Goal: Task Accomplishment & Management: Manage account settings

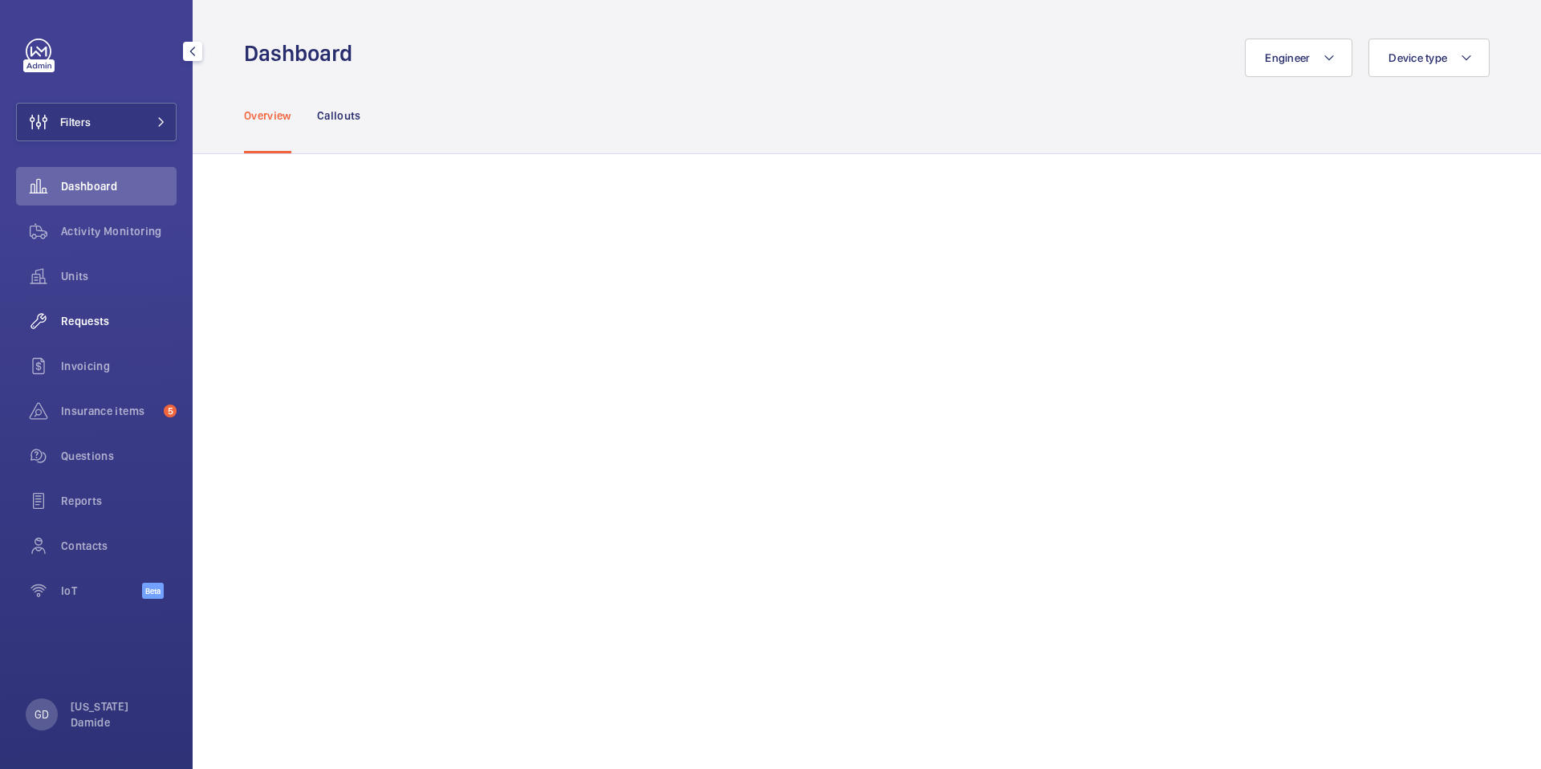
click at [104, 322] on span "Requests" at bounding box center [119, 321] width 116 height 16
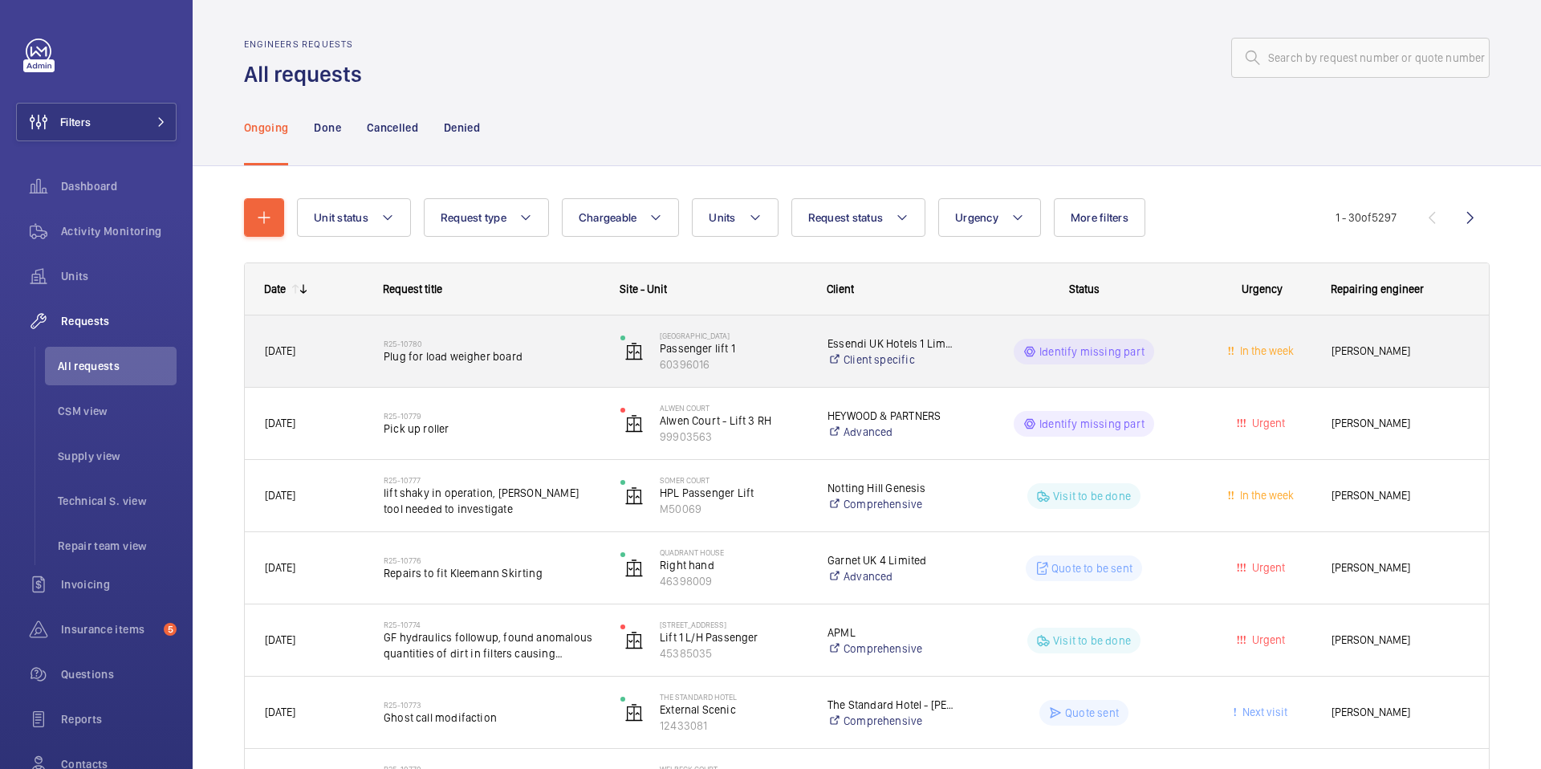
click at [465, 366] on div "R25-10780 Plug for load weigher board" at bounding box center [492, 351] width 216 height 47
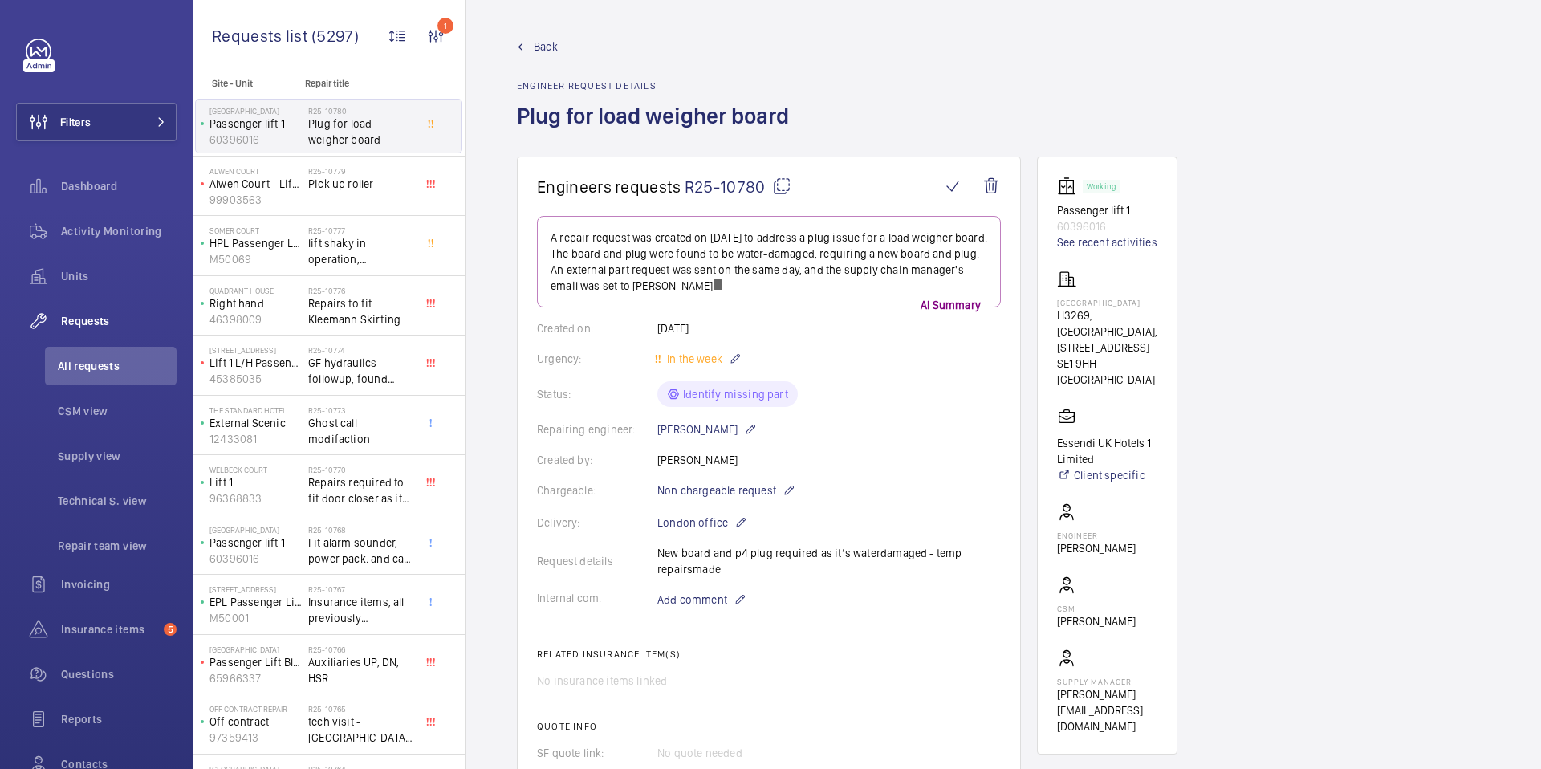
click at [792, 63] on div "Back Engineer request details Plug for load weigher board" at bounding box center [658, 98] width 282 height 118
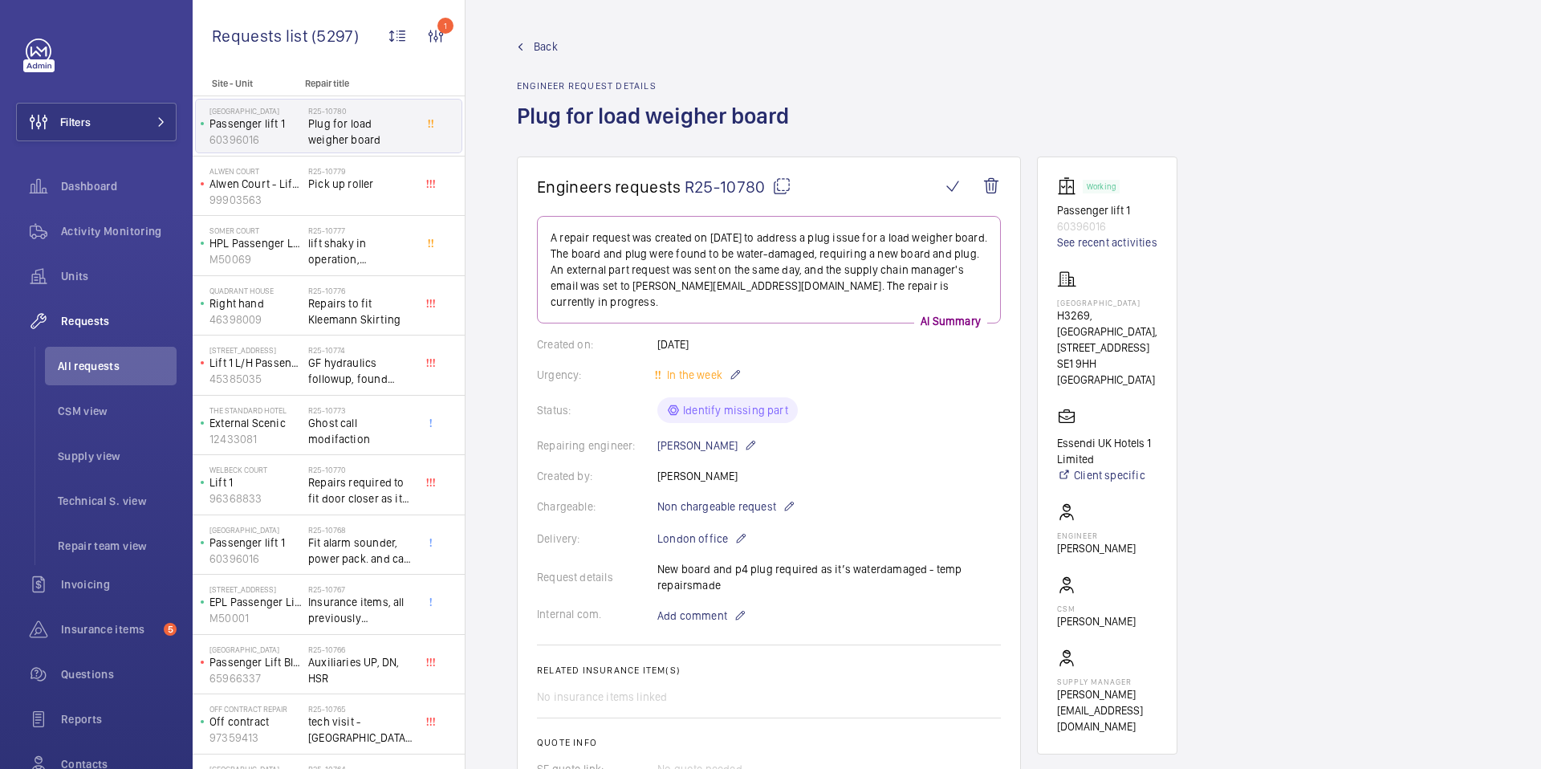
click at [1281, 135] on div "Back Engineer request details Plug for load weigher board" at bounding box center [1003, 98] width 972 height 118
click at [1145, 88] on div "Back Engineer request details Plug for load weigher board" at bounding box center [1003, 98] width 972 height 118
click at [313, 322] on span "Repairs to fit Kleemann Skirting" at bounding box center [361, 311] width 106 height 32
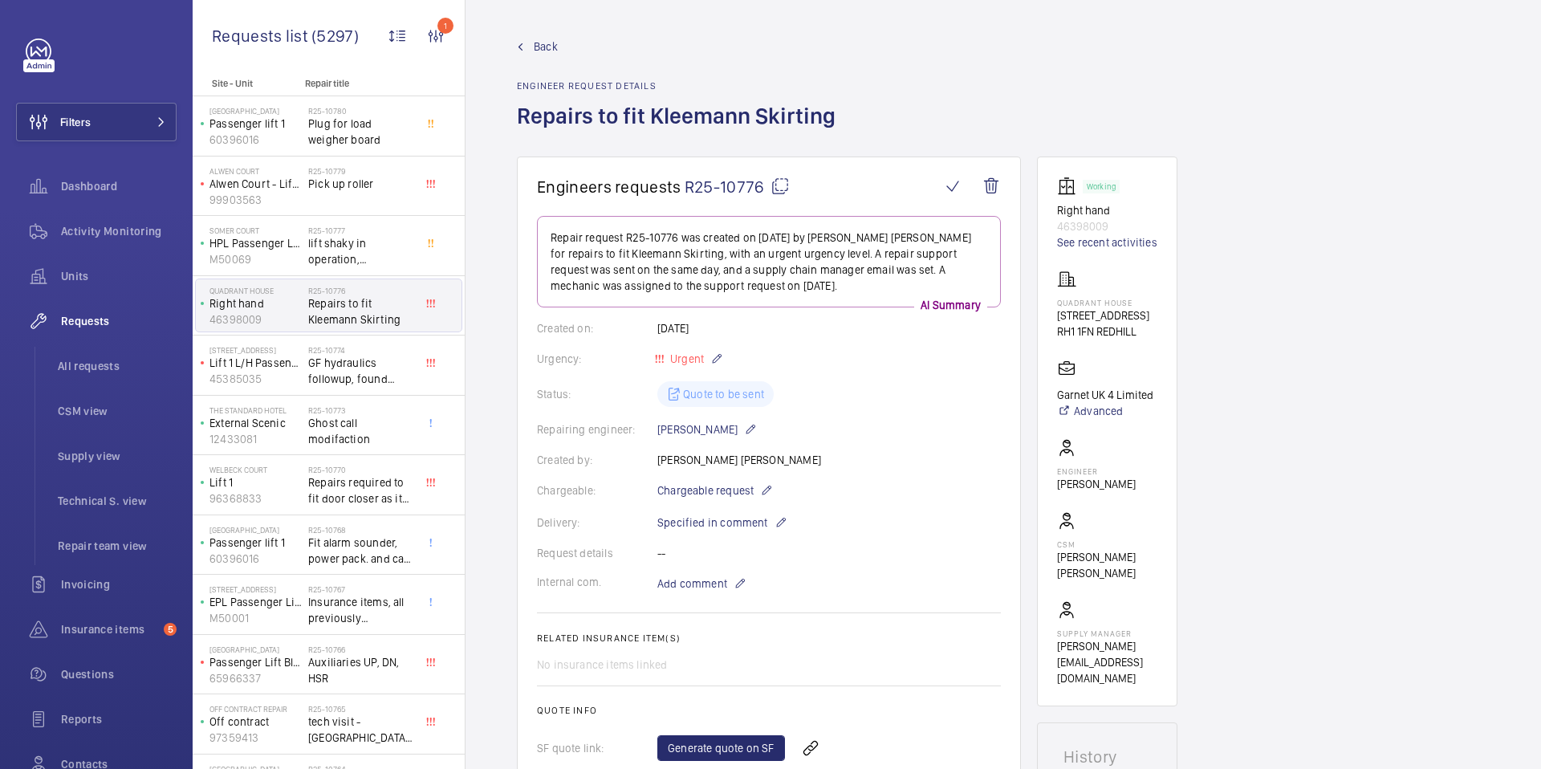
click at [787, 46] on link "Back" at bounding box center [681, 47] width 328 height 16
click at [319, 496] on span "Repairs required to fit door closer as it isn't like for like" at bounding box center [361, 490] width 106 height 32
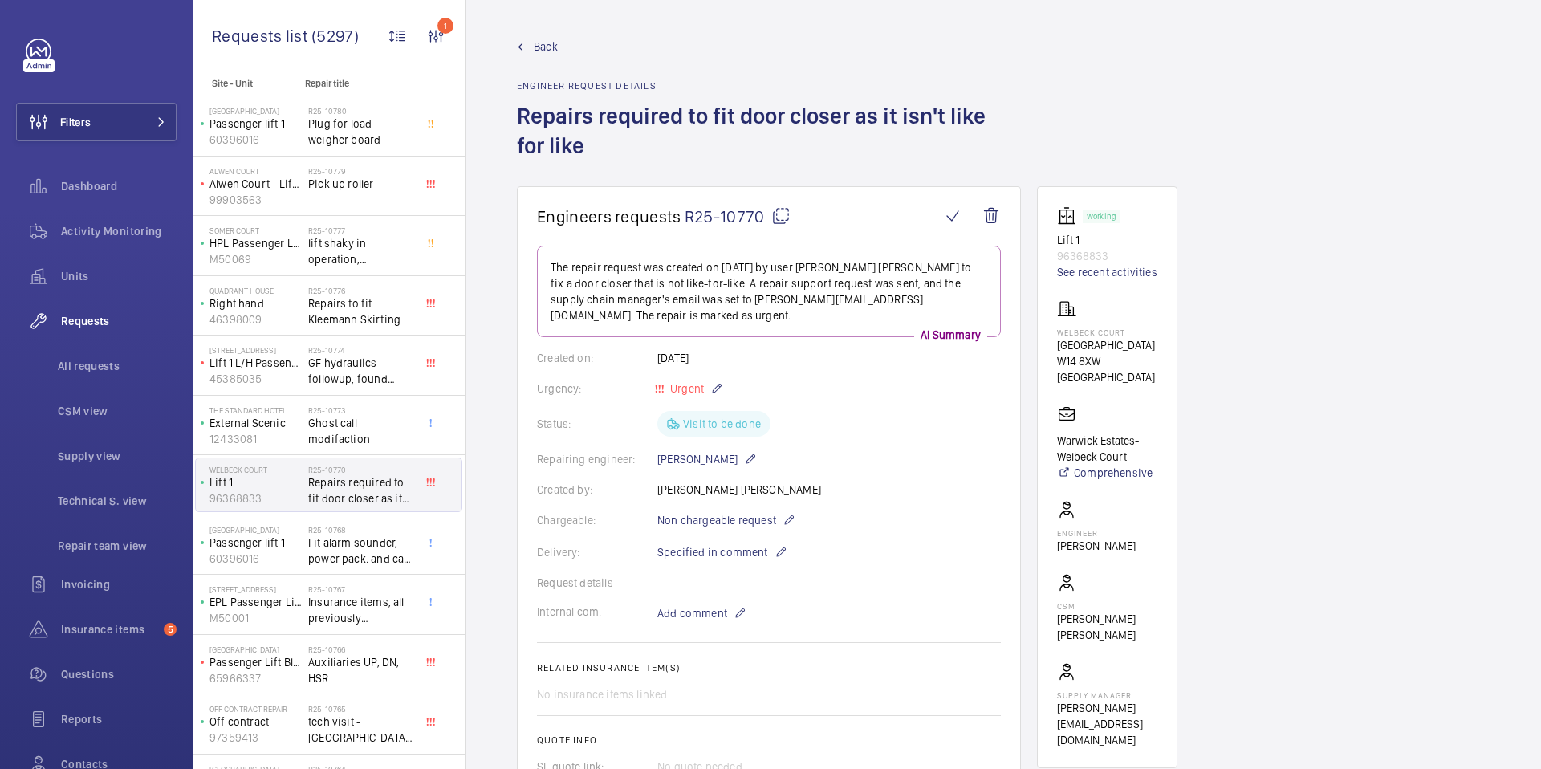
click at [1135, 128] on div "Back Engineer request details Repairs required to fit door closer as it isn't l…" at bounding box center [1003, 113] width 972 height 148
click at [1151, 140] on div "Back Engineer request details Repairs required to fit door closer as it isn't l…" at bounding box center [1003, 113] width 972 height 148
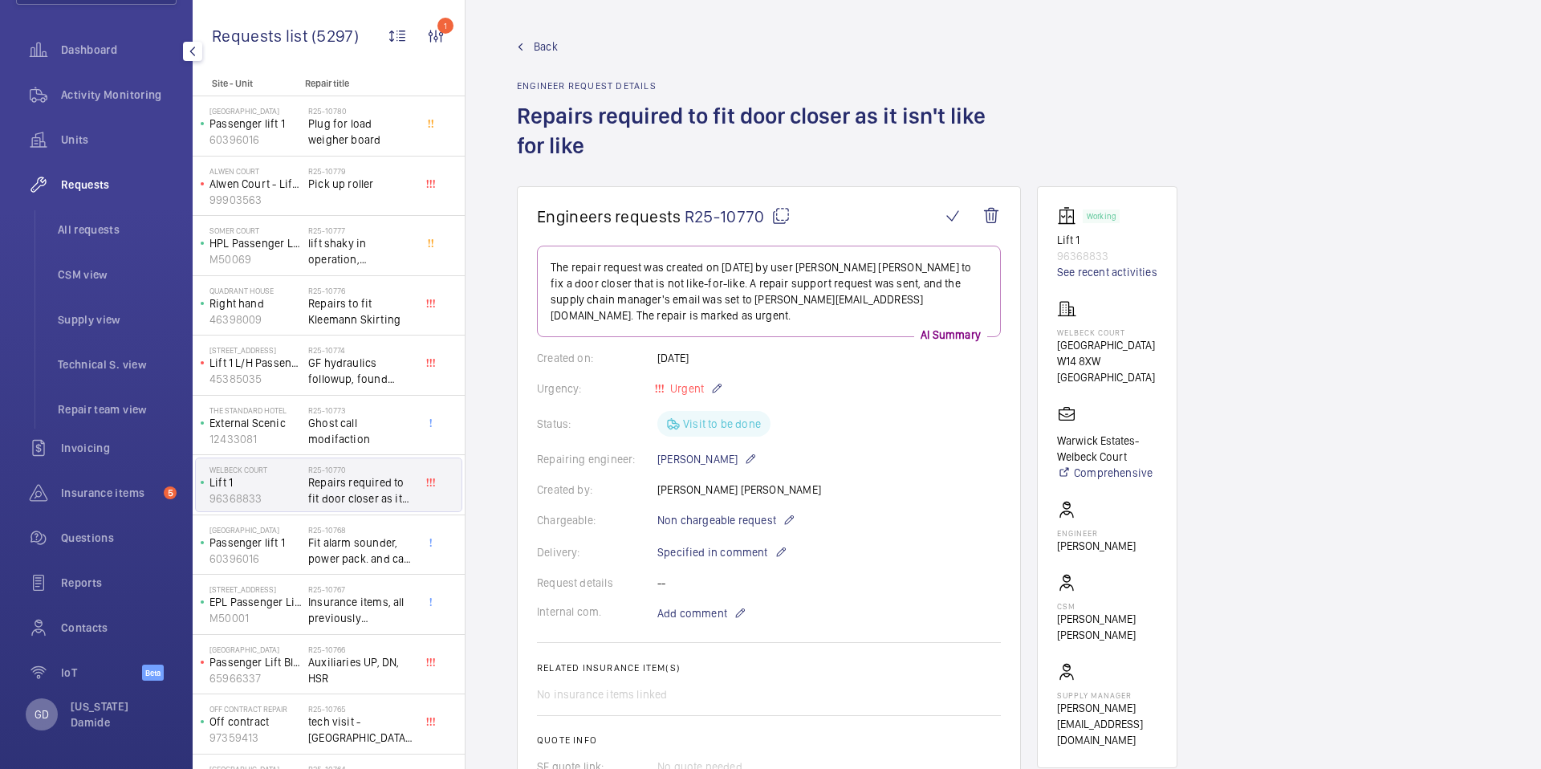
click at [42, 712] on p "GD" at bounding box center [42, 714] width 14 height 16
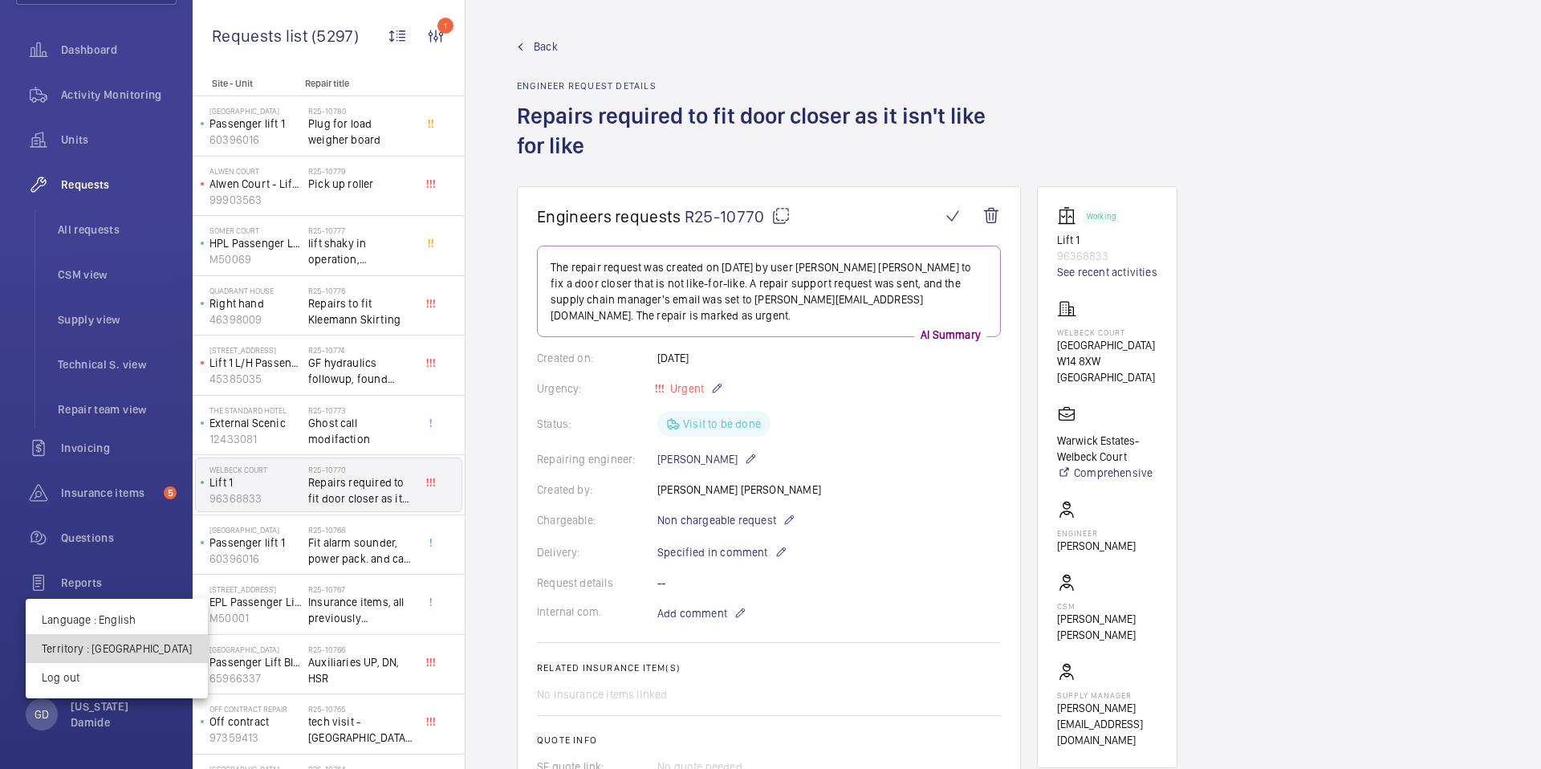
click at [130, 648] on p "Territory : United Kingdom" at bounding box center [117, 648] width 150 height 16
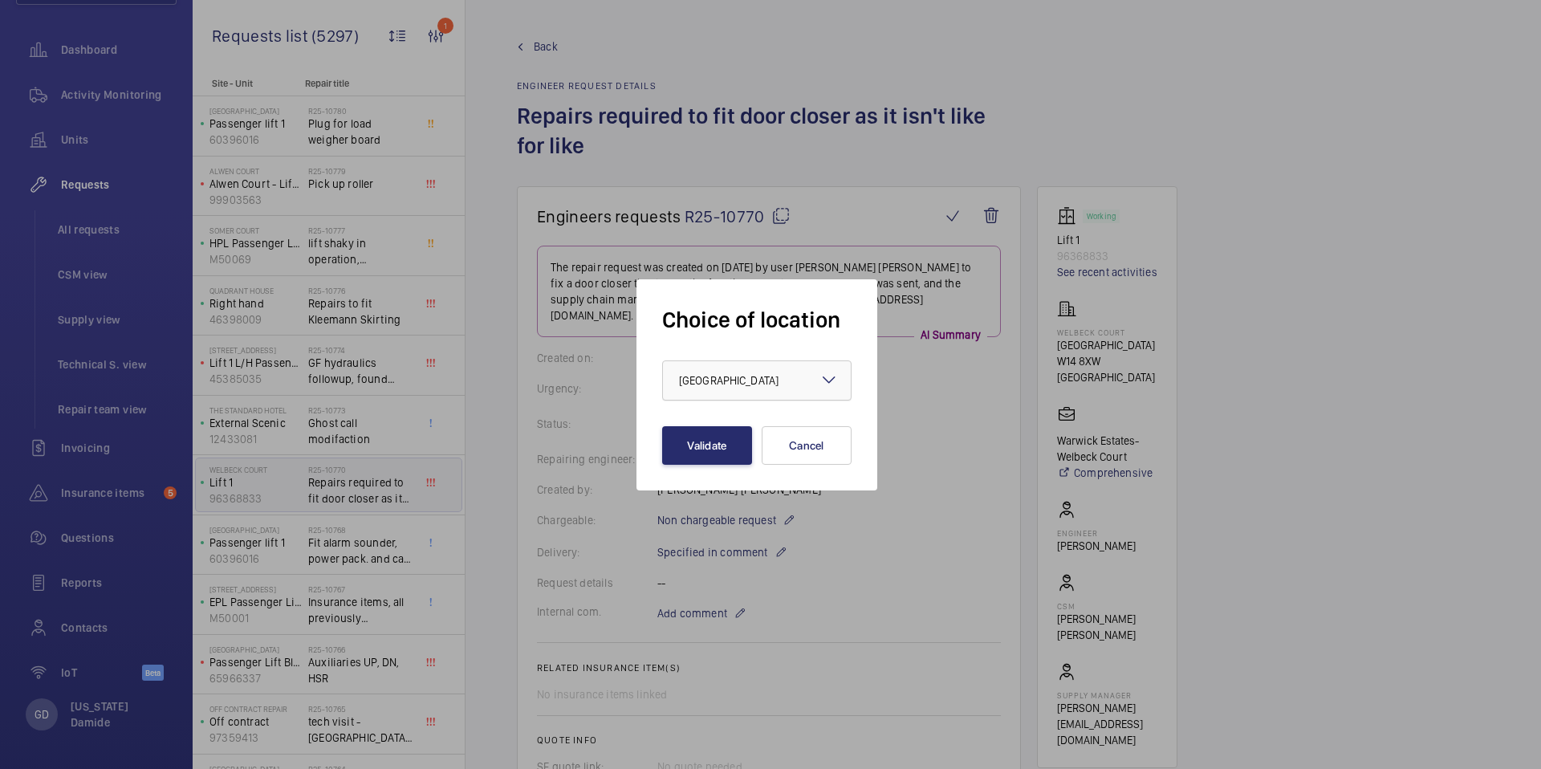
click at [776, 374] on div "× United Kingdom" at bounding box center [749, 380] width 140 height 16
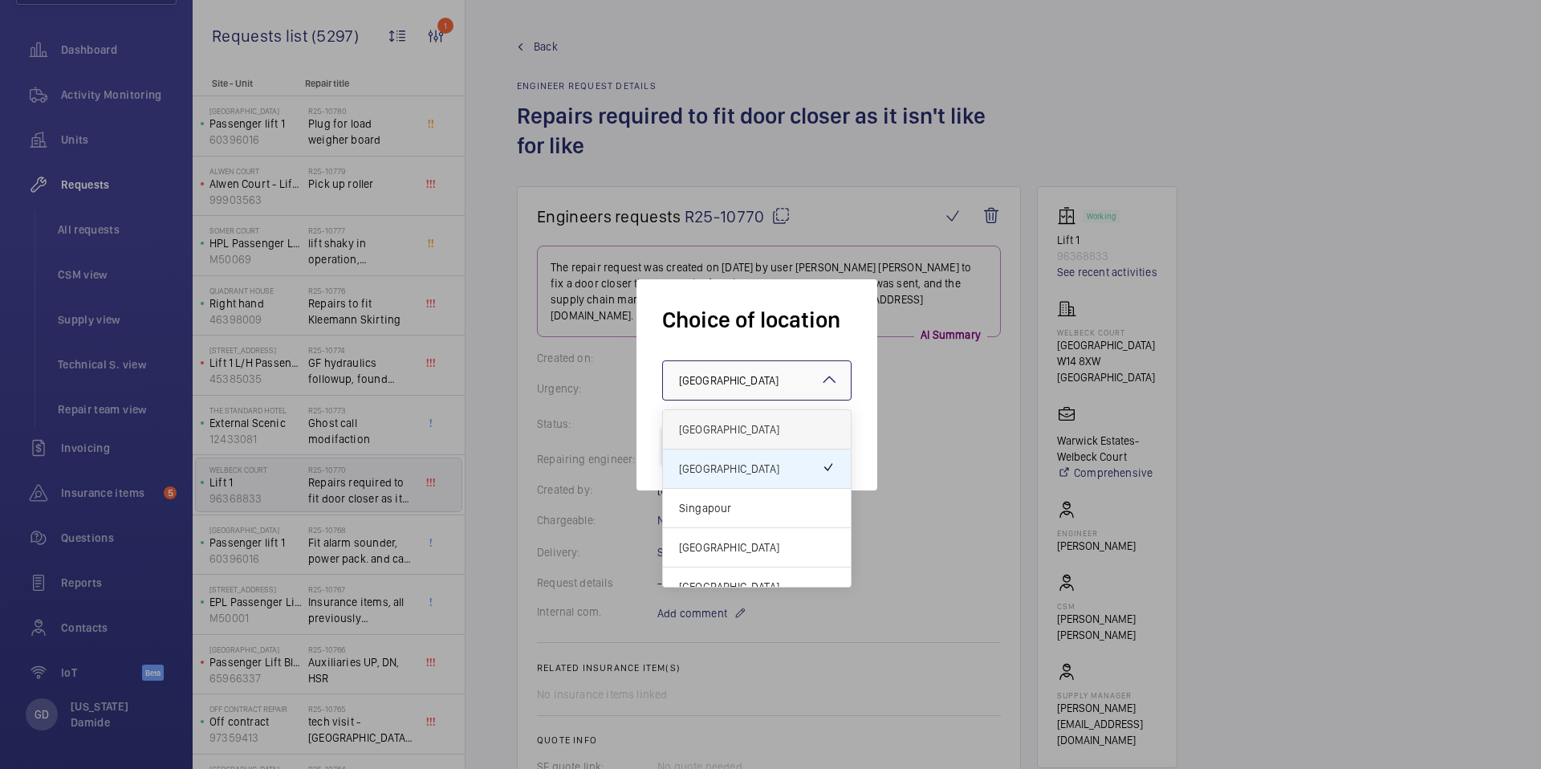
click at [758, 426] on span "France" at bounding box center [757, 429] width 156 height 16
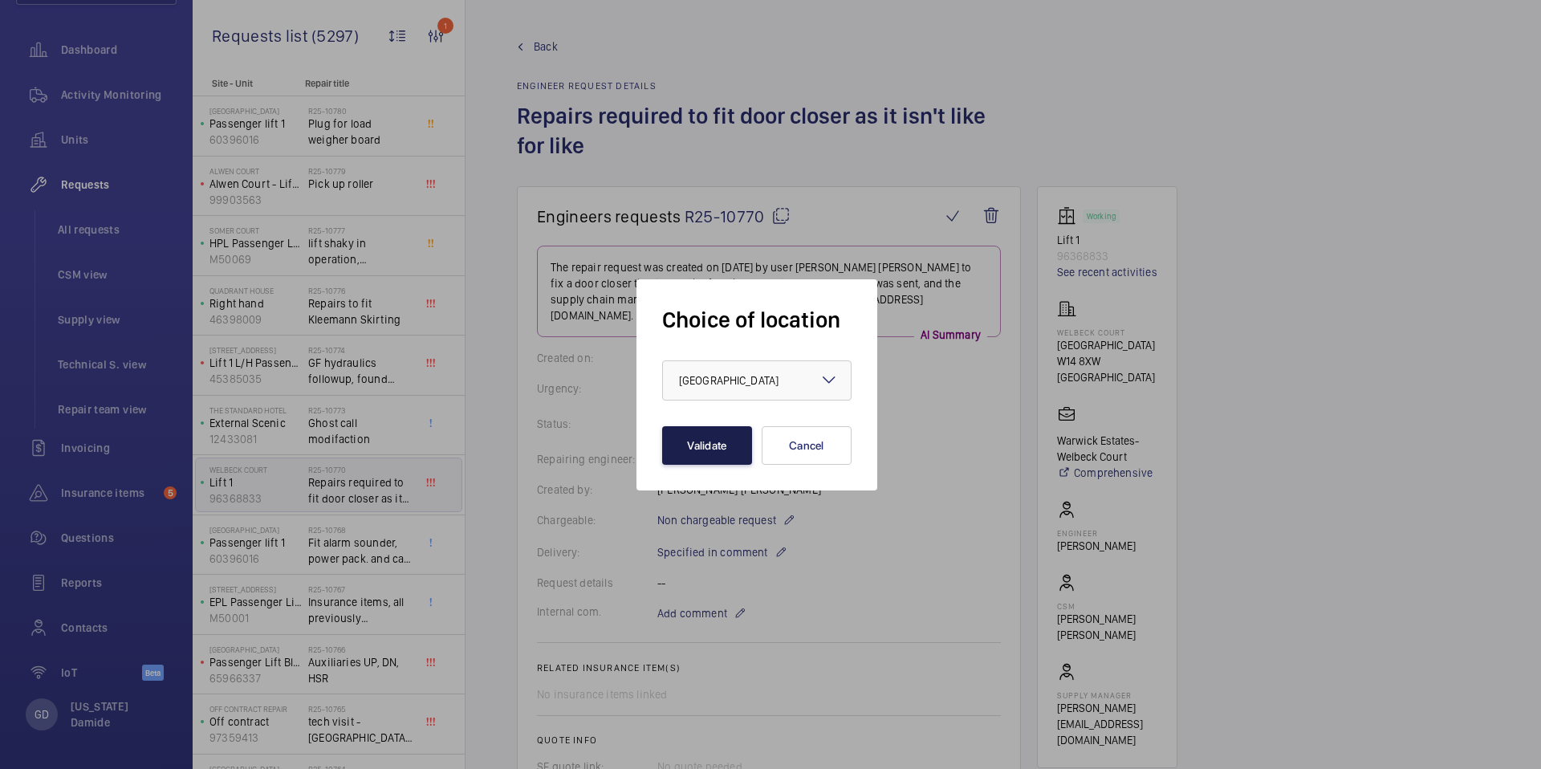
click at [714, 456] on button "Validate" at bounding box center [707, 445] width 90 height 39
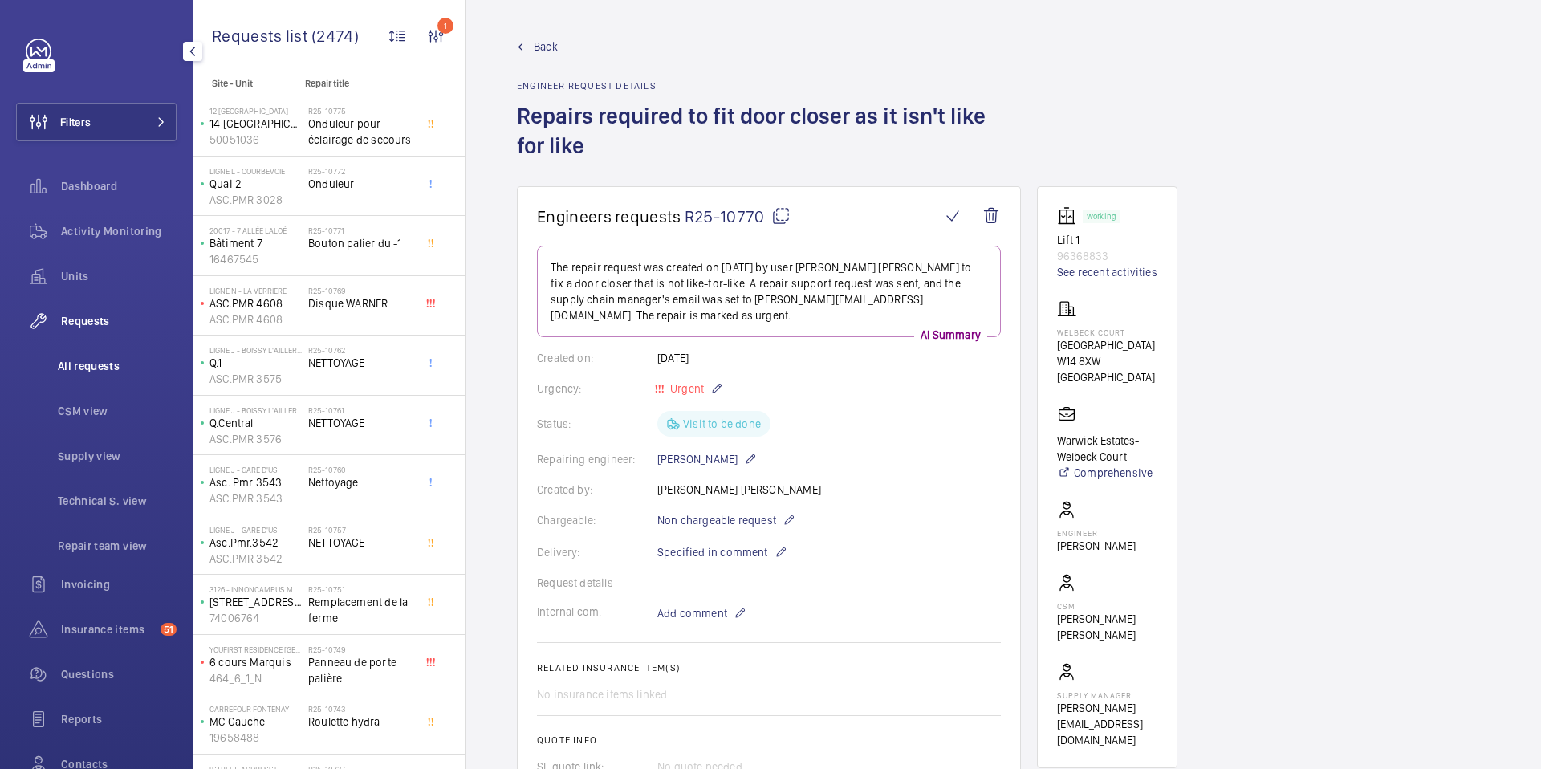
click at [88, 374] on li "All requests" at bounding box center [111, 366] width 132 height 39
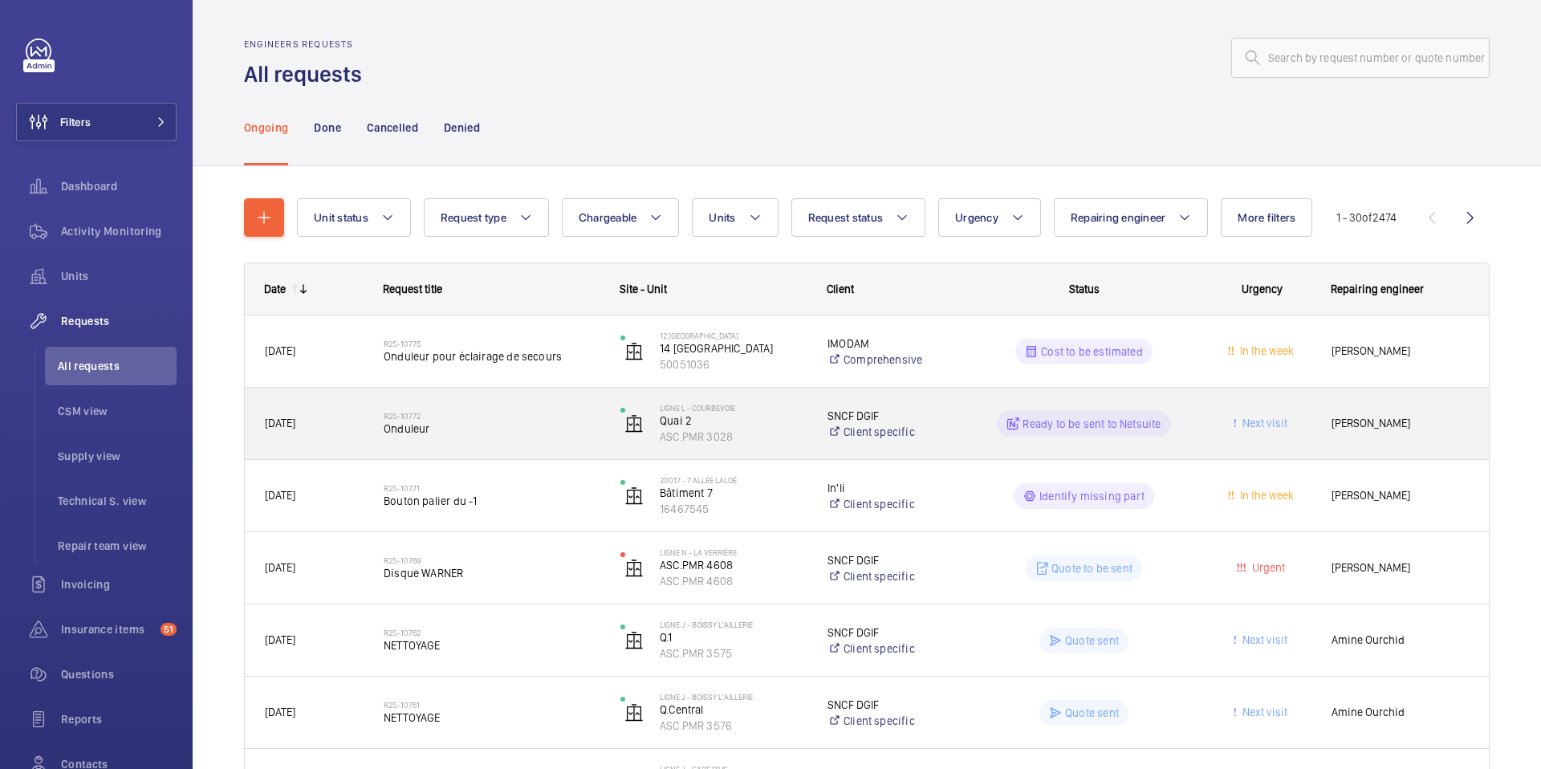
click at [505, 411] on h2 "R25-10772" at bounding box center [492, 416] width 216 height 10
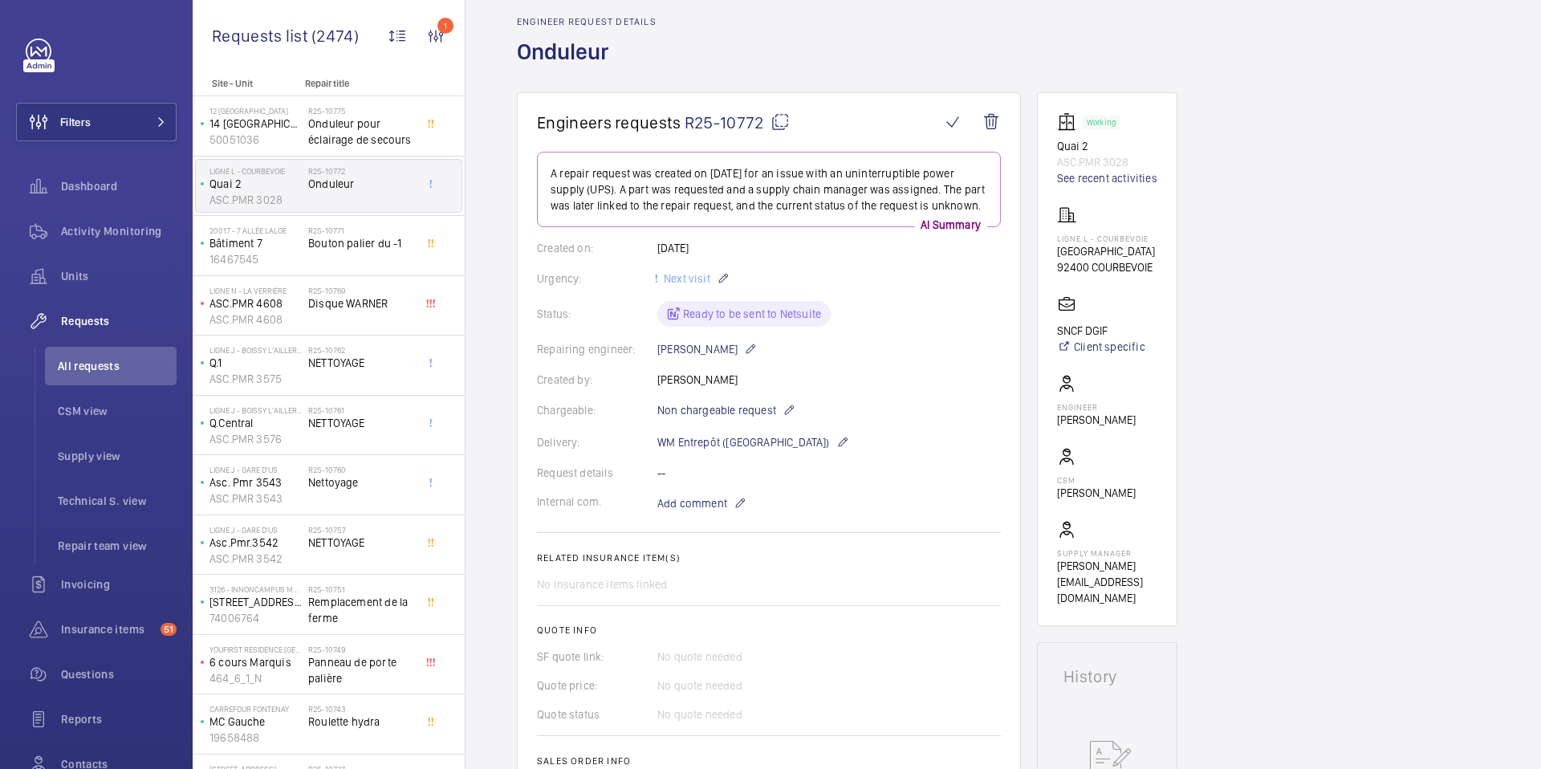
scroll to position [66, 0]
click at [867, 418] on wm-front-card-body "A repair request was created on 2025-08-11 for an issue with an uninterruptible…" at bounding box center [769, 476] width 464 height 653
click at [847, 467] on div "Request details --" at bounding box center [769, 471] width 464 height 16
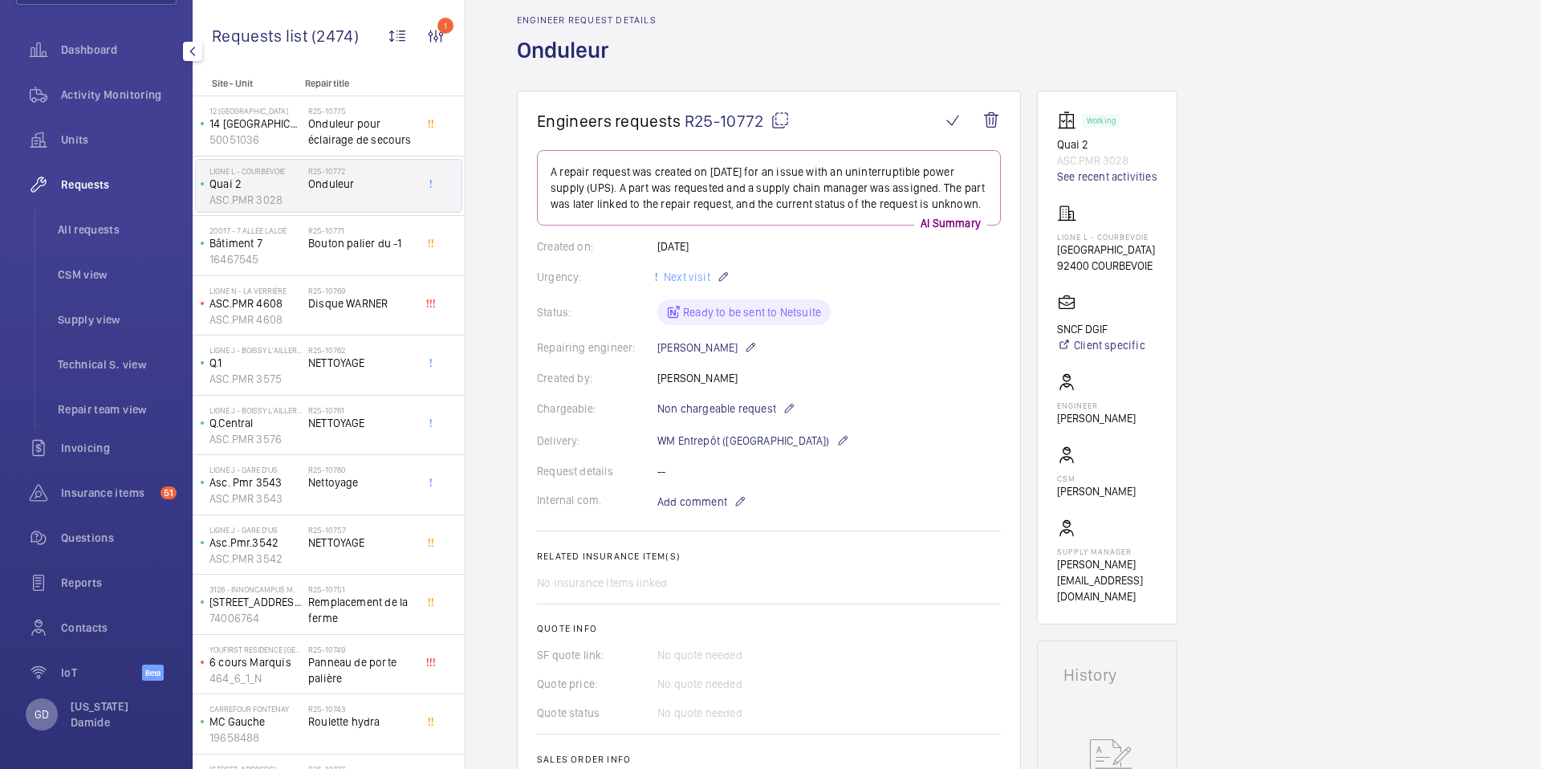
click at [36, 719] on p "GD" at bounding box center [42, 714] width 14 height 16
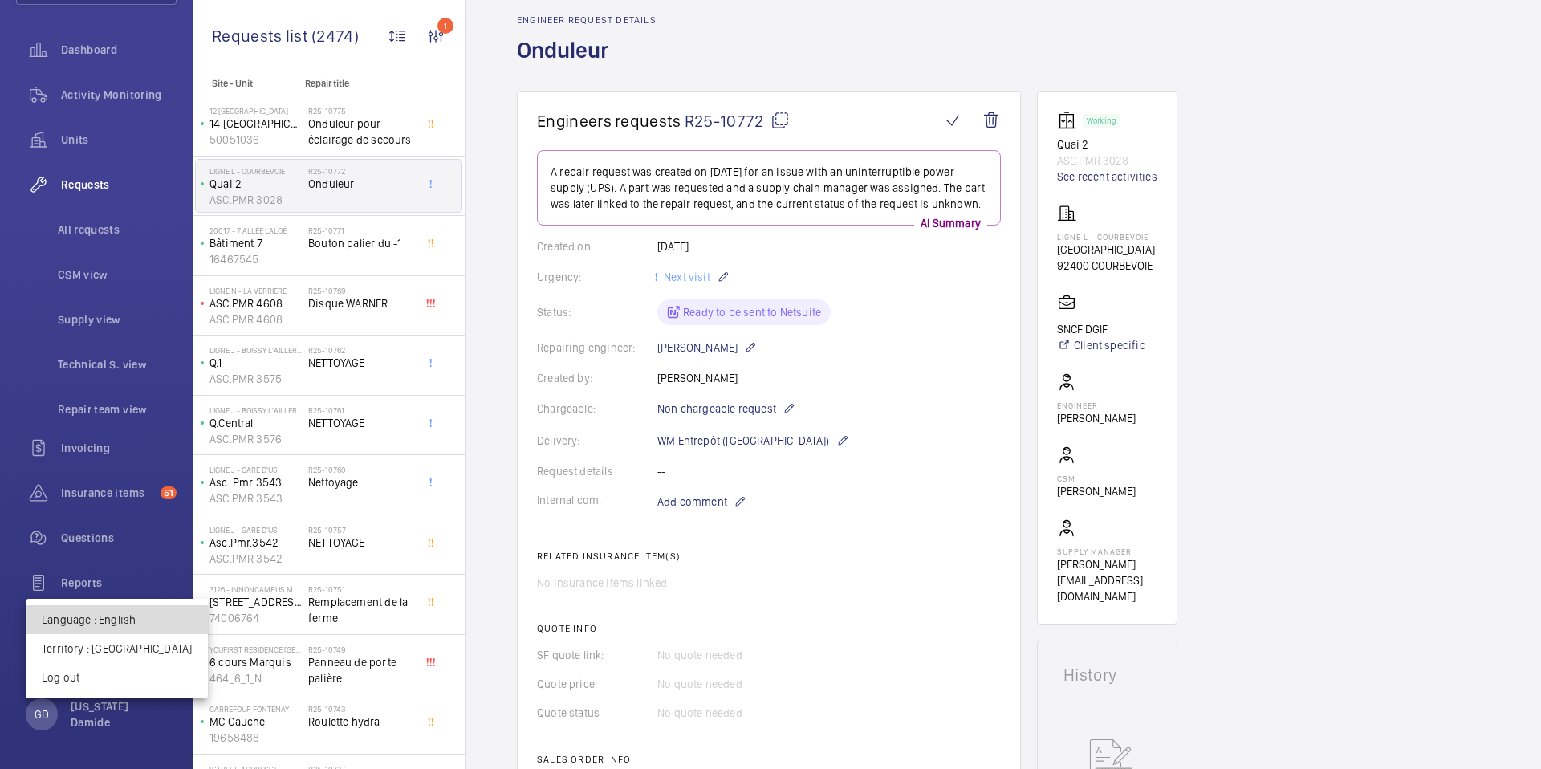
click at [124, 608] on button "Language : English" at bounding box center [117, 619] width 182 height 29
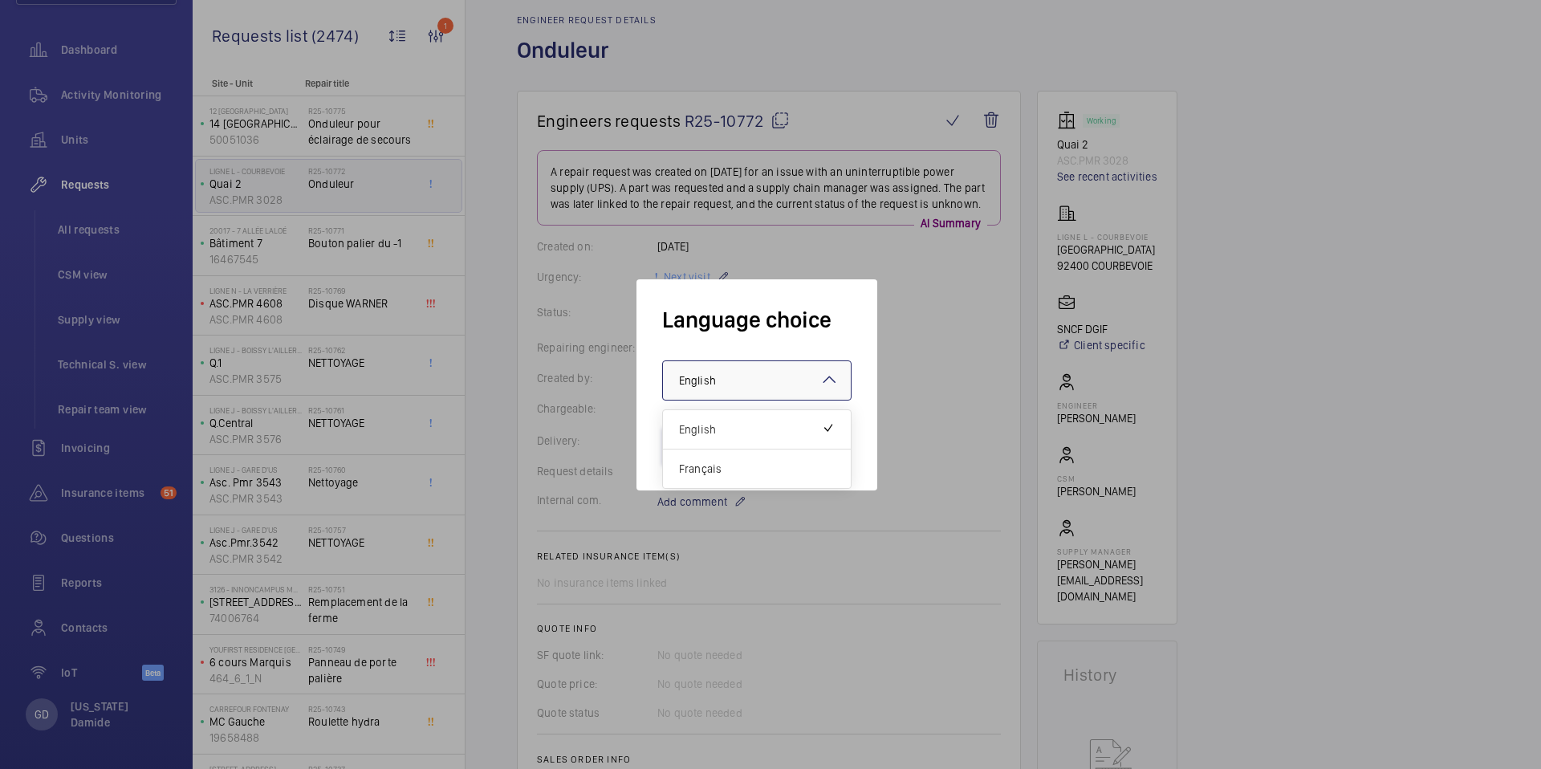
click at [749, 378] on div "× English" at bounding box center [717, 380] width 77 height 16
click at [710, 475] on span "Français" at bounding box center [757, 469] width 156 height 16
click at [710, 449] on button "Validate" at bounding box center [707, 445] width 90 height 39
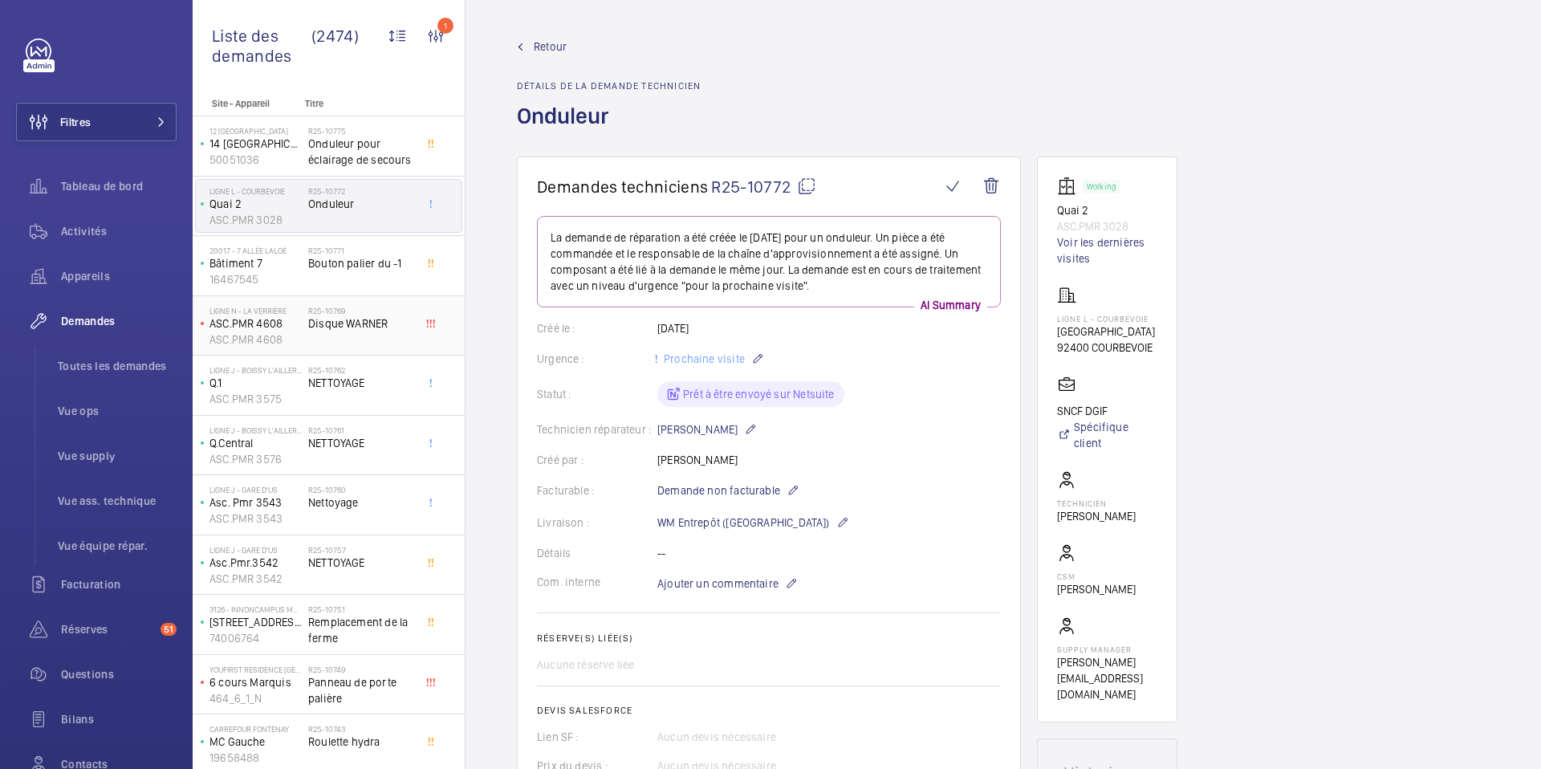
click at [305, 328] on div "Ligne N - La Verrière ASC.PMR 4608 ASC.PMR 4608" at bounding box center [252, 325] width 112 height 53
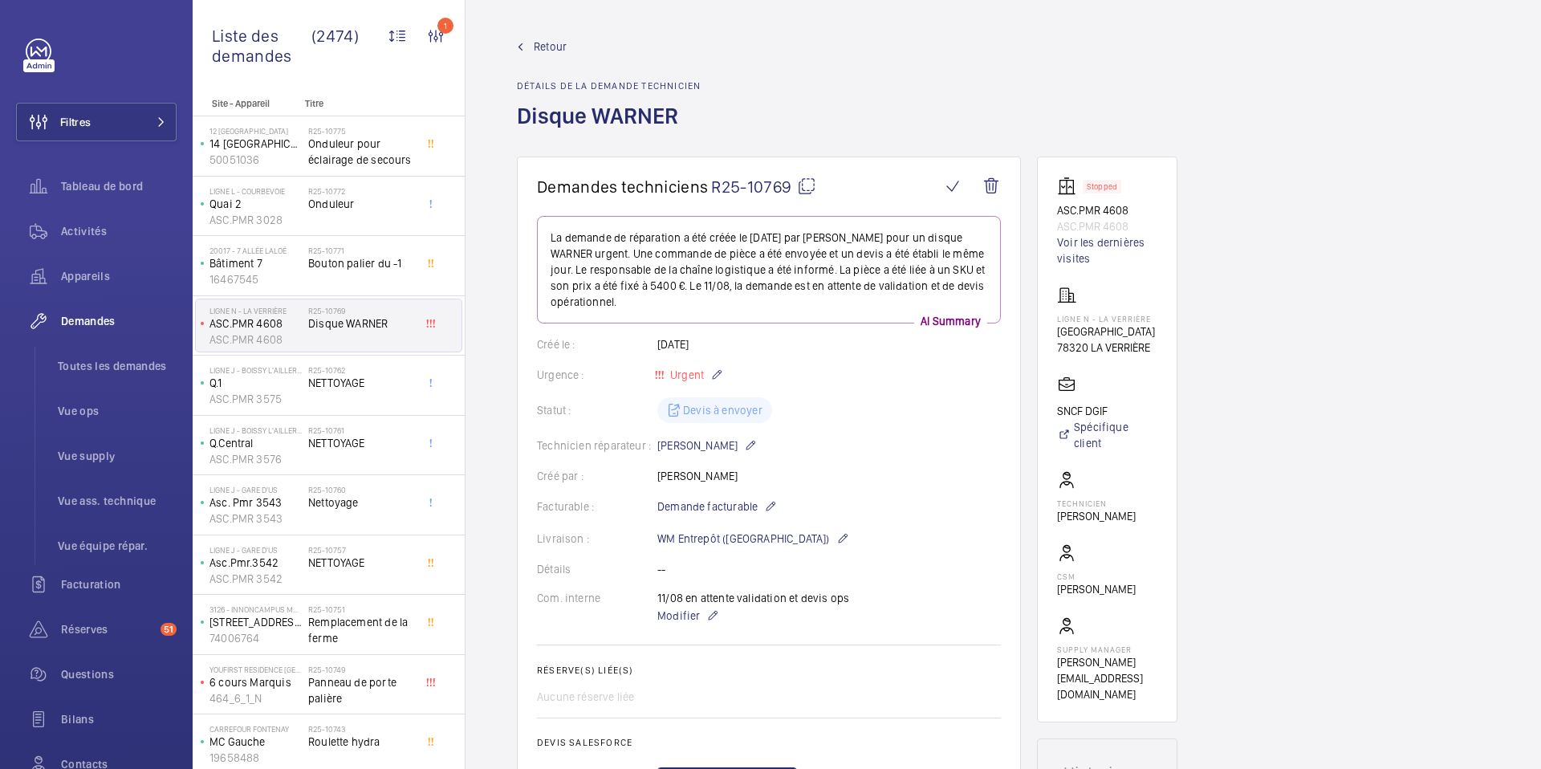
click at [1114, 184] on p "Stopped" at bounding box center [1101, 187] width 30 height 6
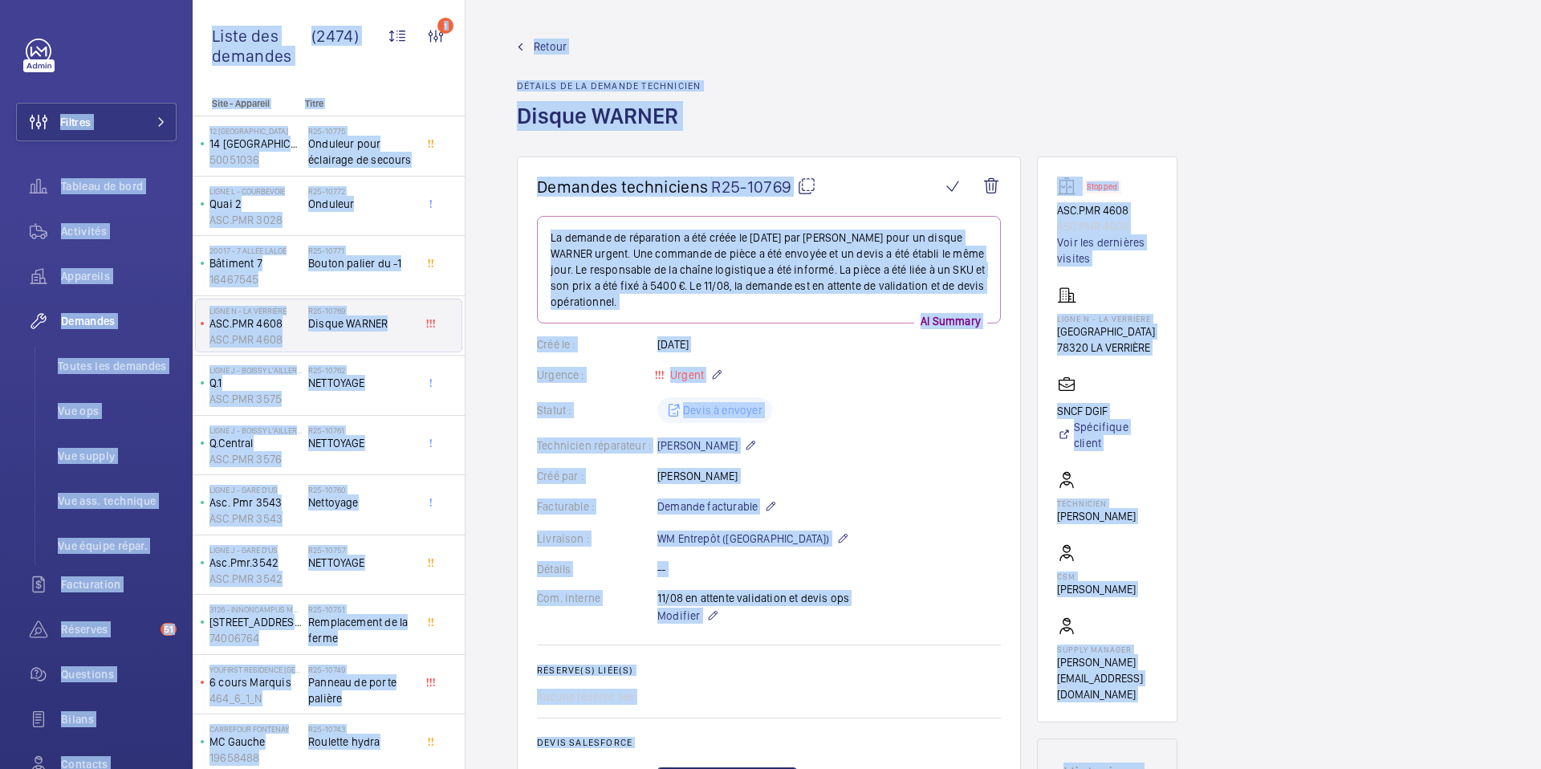
copy body "Filtres Tableau de bord Activités Appareils Demandes Toutes les demandes Vue op…"
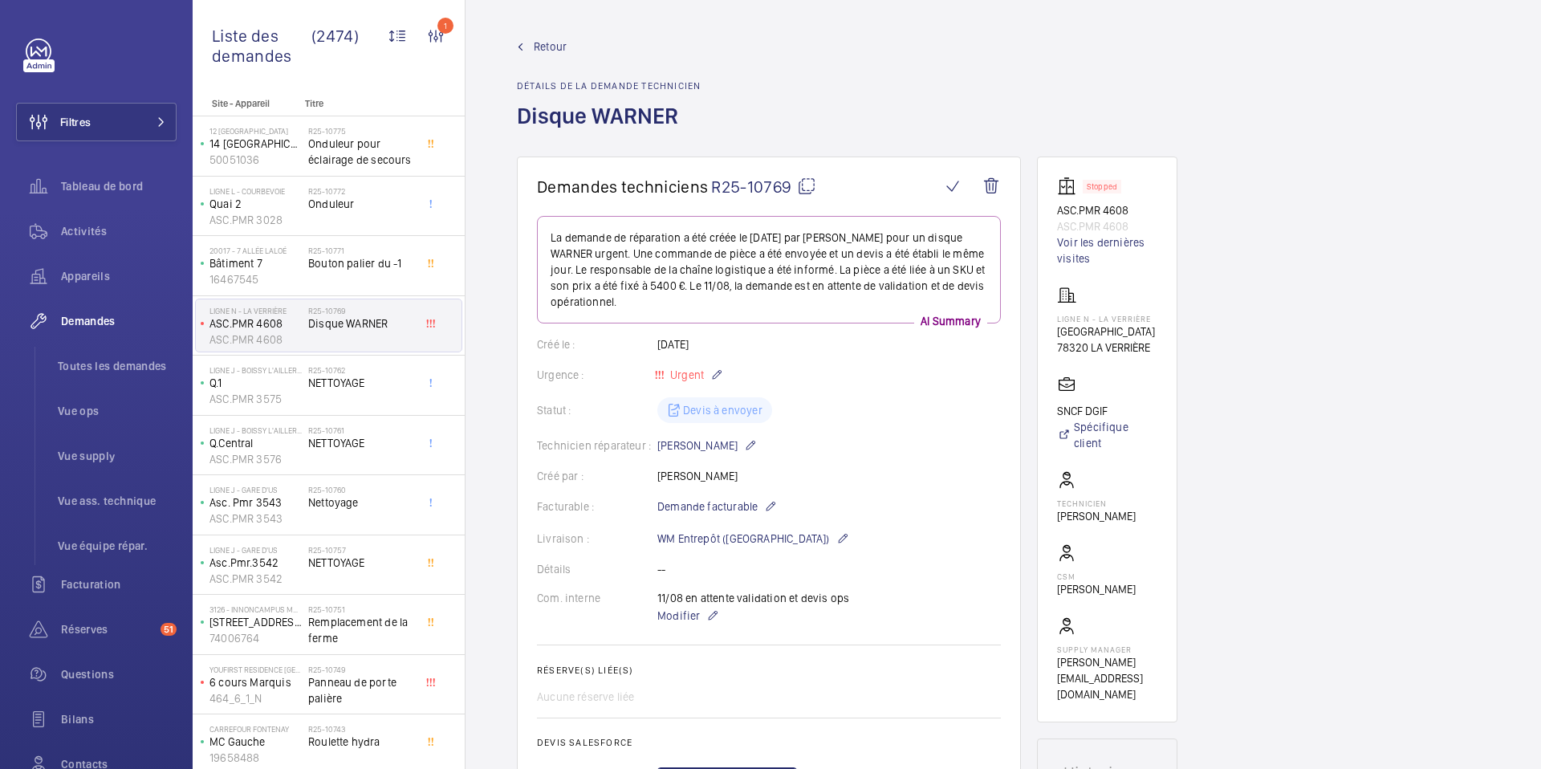
click at [991, 414] on div "Statut : Devis à envoyer" at bounding box center [769, 410] width 464 height 26
click at [1060, 397] on div "SNCF DGIF Spécifique client" at bounding box center [1107, 413] width 100 height 76
drag, startPoint x: 1058, startPoint y: 411, endPoint x: 1135, endPoint y: 408, distance: 77.9
click at [1135, 408] on p "SNCF DGIF" at bounding box center [1107, 411] width 100 height 16
click at [86, 411] on span "Vue ops" at bounding box center [117, 411] width 119 height 16
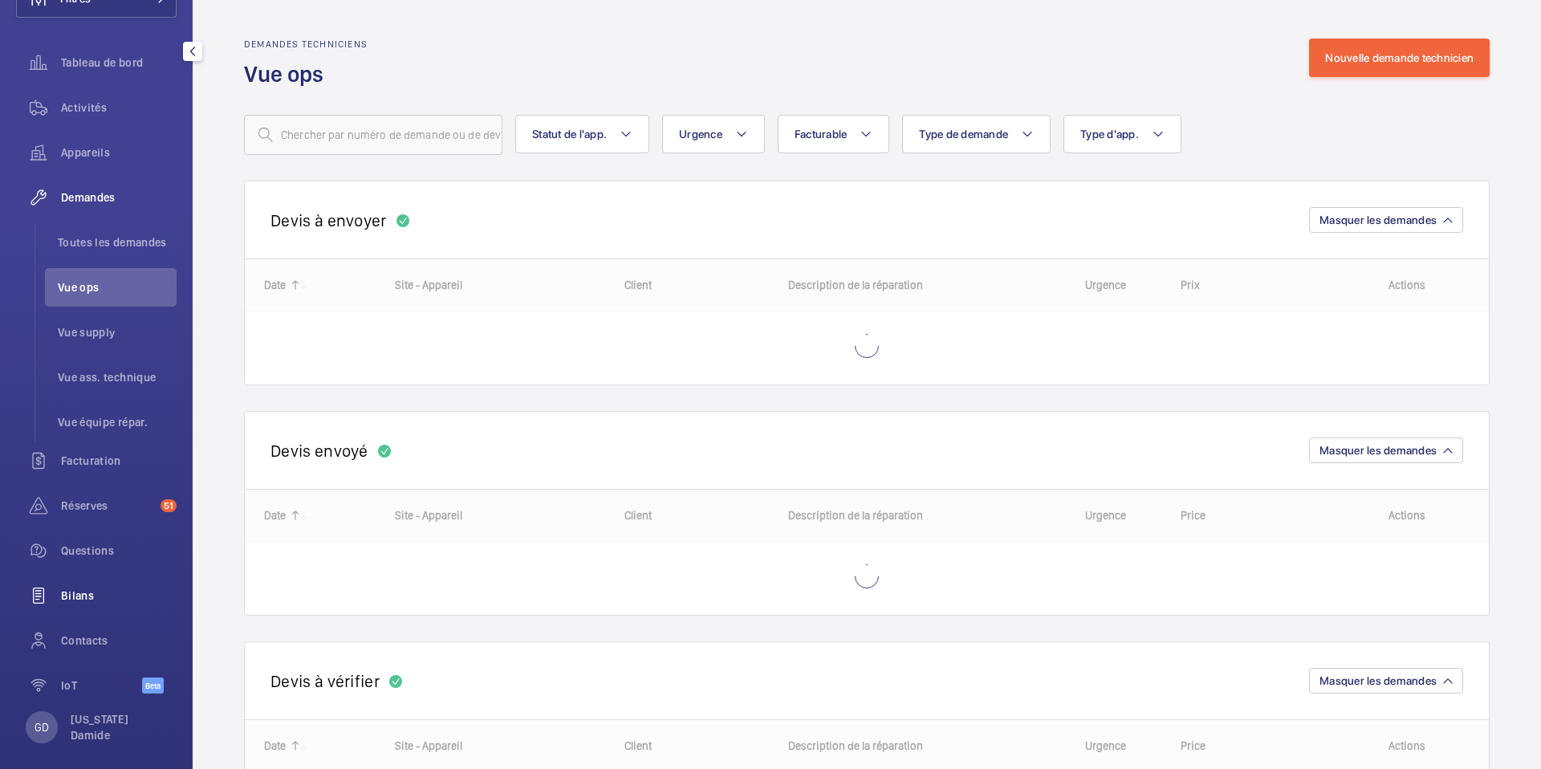
scroll to position [136, 0]
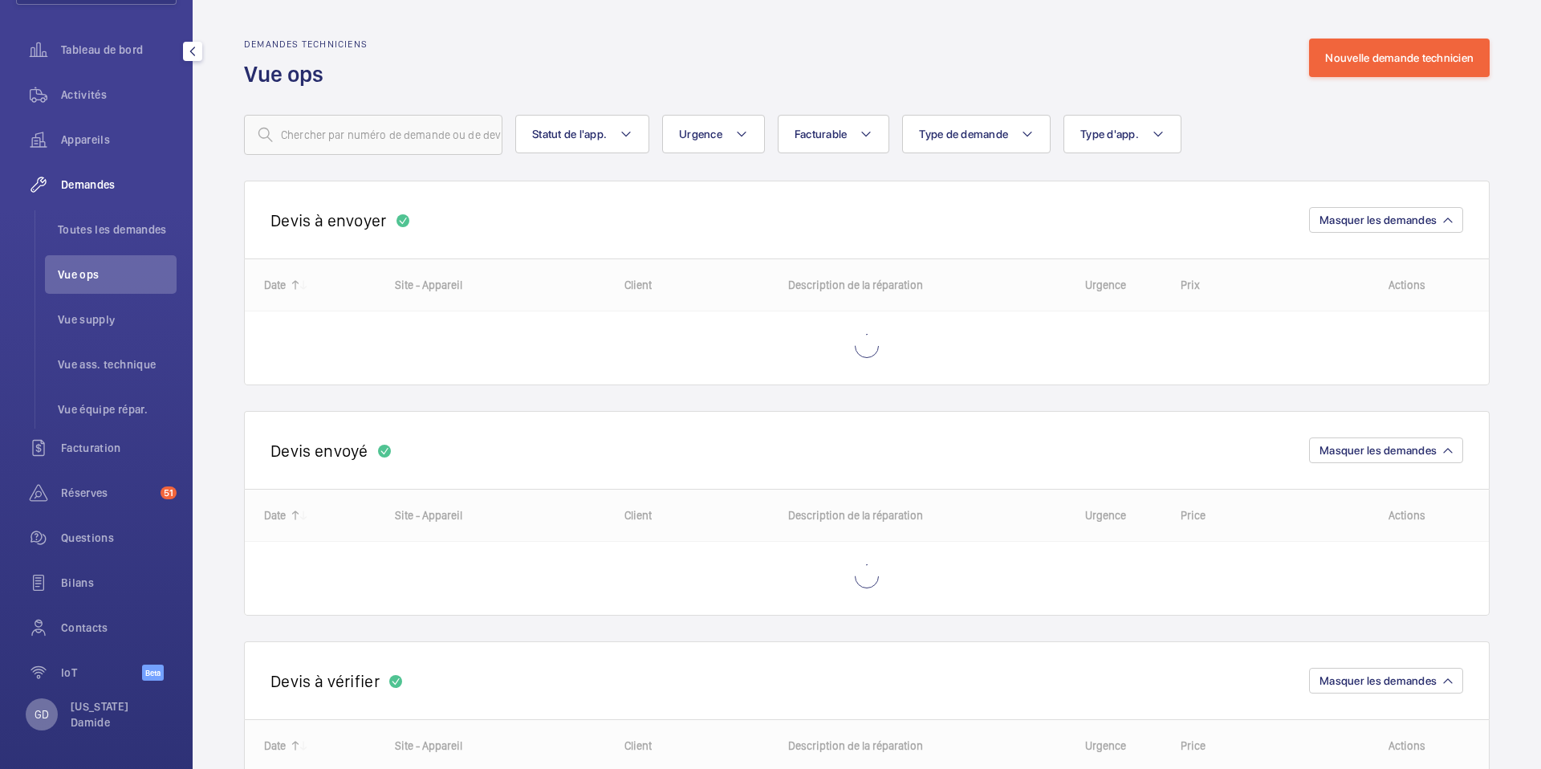
click at [47, 727] on div "GD" at bounding box center [42, 714] width 32 height 32
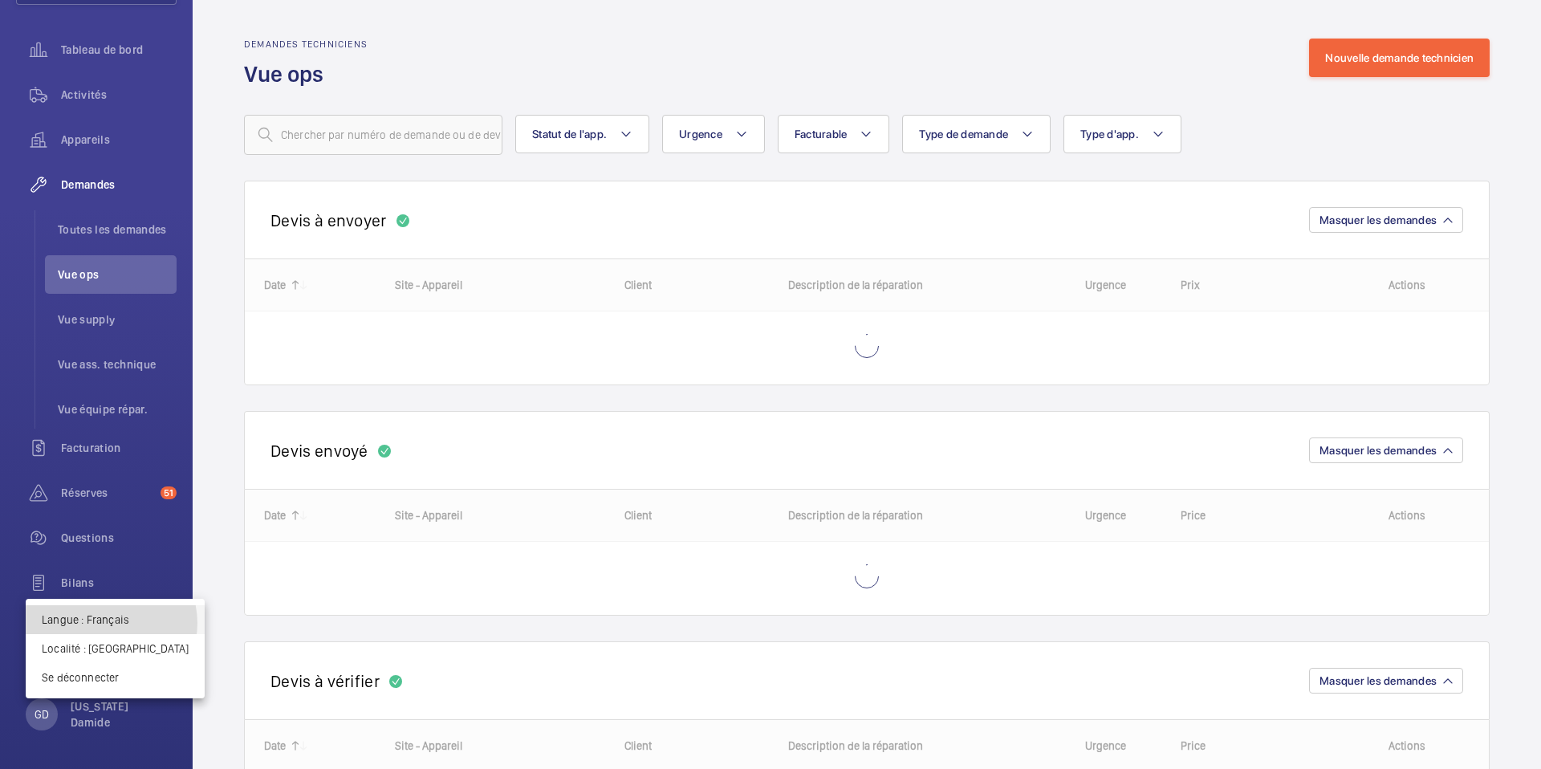
click at [111, 623] on p "Langue : Français" at bounding box center [115, 619] width 147 height 16
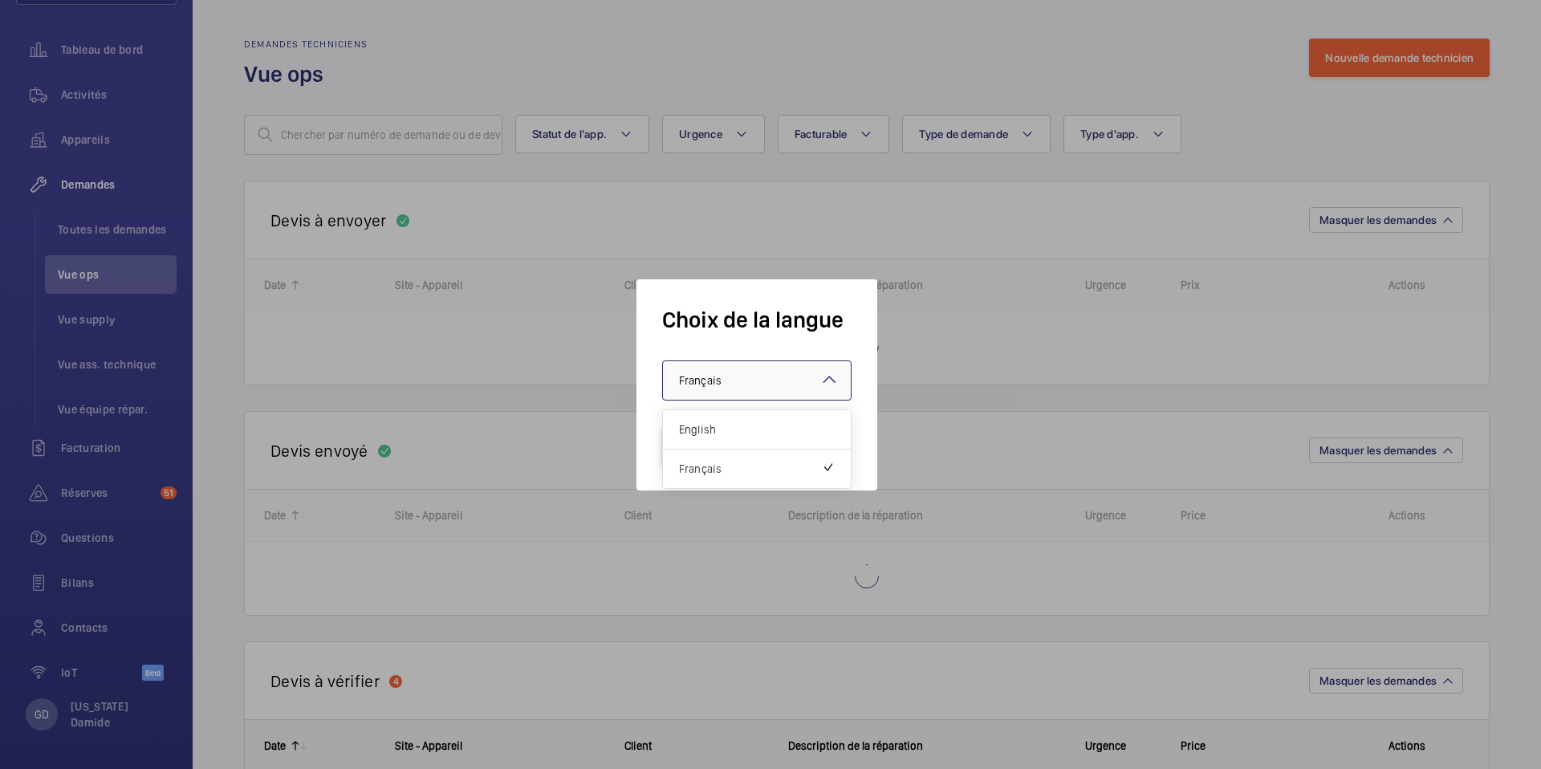
click at [702, 374] on span "Français" at bounding box center [700, 380] width 43 height 13
click at [714, 432] on span "English" at bounding box center [757, 429] width 156 height 16
click at [686, 453] on button "Valider" at bounding box center [707, 445] width 90 height 39
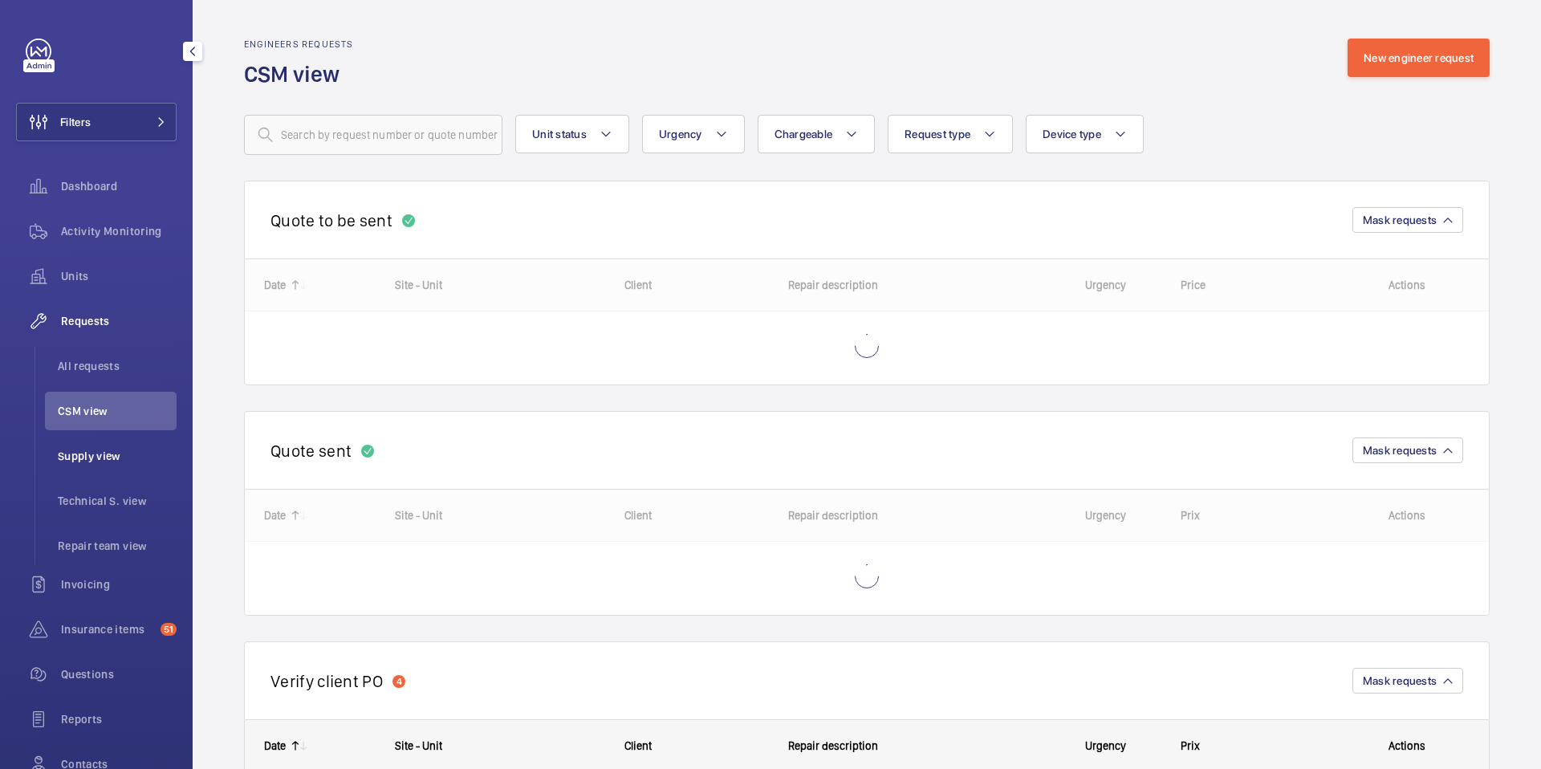
click at [96, 465] on li "Supply view" at bounding box center [111, 455] width 132 height 39
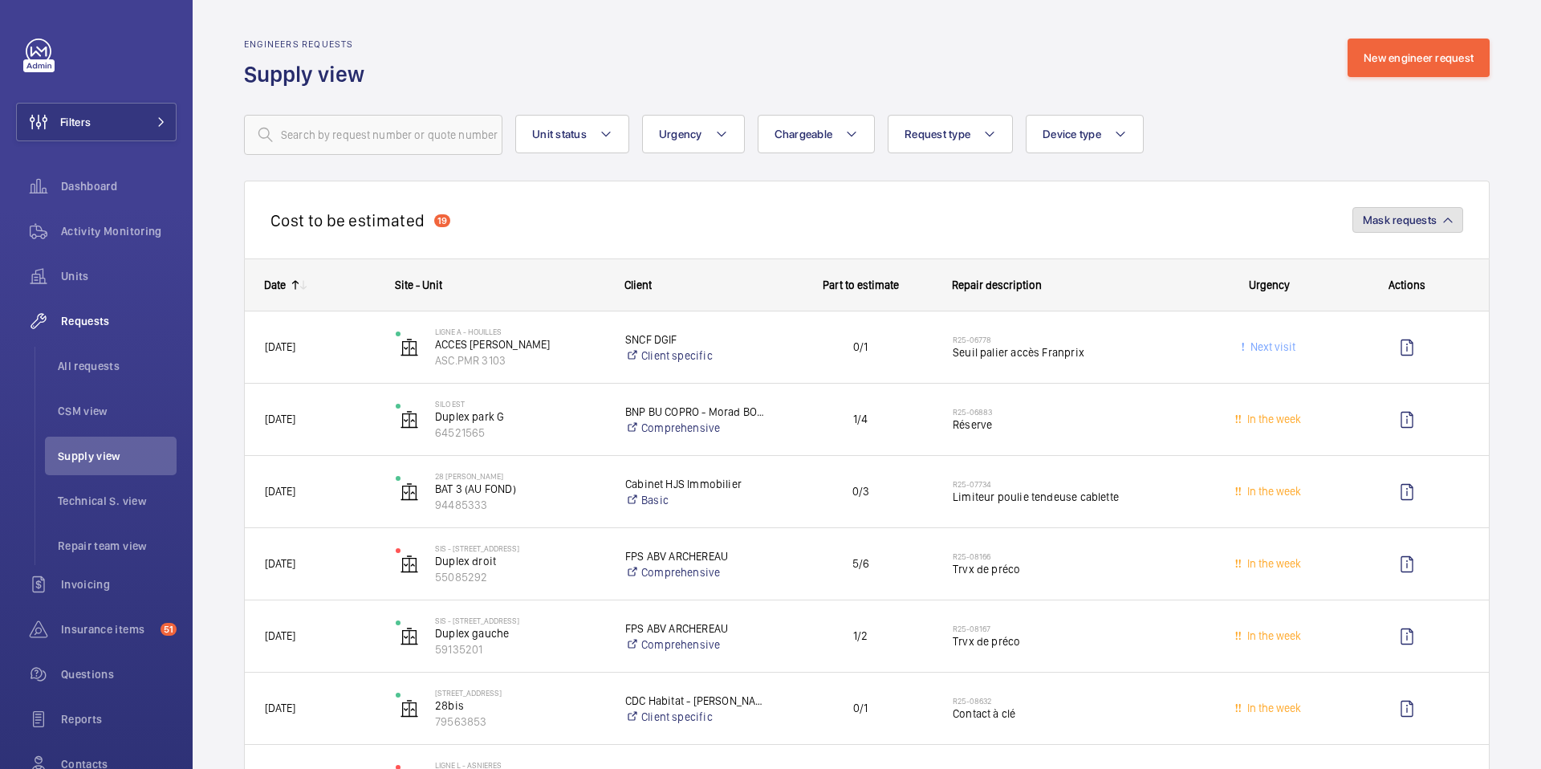
click at [1412, 221] on span "Mask requests" at bounding box center [1399, 219] width 74 height 13
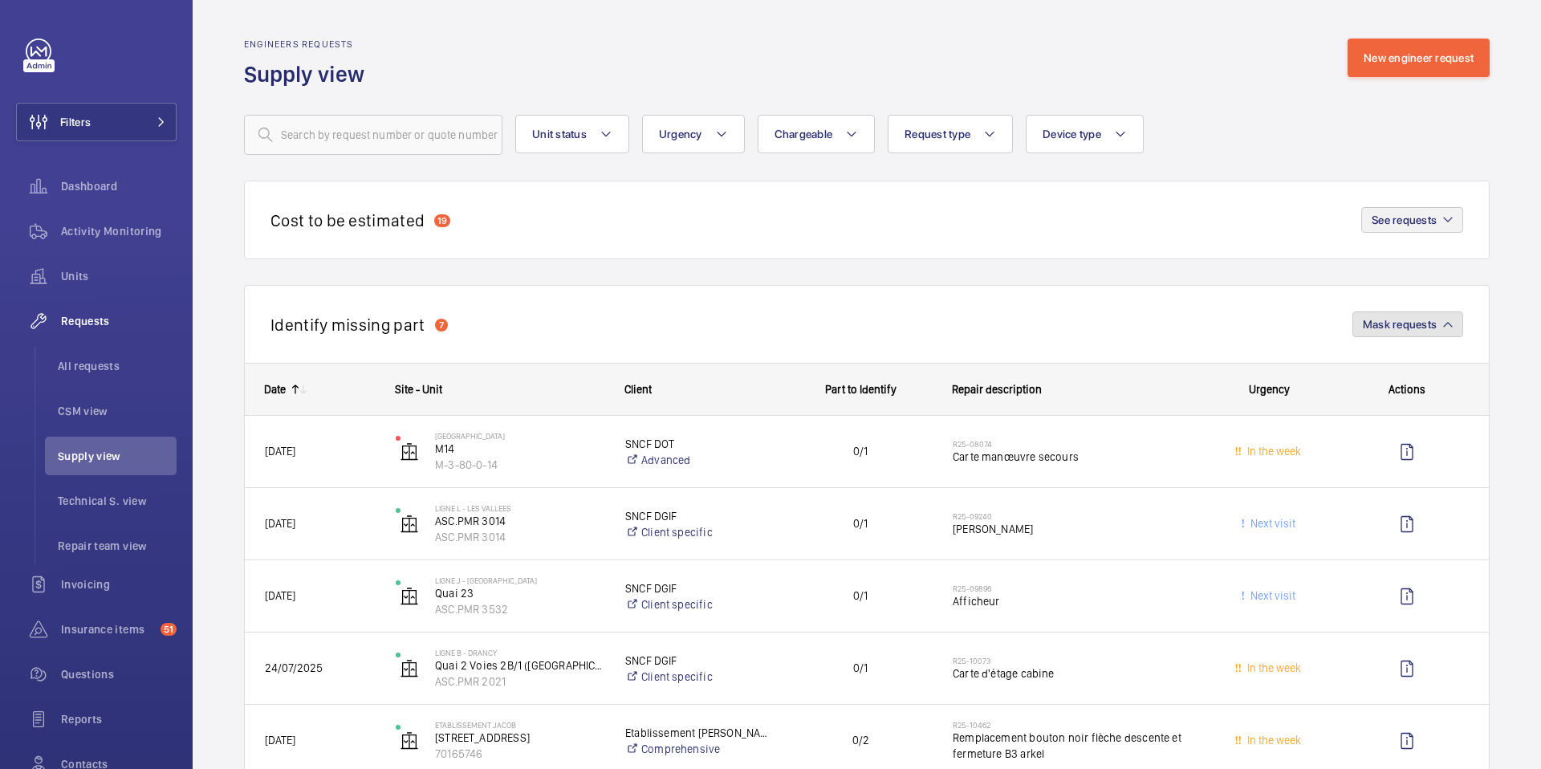
click at [1435, 326] on span "Mask requests" at bounding box center [1399, 324] width 74 height 13
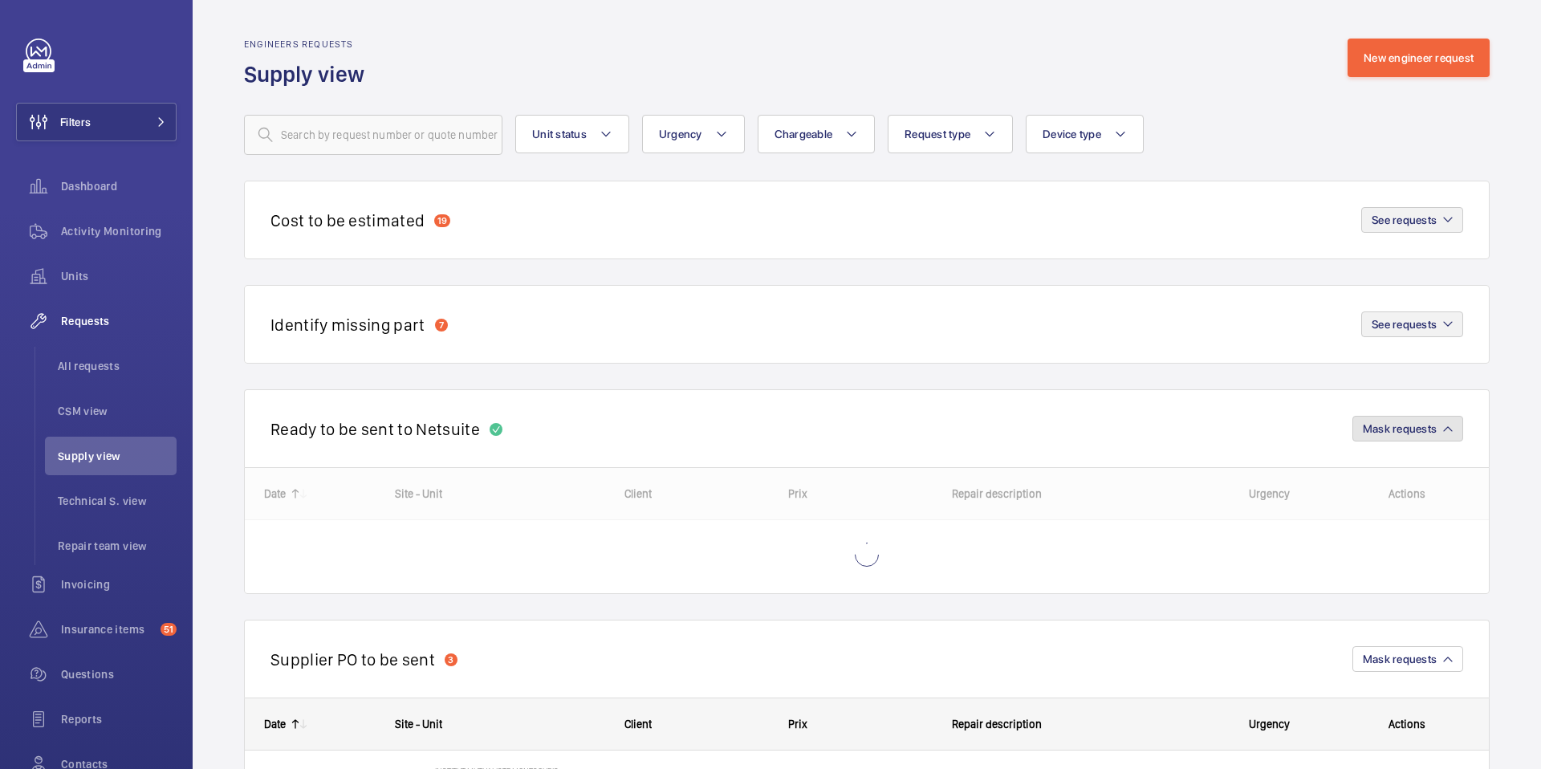
click at [1426, 429] on span "Mask requests" at bounding box center [1399, 428] width 74 height 13
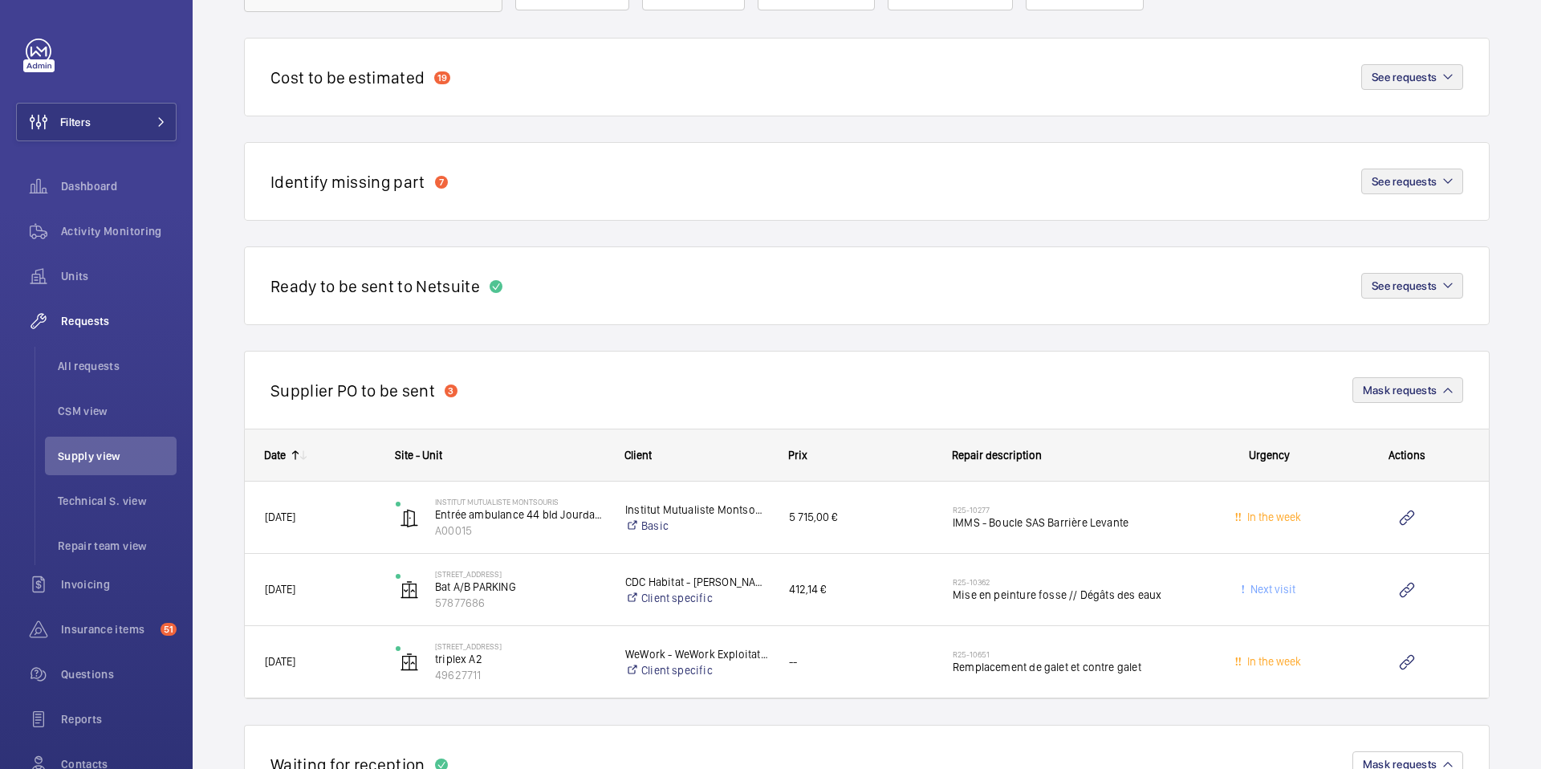
scroll to position [149, 0]
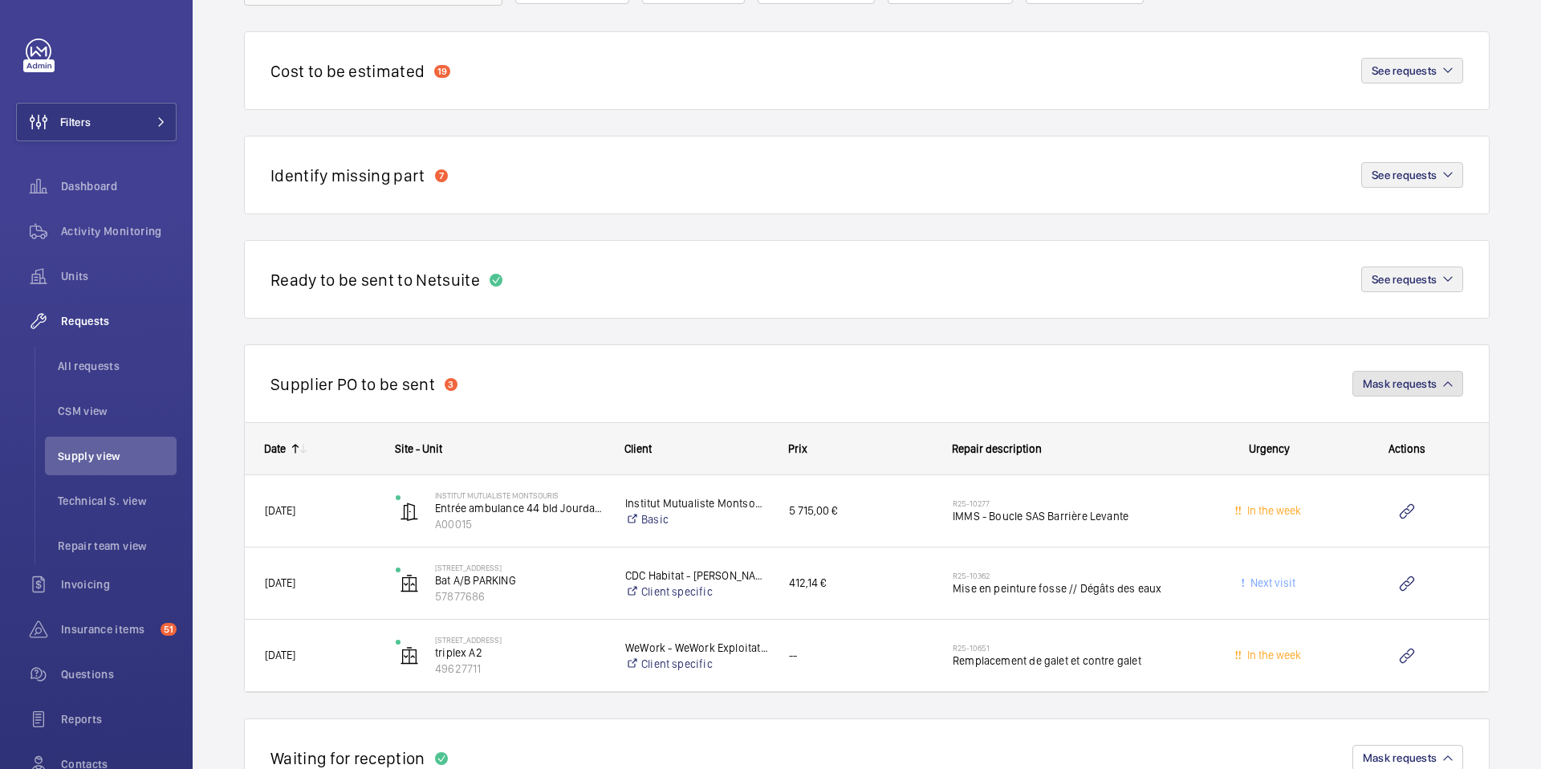
click at [1426, 377] on span "Mask requests" at bounding box center [1399, 383] width 74 height 13
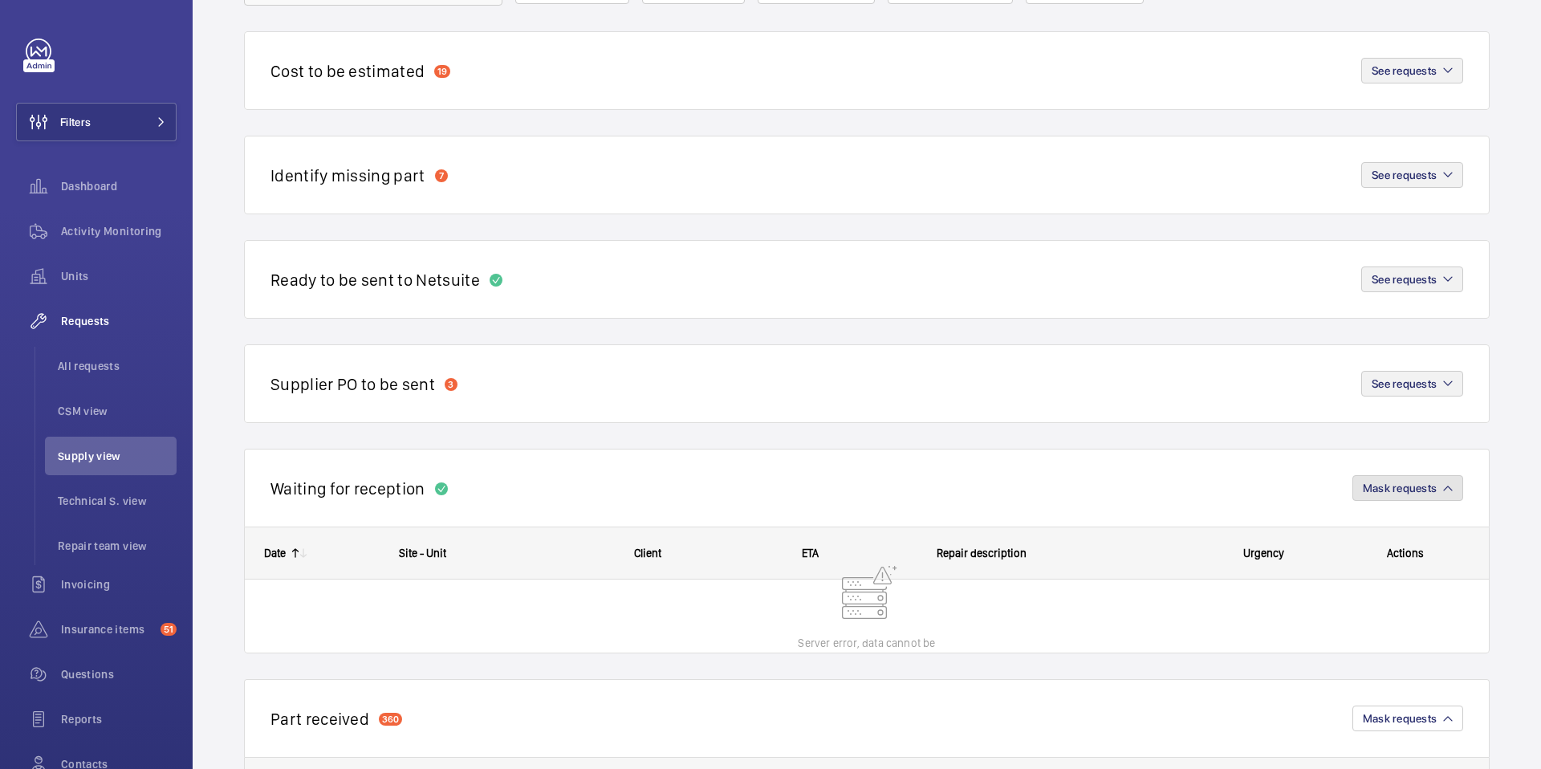
click at [1423, 481] on span "Mask requests" at bounding box center [1399, 487] width 74 height 13
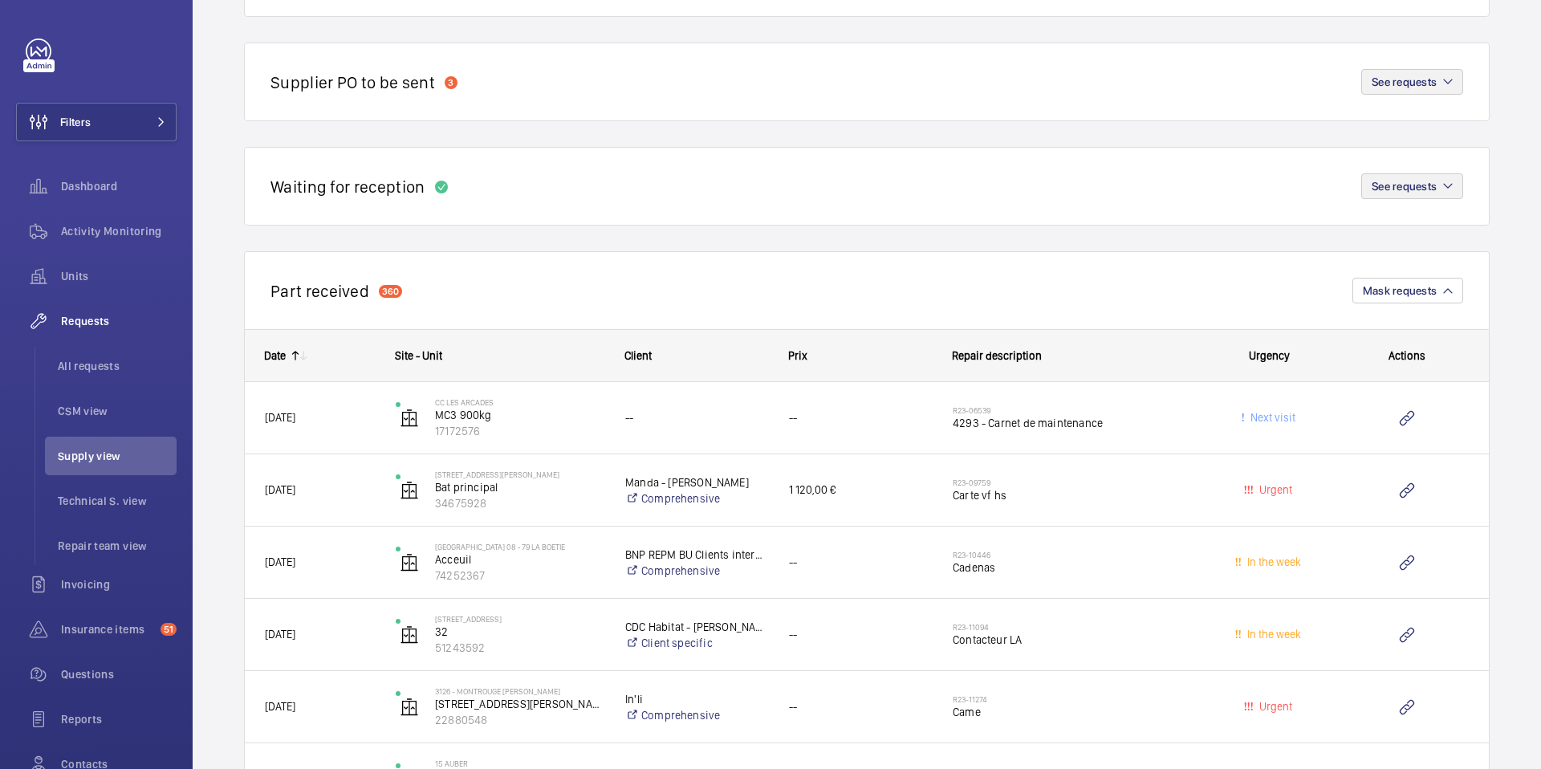
scroll to position [507, 0]
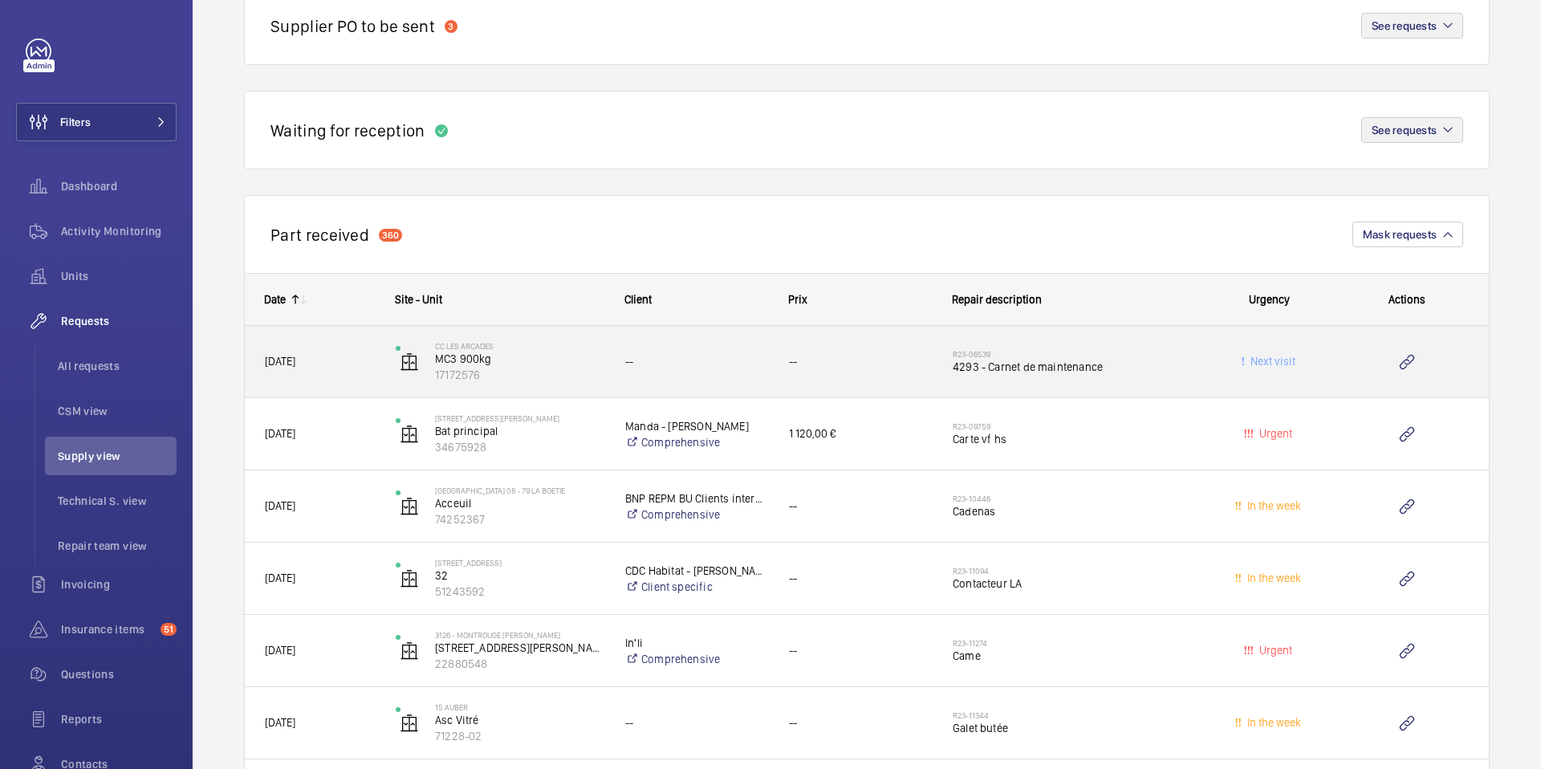
click at [308, 377] on div "[DATE]" at bounding box center [310, 361] width 129 height 51
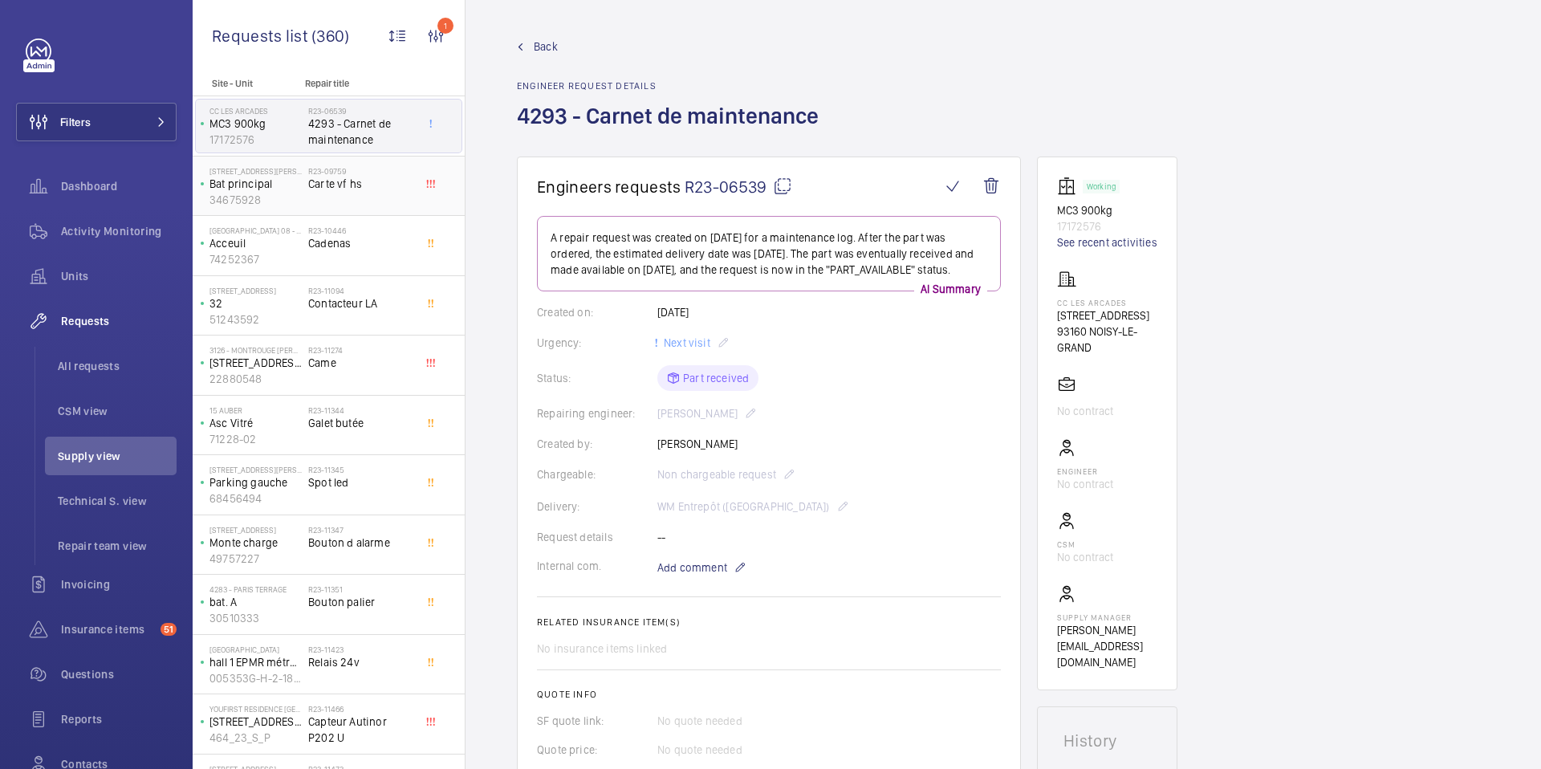
click at [361, 181] on span "Carte vf hs" at bounding box center [361, 184] width 106 height 16
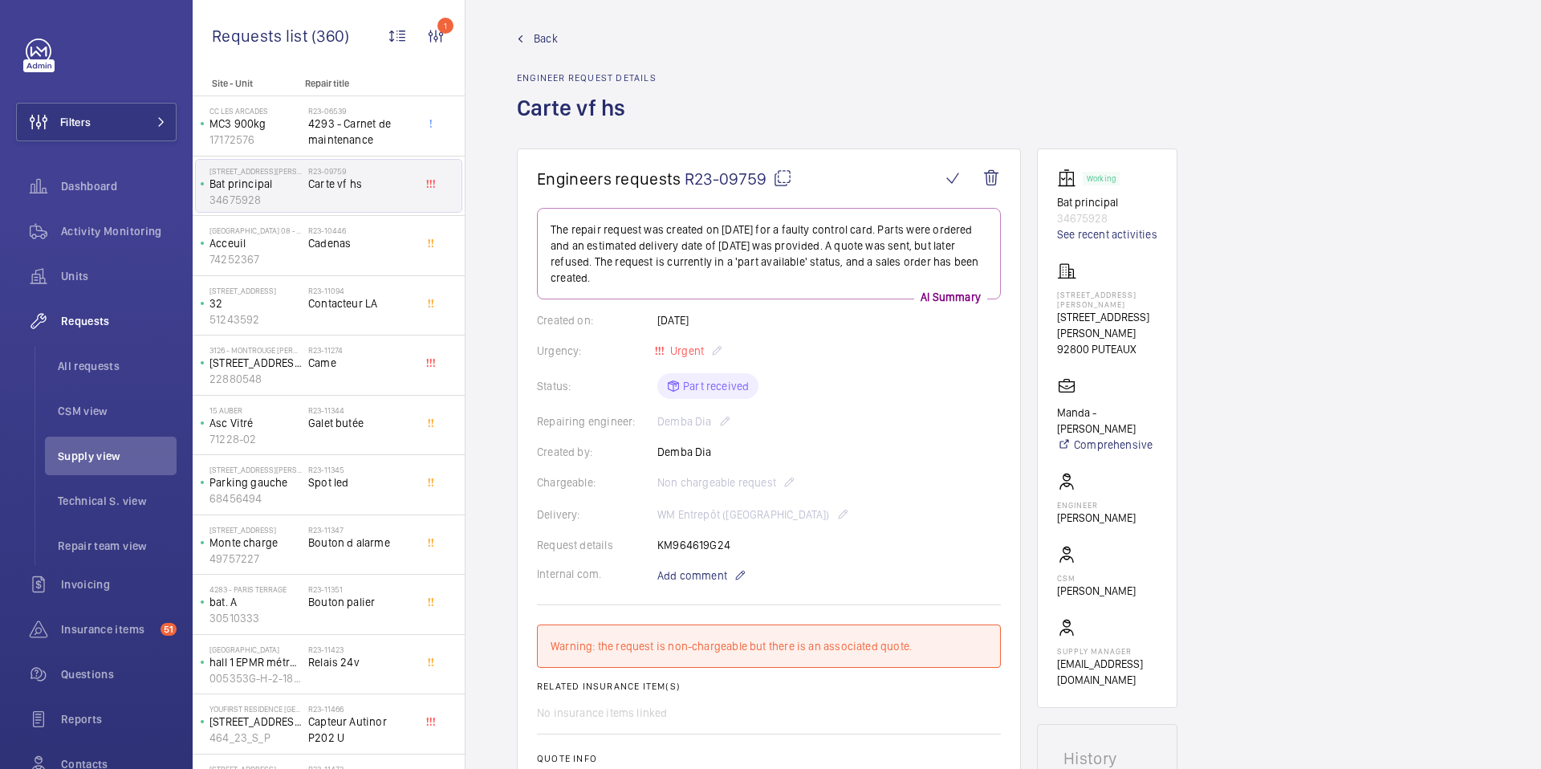
scroll to position [10, 0]
click at [84, 363] on span "All requests" at bounding box center [117, 366] width 119 height 16
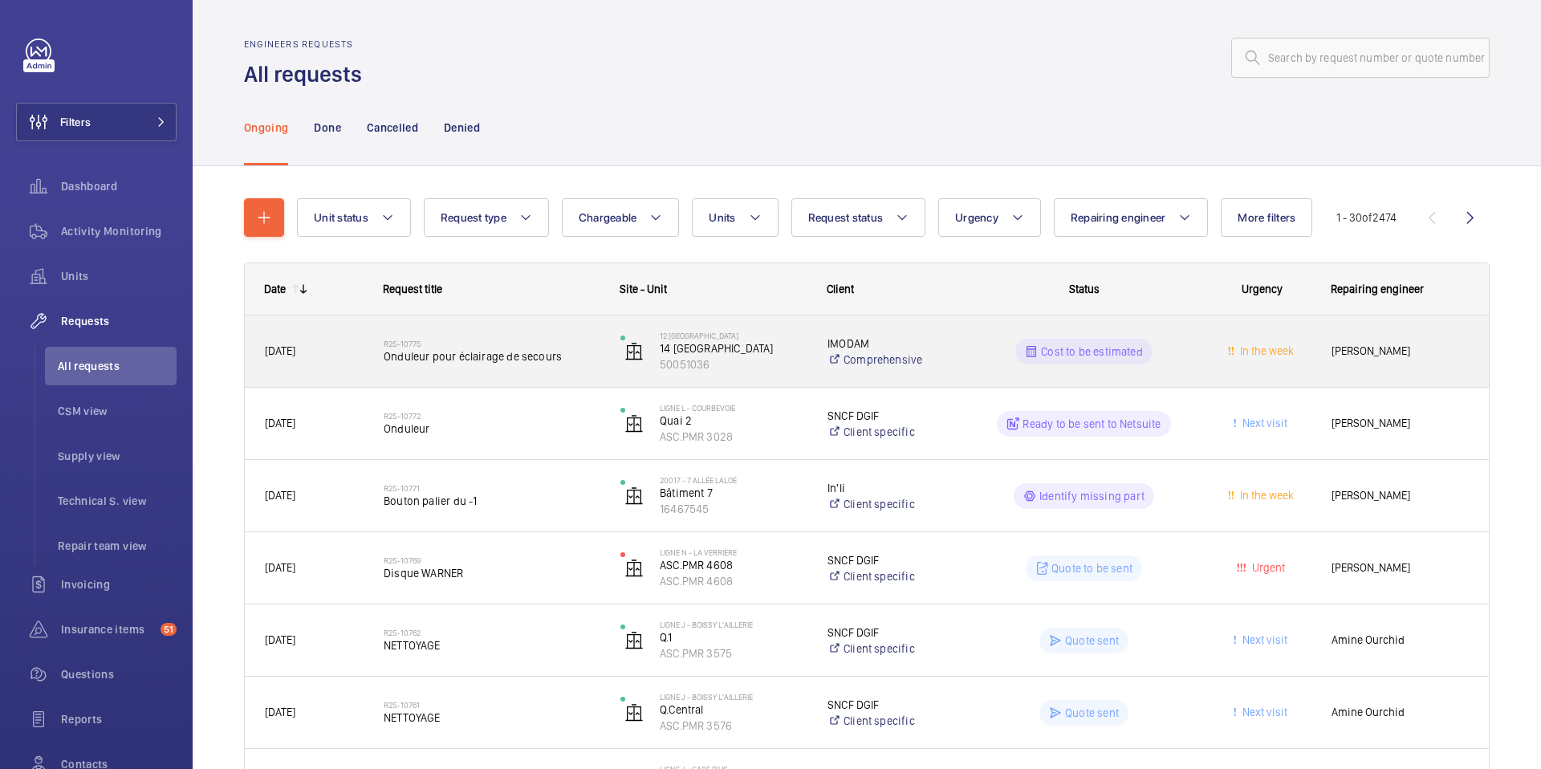
click at [526, 363] on span "Onduleur pour éclairage de secours" at bounding box center [492, 356] width 216 height 16
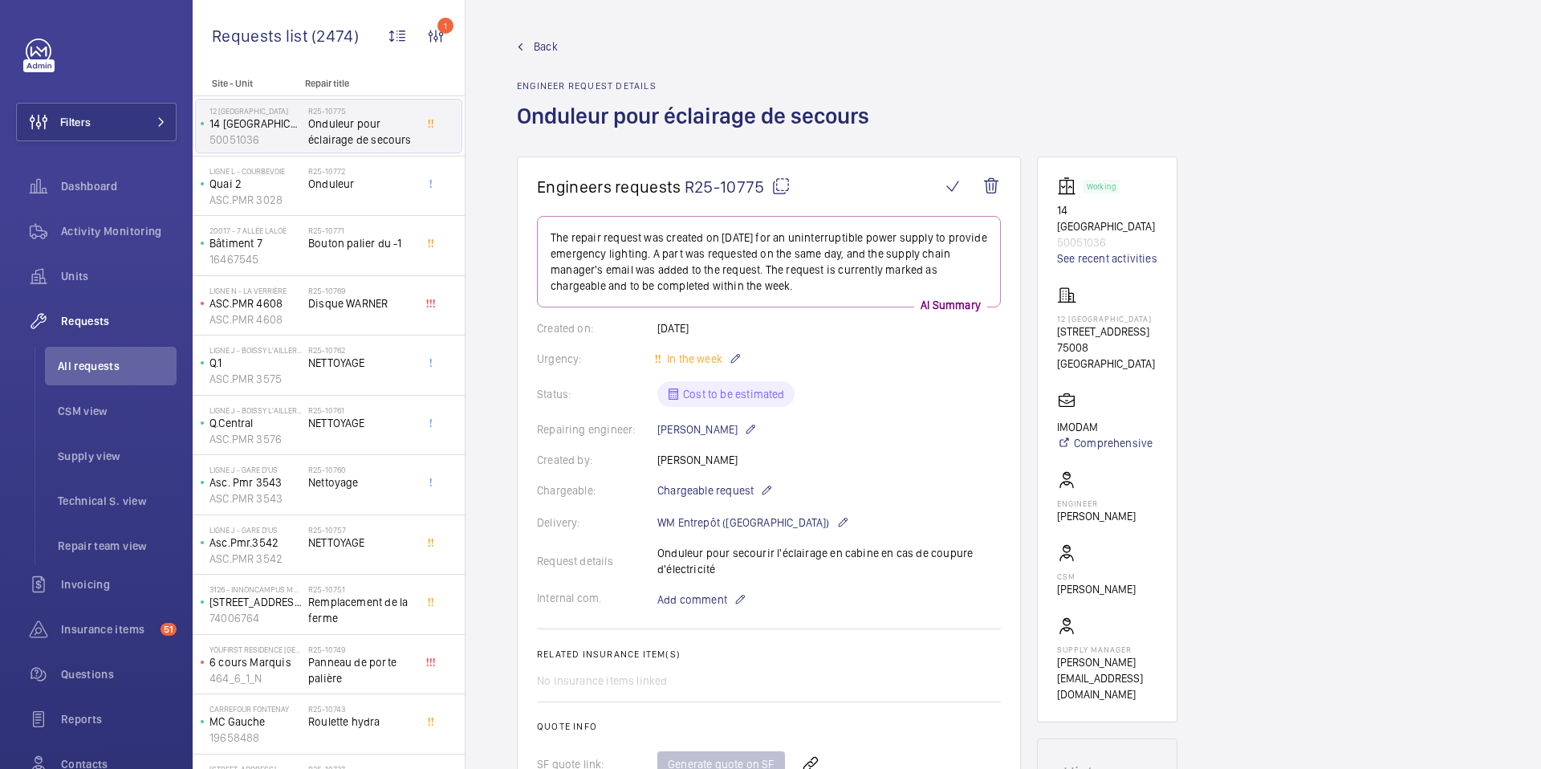
click at [546, 45] on span "Back" at bounding box center [546, 47] width 24 height 16
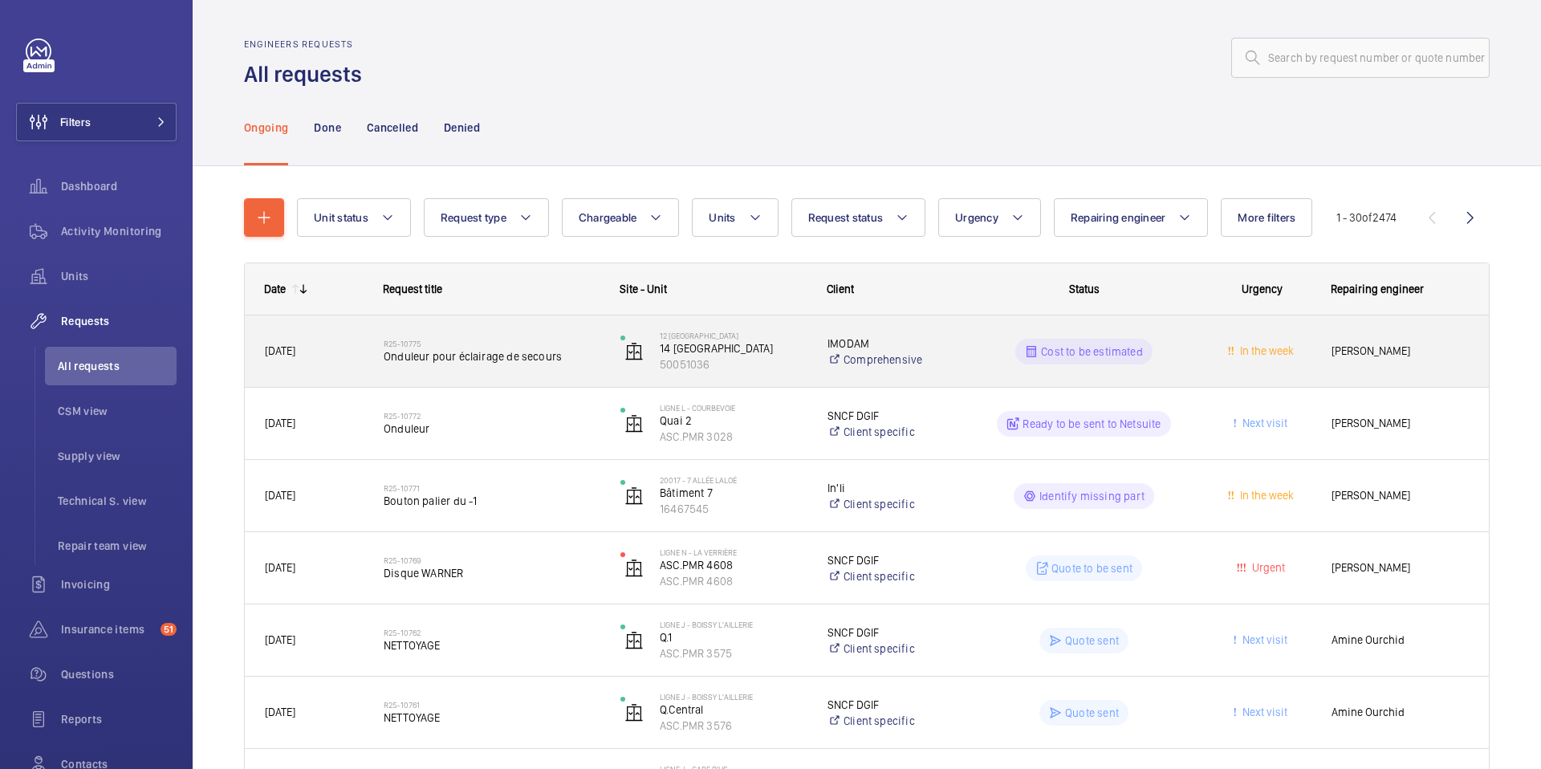
click at [1399, 356] on span "Romain Flahaut" at bounding box center [1399, 351] width 137 height 18
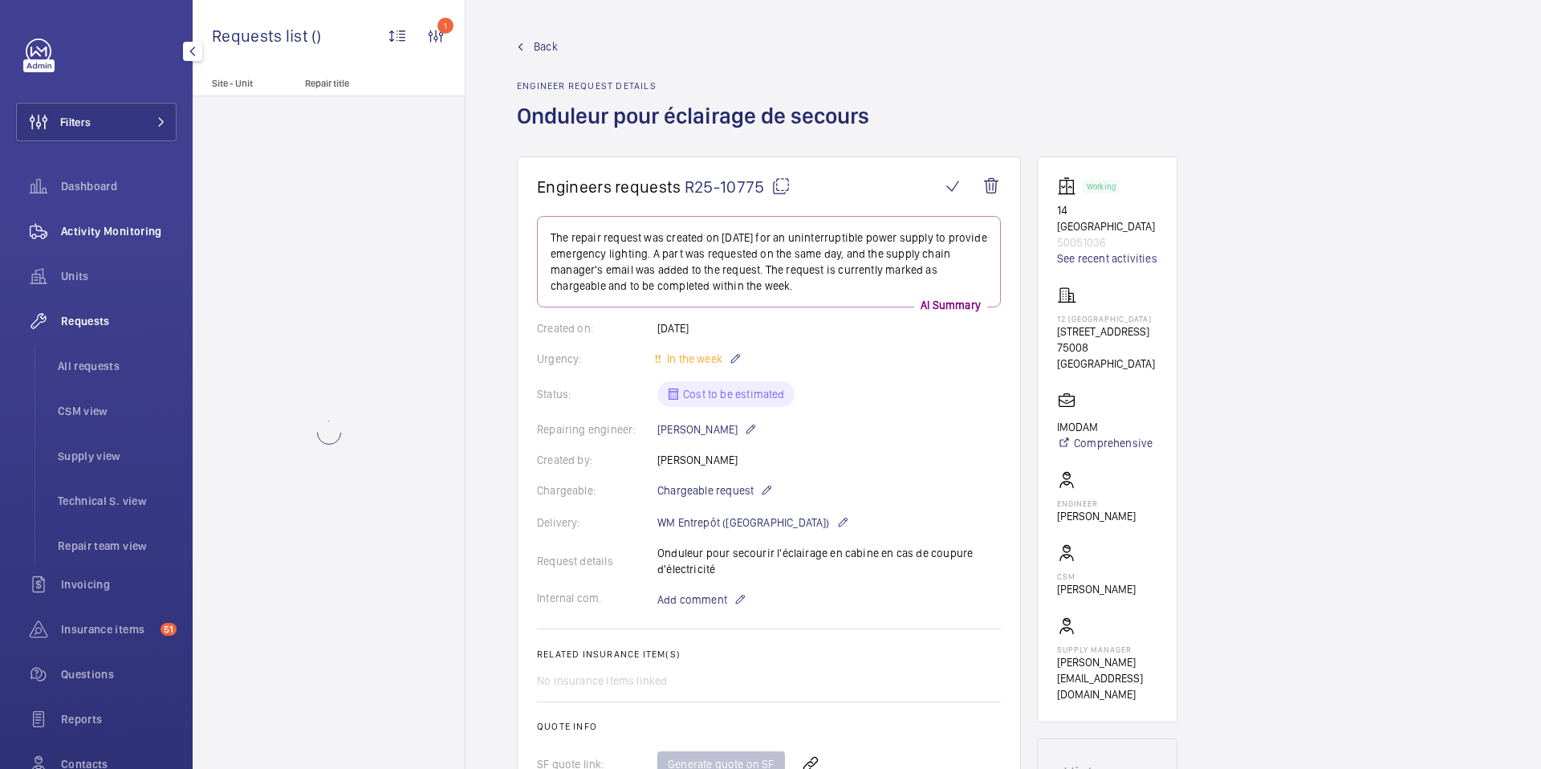
click at [108, 233] on span "Activity Monitoring" at bounding box center [119, 231] width 116 height 16
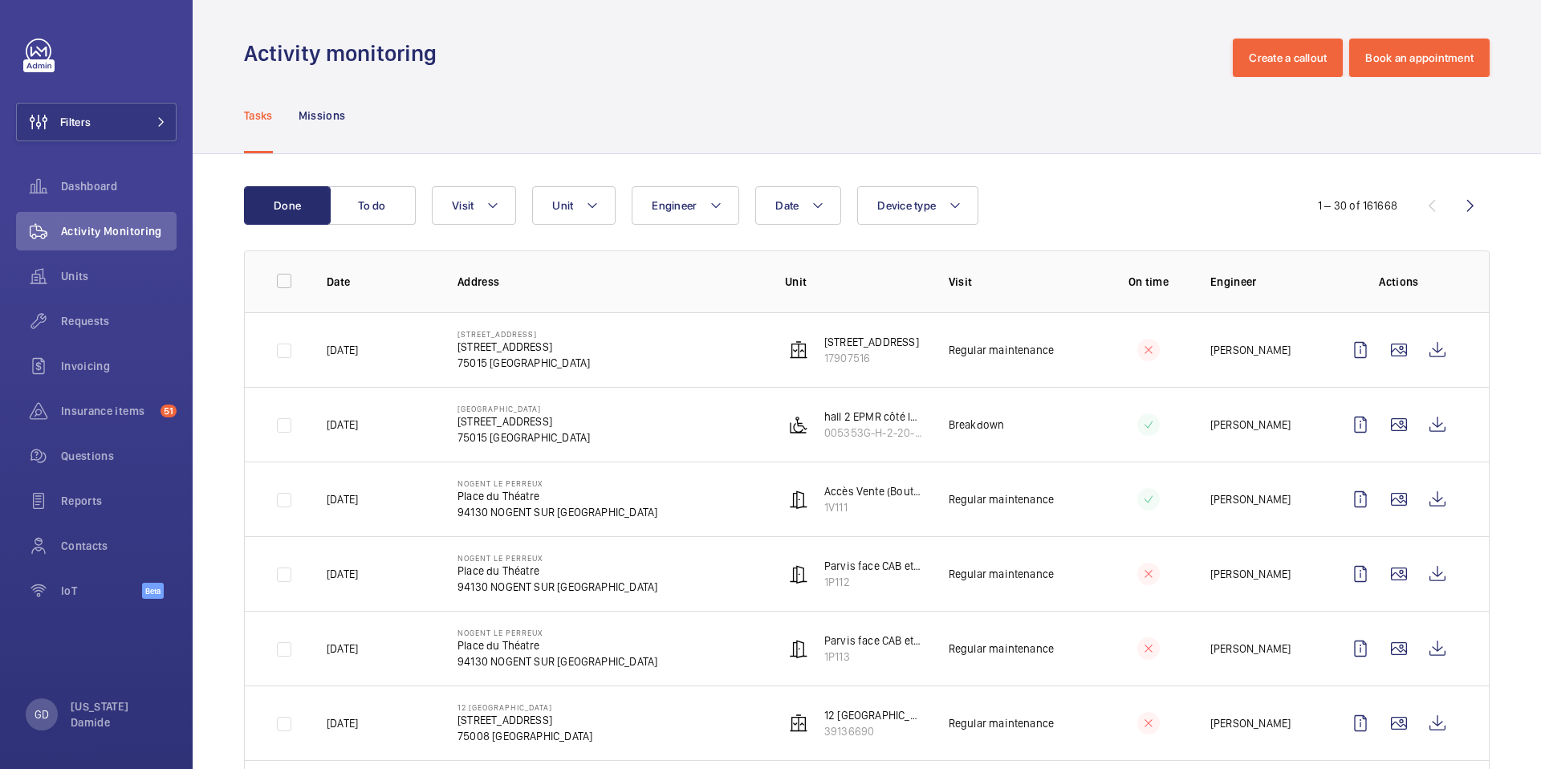
click at [282, 347] on td at bounding box center [273, 349] width 56 height 75
click at [284, 351] on td at bounding box center [273, 349] width 56 height 75
click at [285, 353] on td at bounding box center [273, 349] width 56 height 75
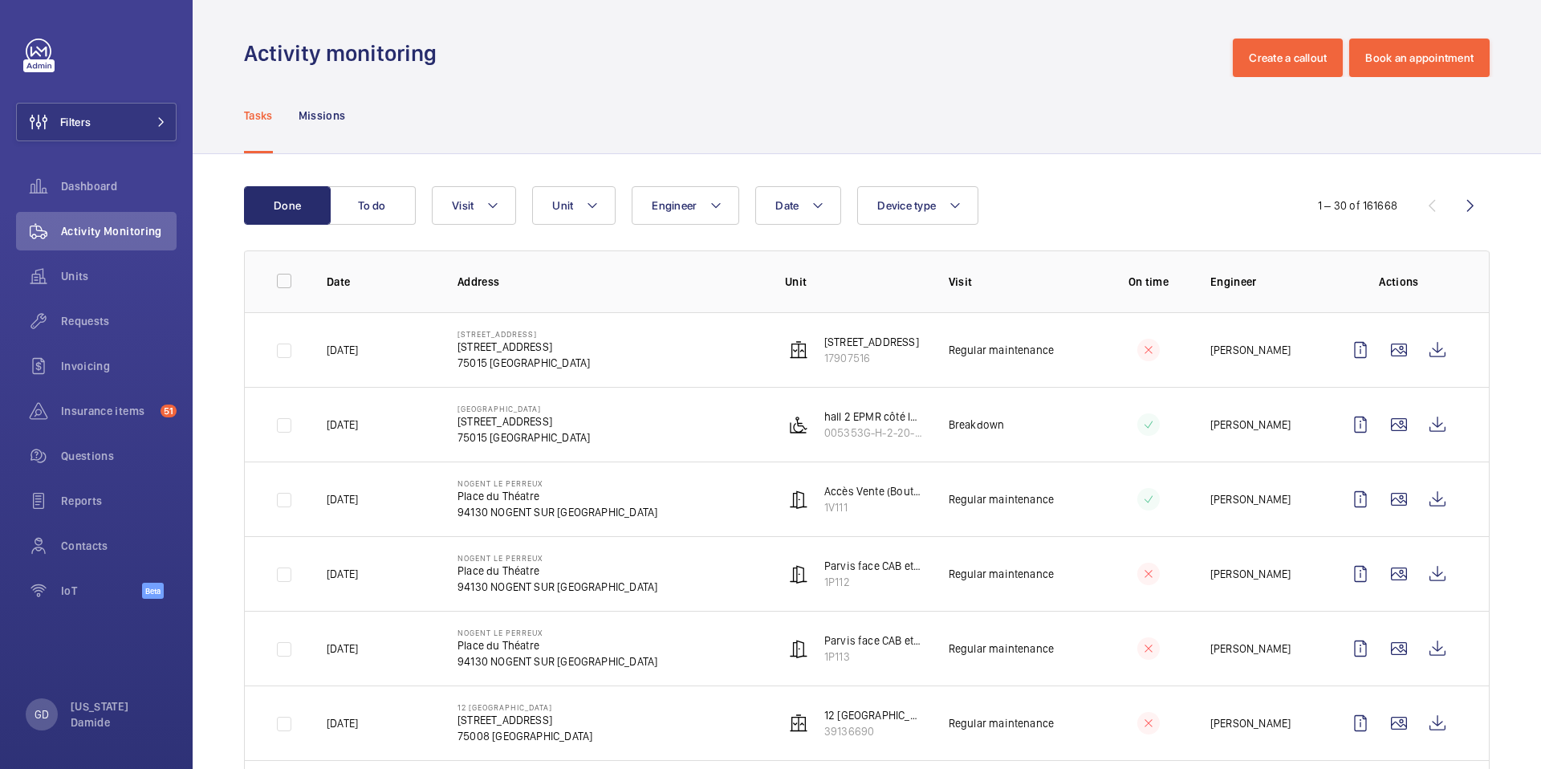
click at [285, 353] on td at bounding box center [273, 349] width 56 height 75
click at [285, 355] on td at bounding box center [273, 349] width 56 height 75
click at [282, 356] on td at bounding box center [273, 349] width 56 height 75
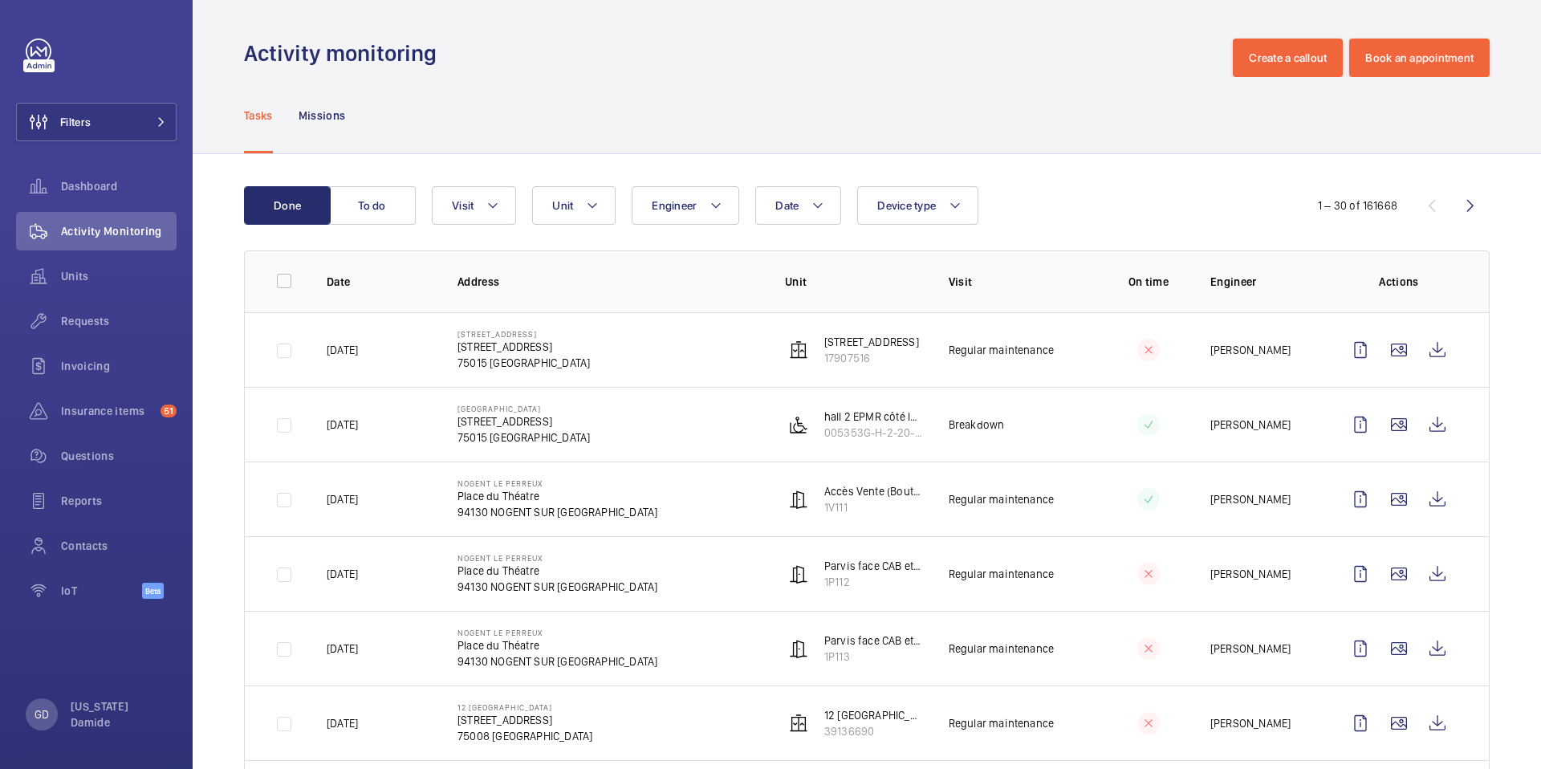
click at [282, 356] on td at bounding box center [273, 349] width 56 height 75
drag, startPoint x: 285, startPoint y: 430, endPoint x: 285, endPoint y: 439, distance: 8.8
click at [285, 430] on td at bounding box center [273, 424] width 56 height 75
click at [283, 501] on td at bounding box center [273, 498] width 56 height 75
click at [283, 575] on td at bounding box center [273, 573] width 56 height 75
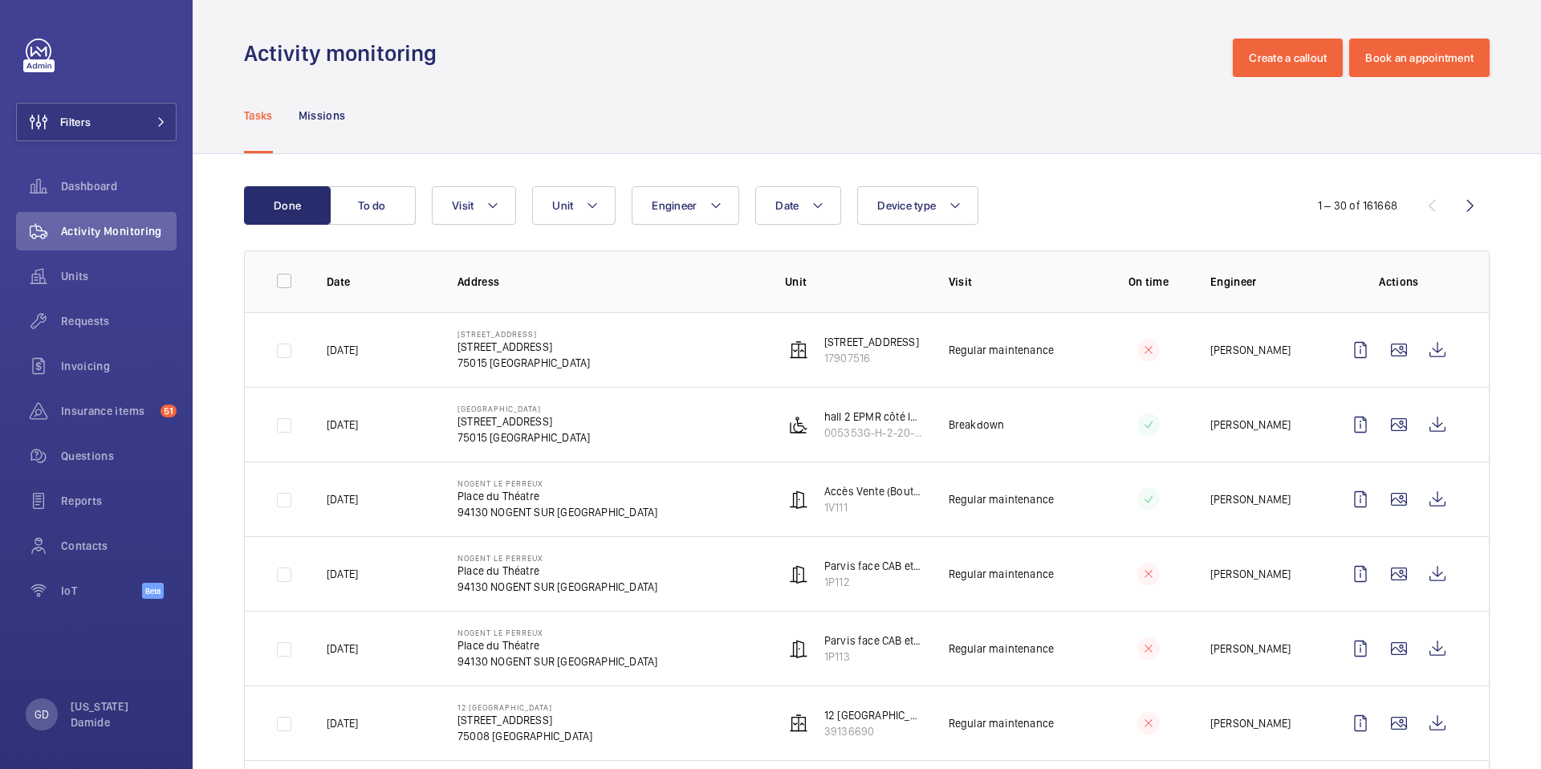
click at [281, 502] on td at bounding box center [273, 498] width 56 height 75
click at [281, 415] on td at bounding box center [273, 424] width 56 height 75
click at [282, 274] on input "checkbox" at bounding box center [284, 281] width 32 height 32
checkbox input "true"
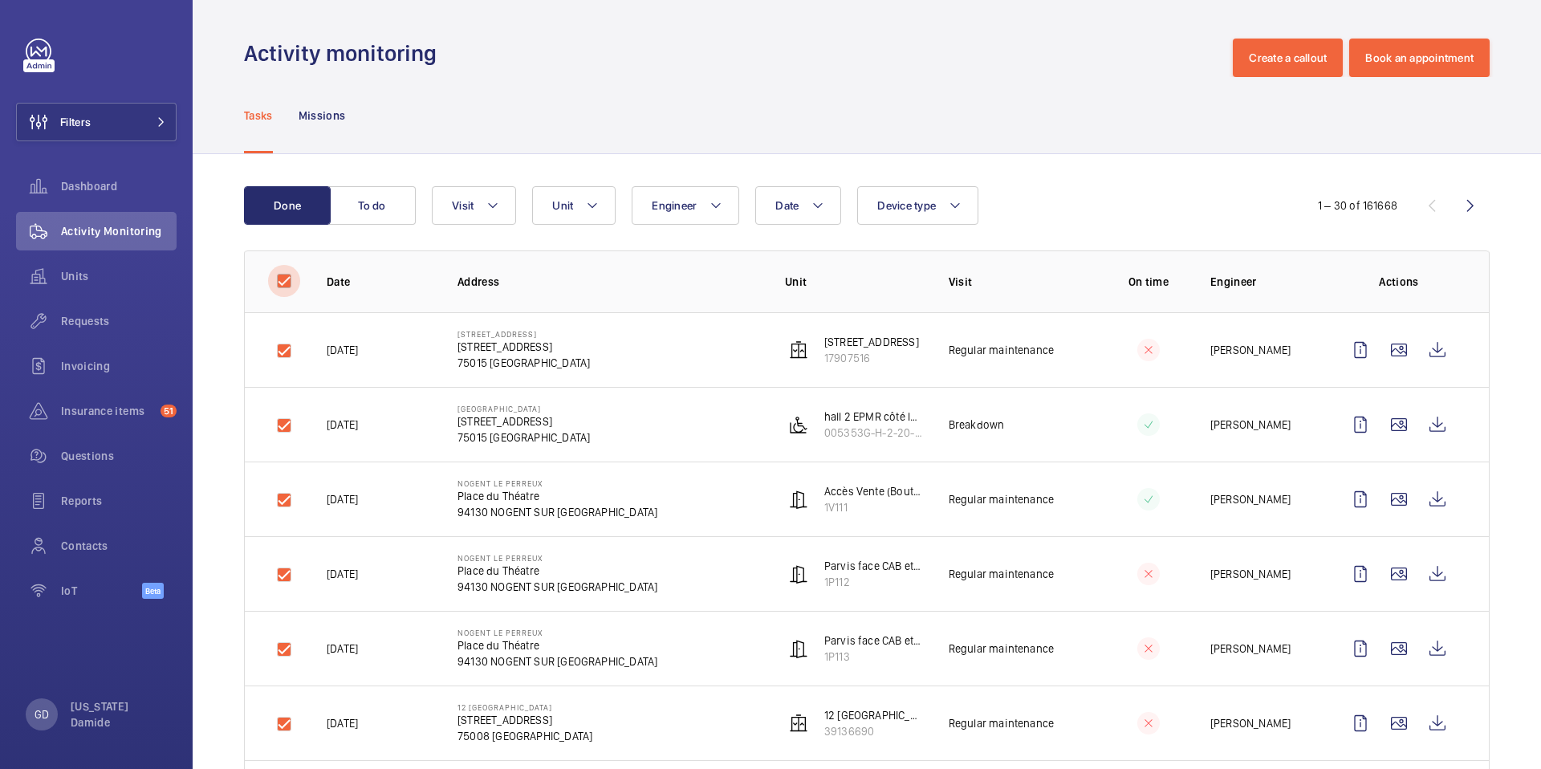
checkbox input "true"
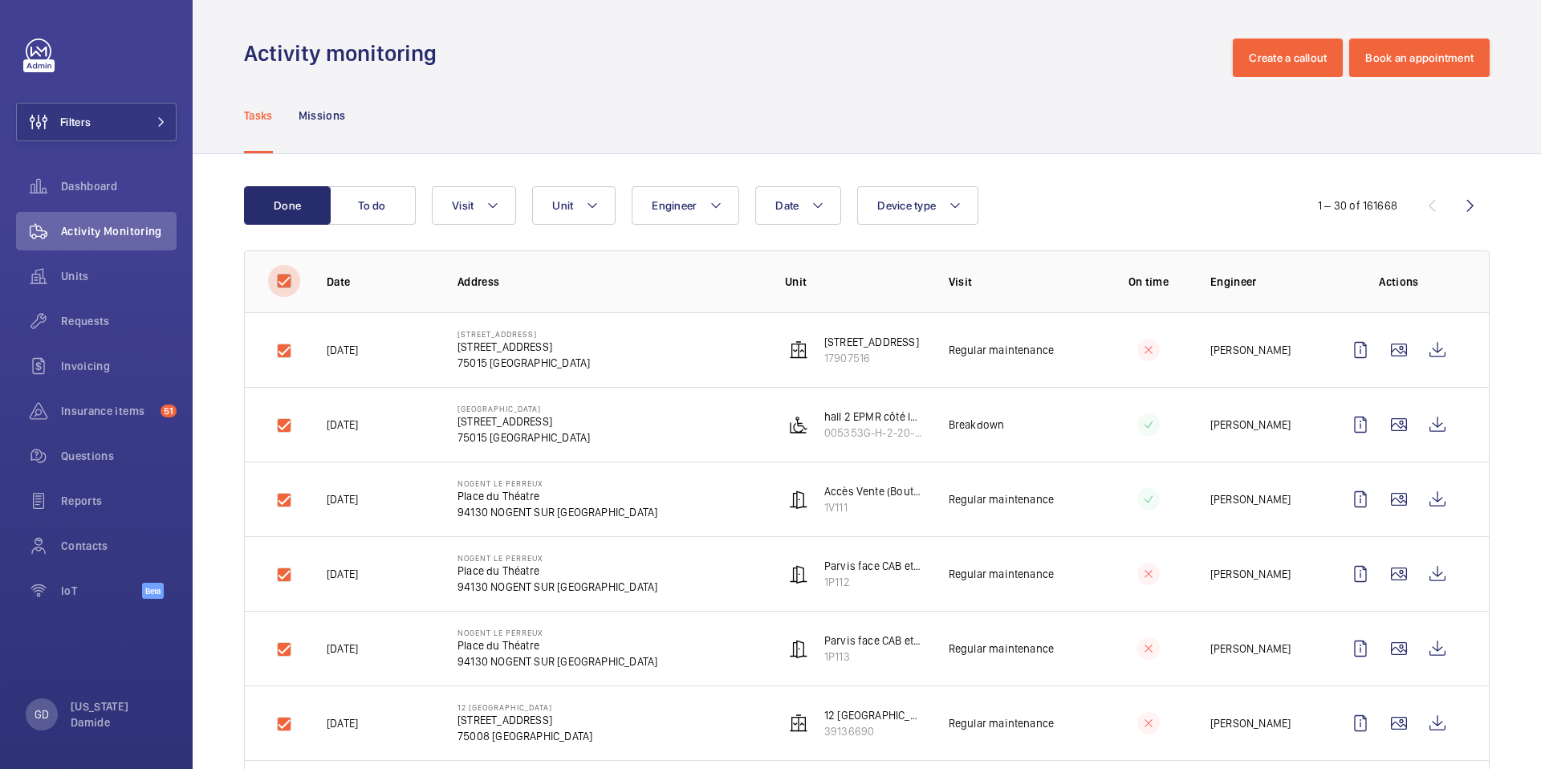
checkbox input "true"
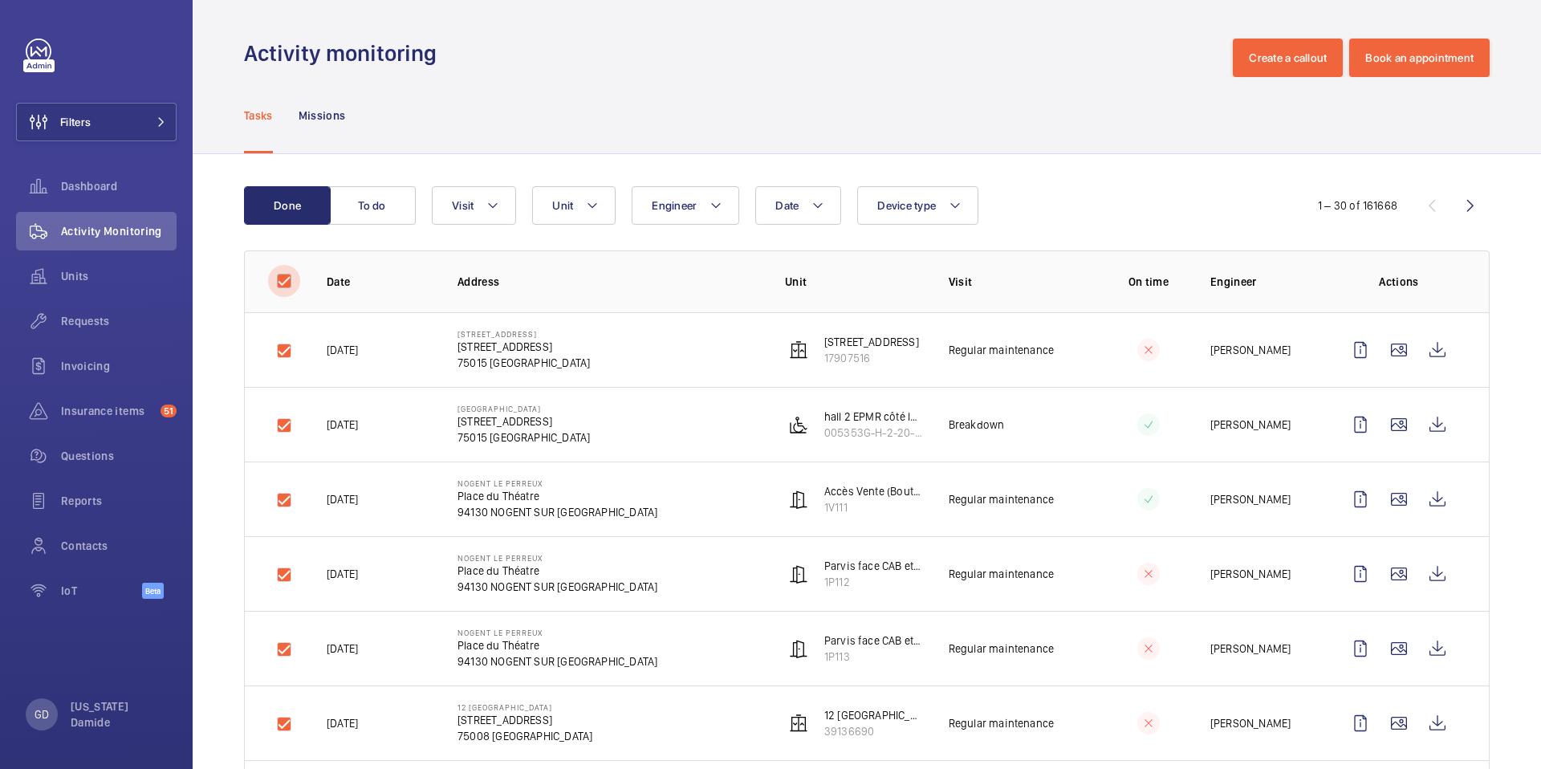
checkbox input "true"
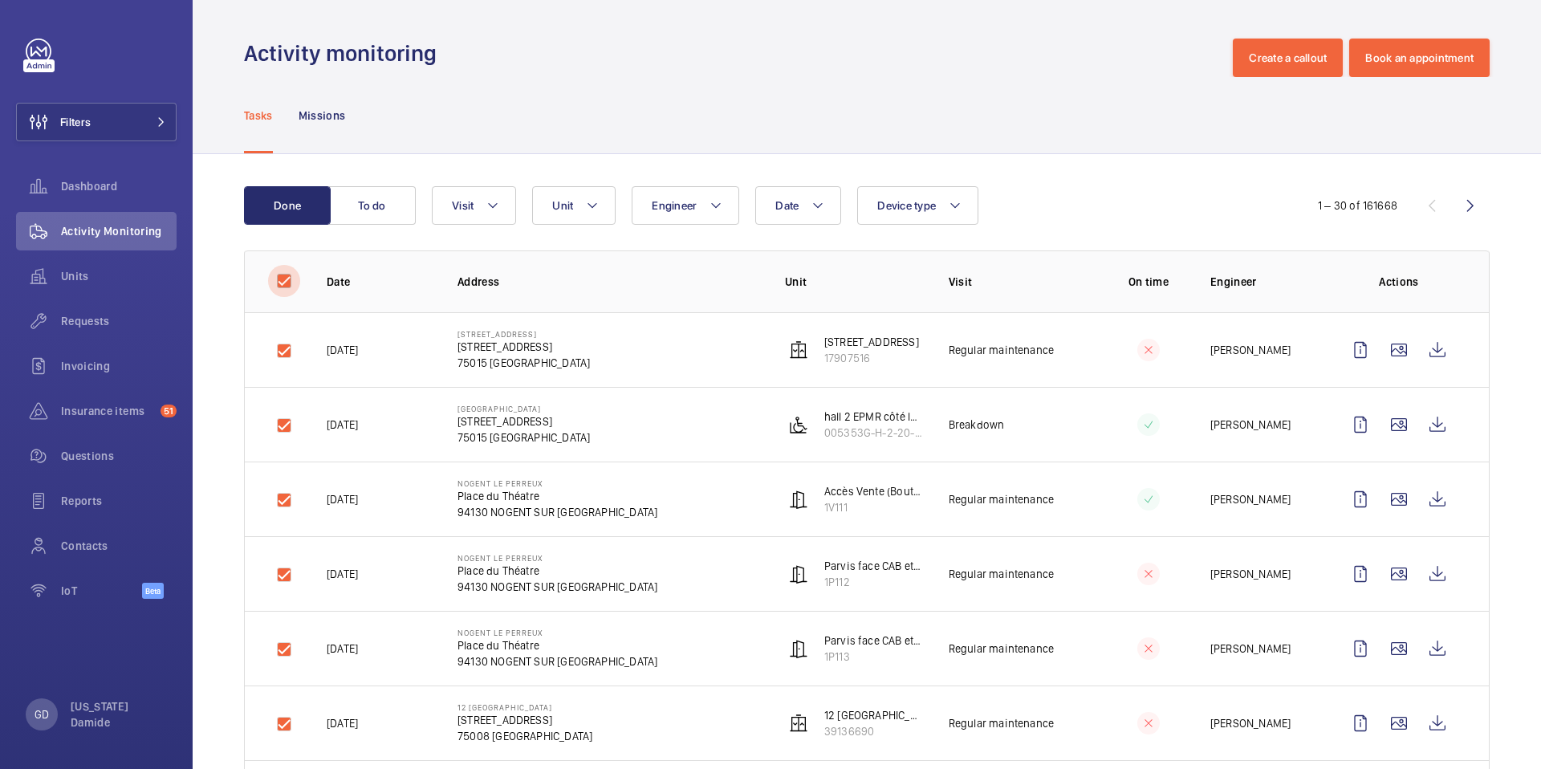
checkbox input "true"
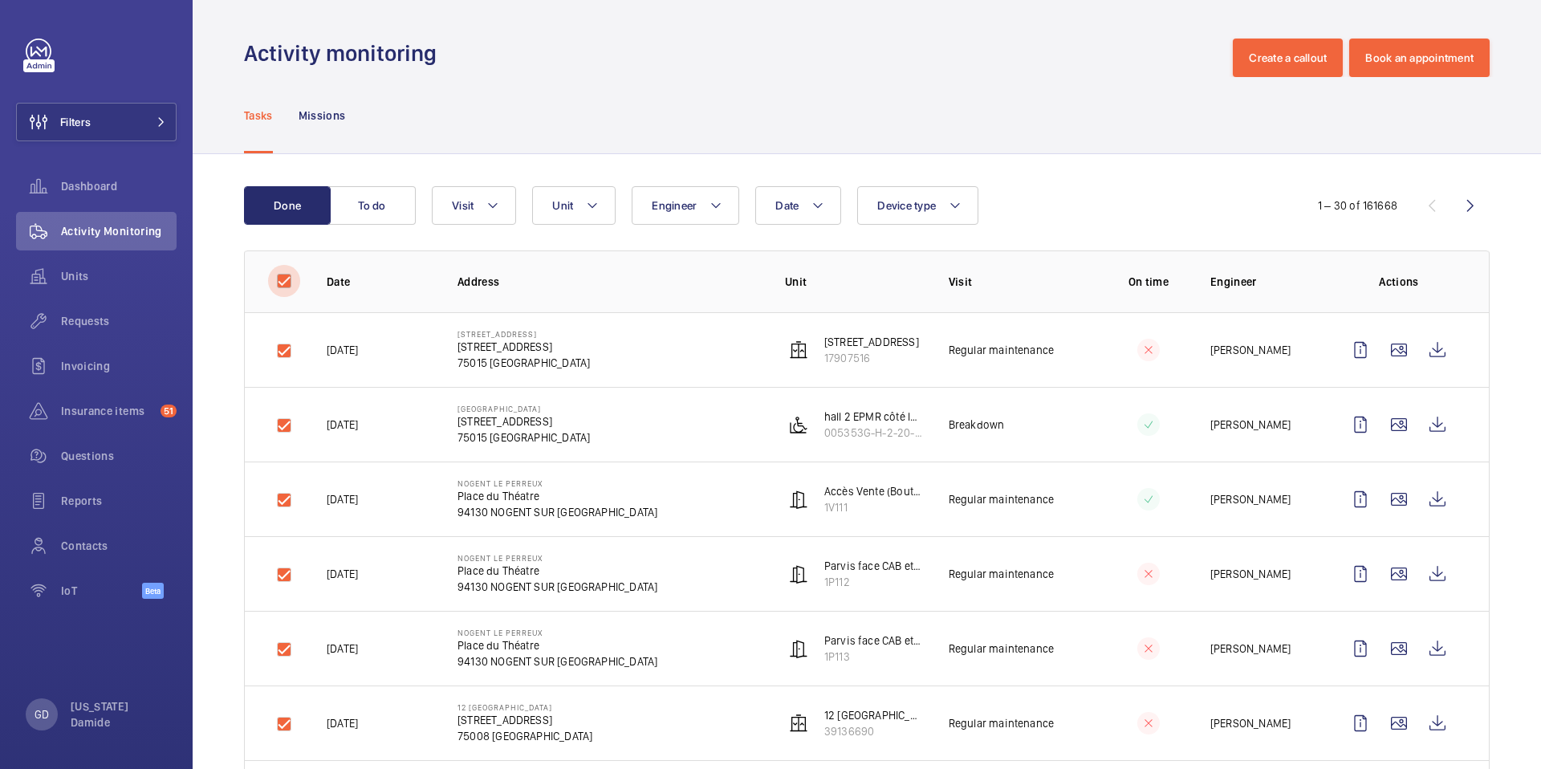
checkbox input "true"
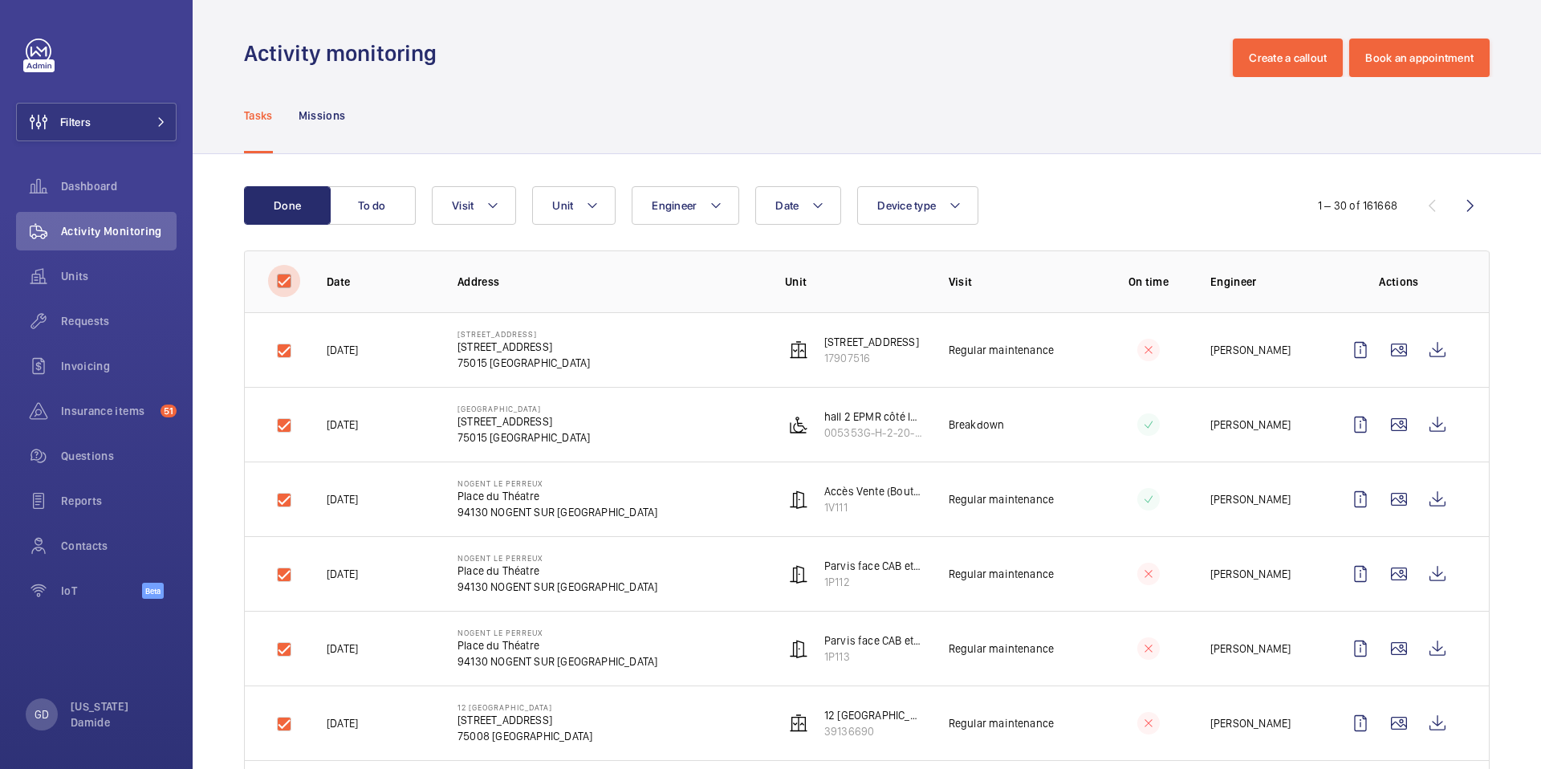
checkbox input "true"
click at [290, 283] on input "checkbox" at bounding box center [284, 281] width 32 height 32
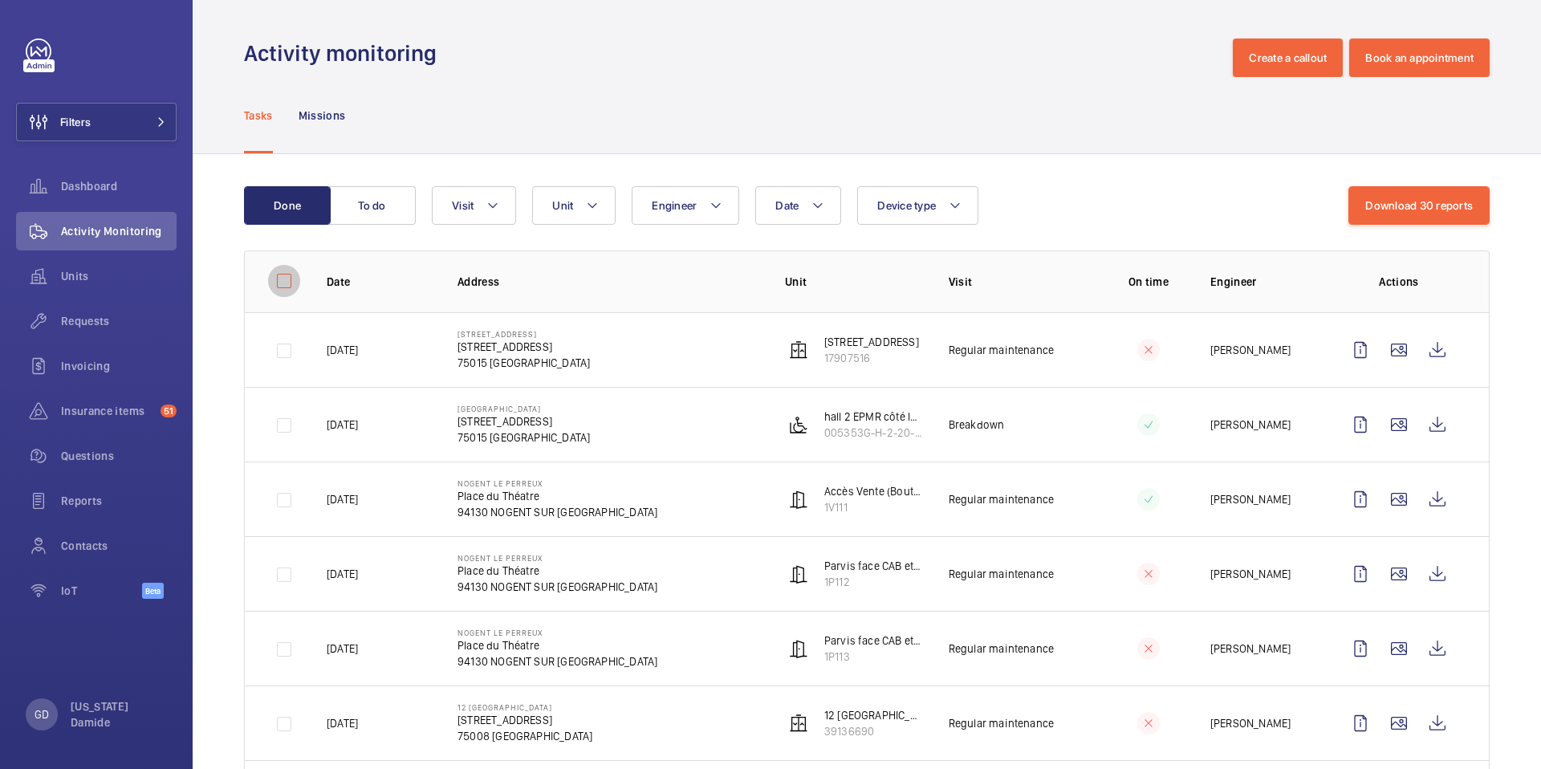
checkbox input "false"
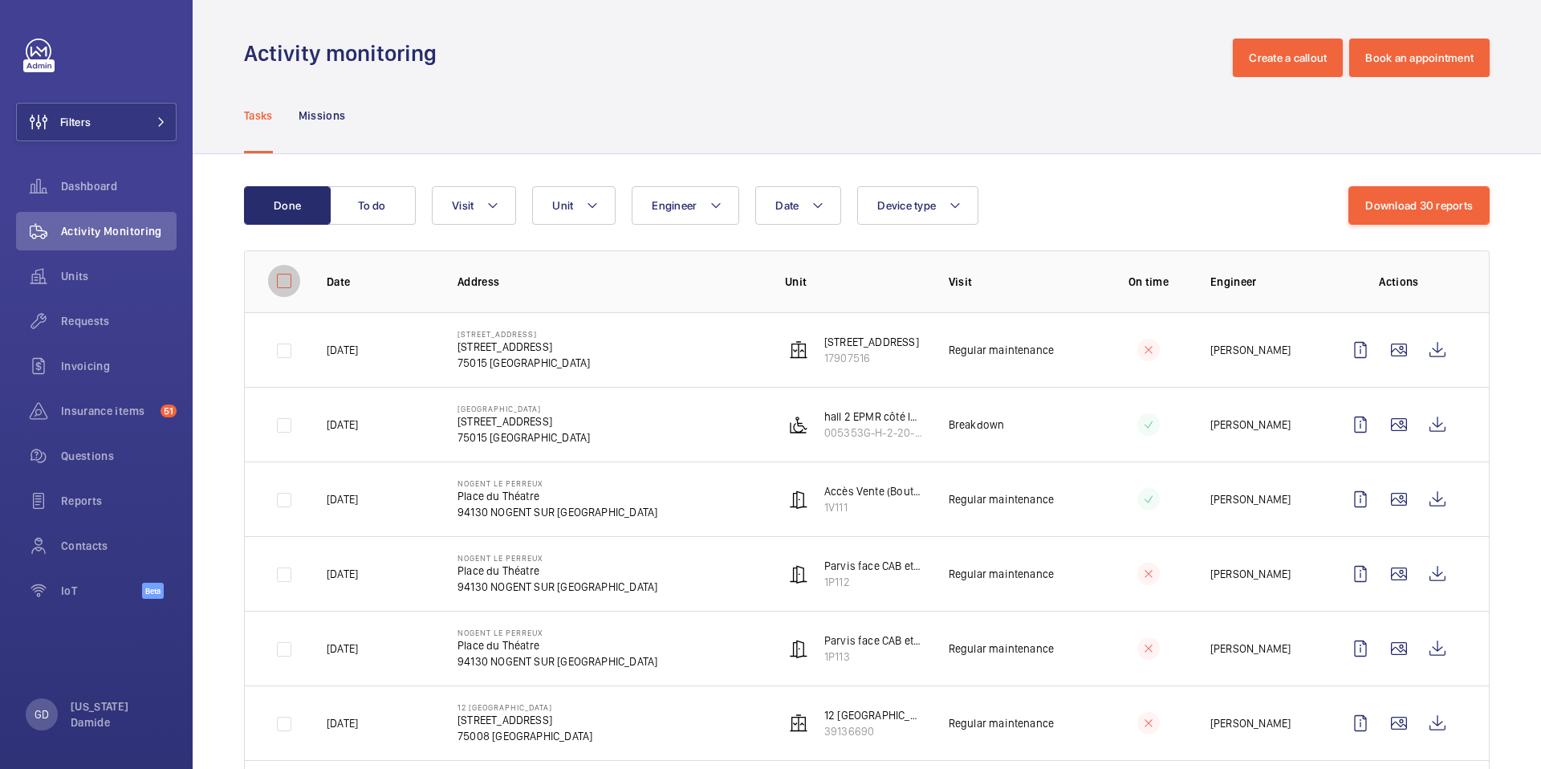
checkbox input "false"
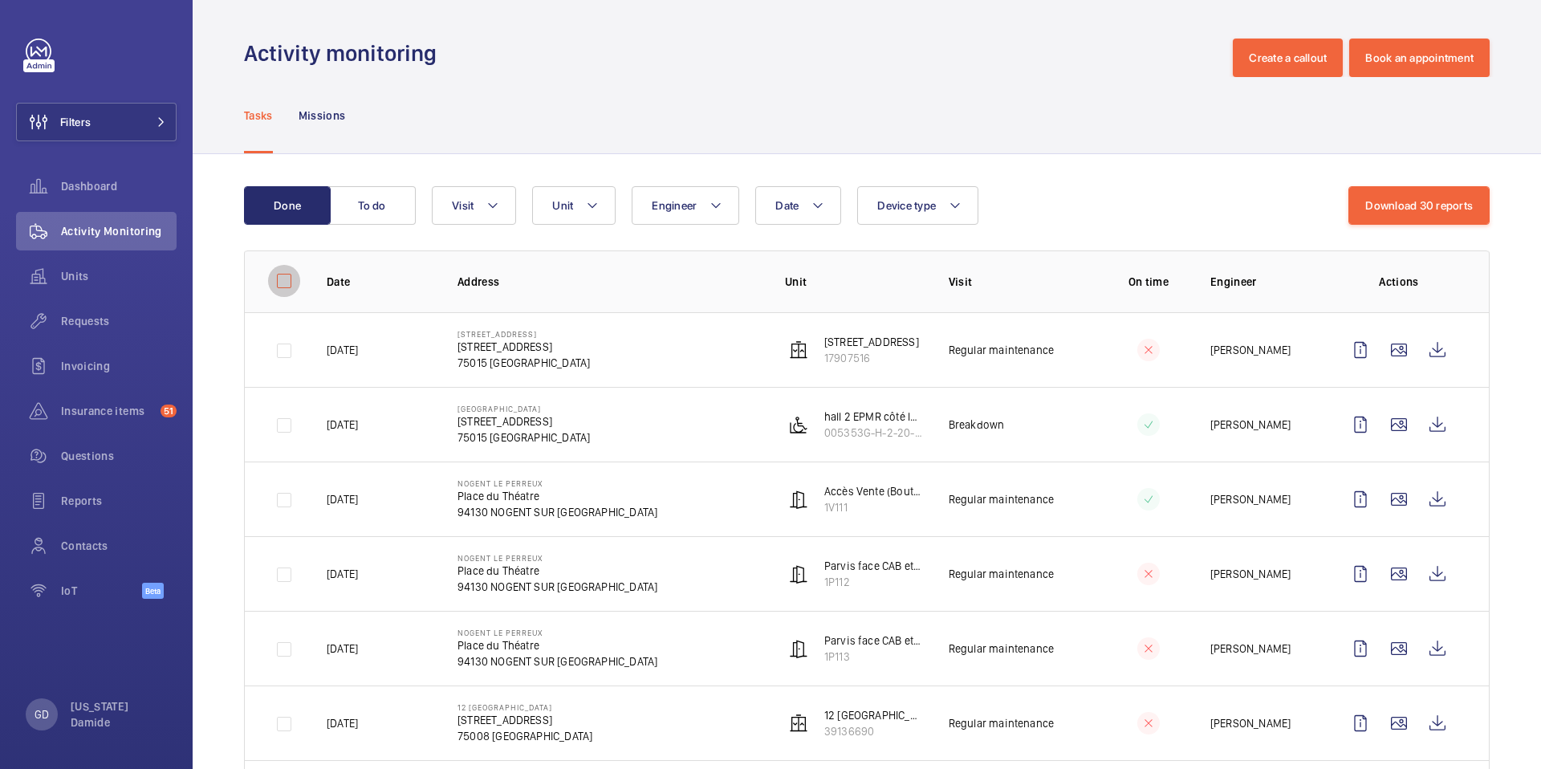
checkbox input "false"
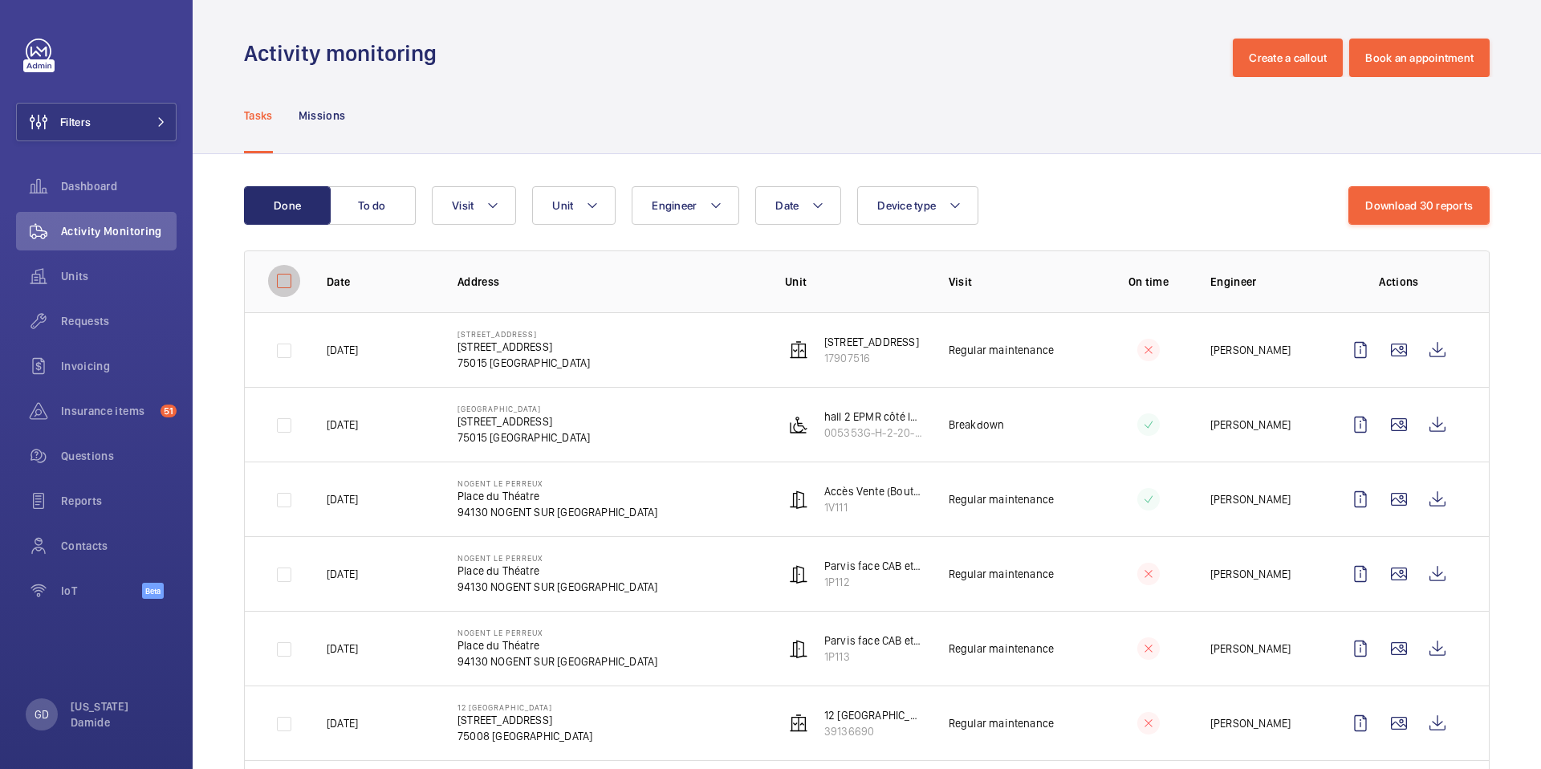
checkbox input "false"
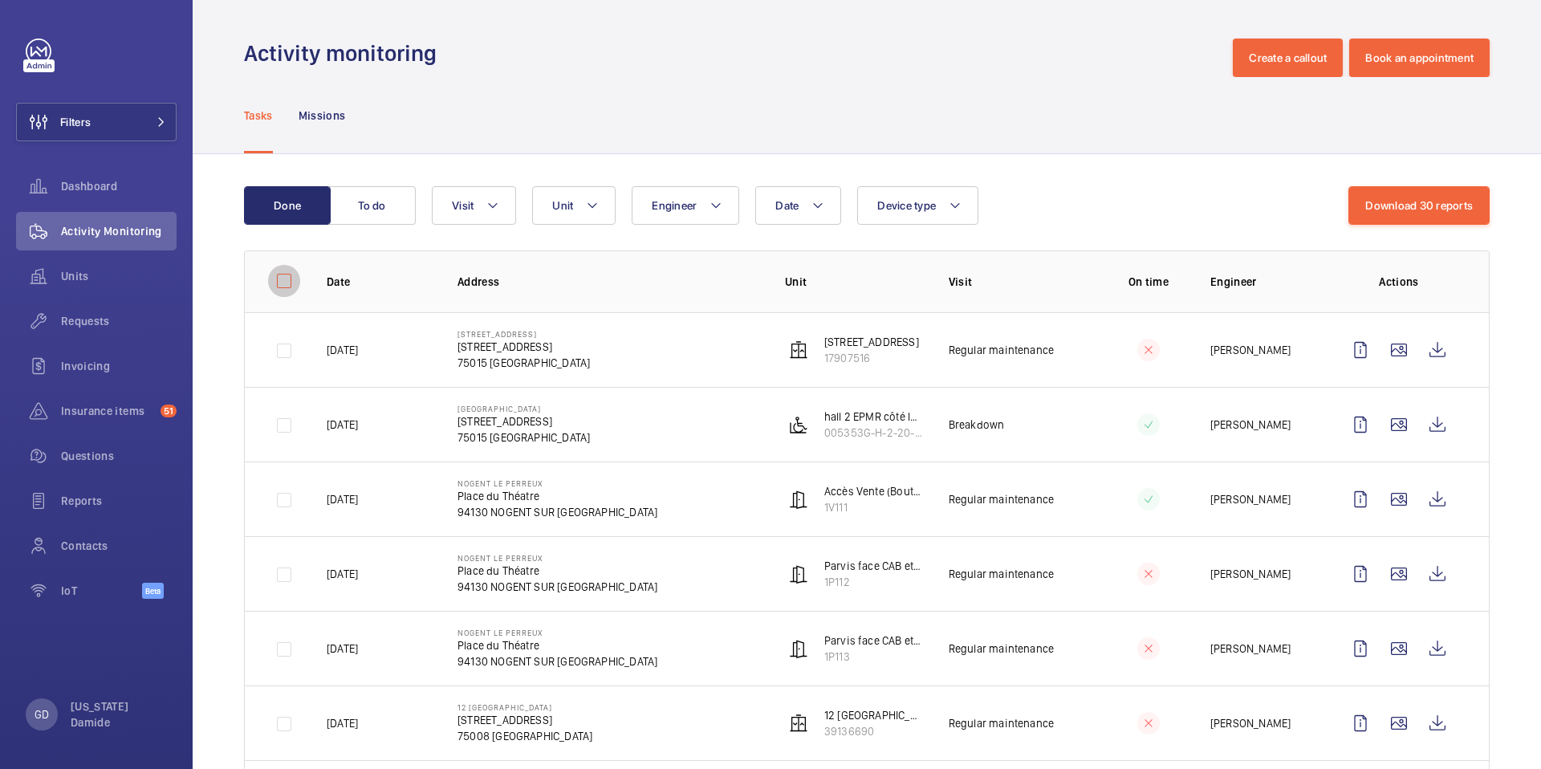
checkbox input "false"
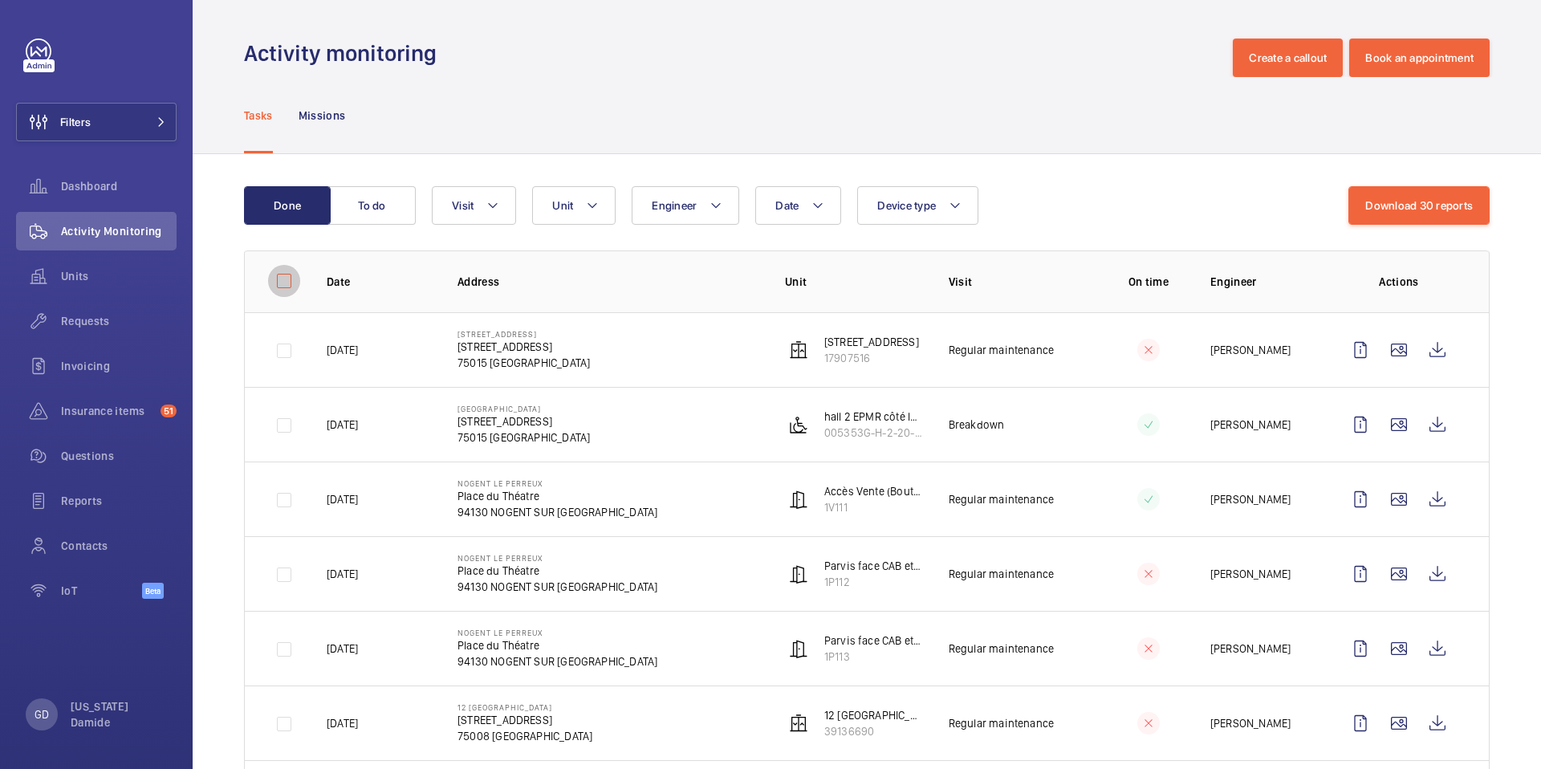
checkbox input "false"
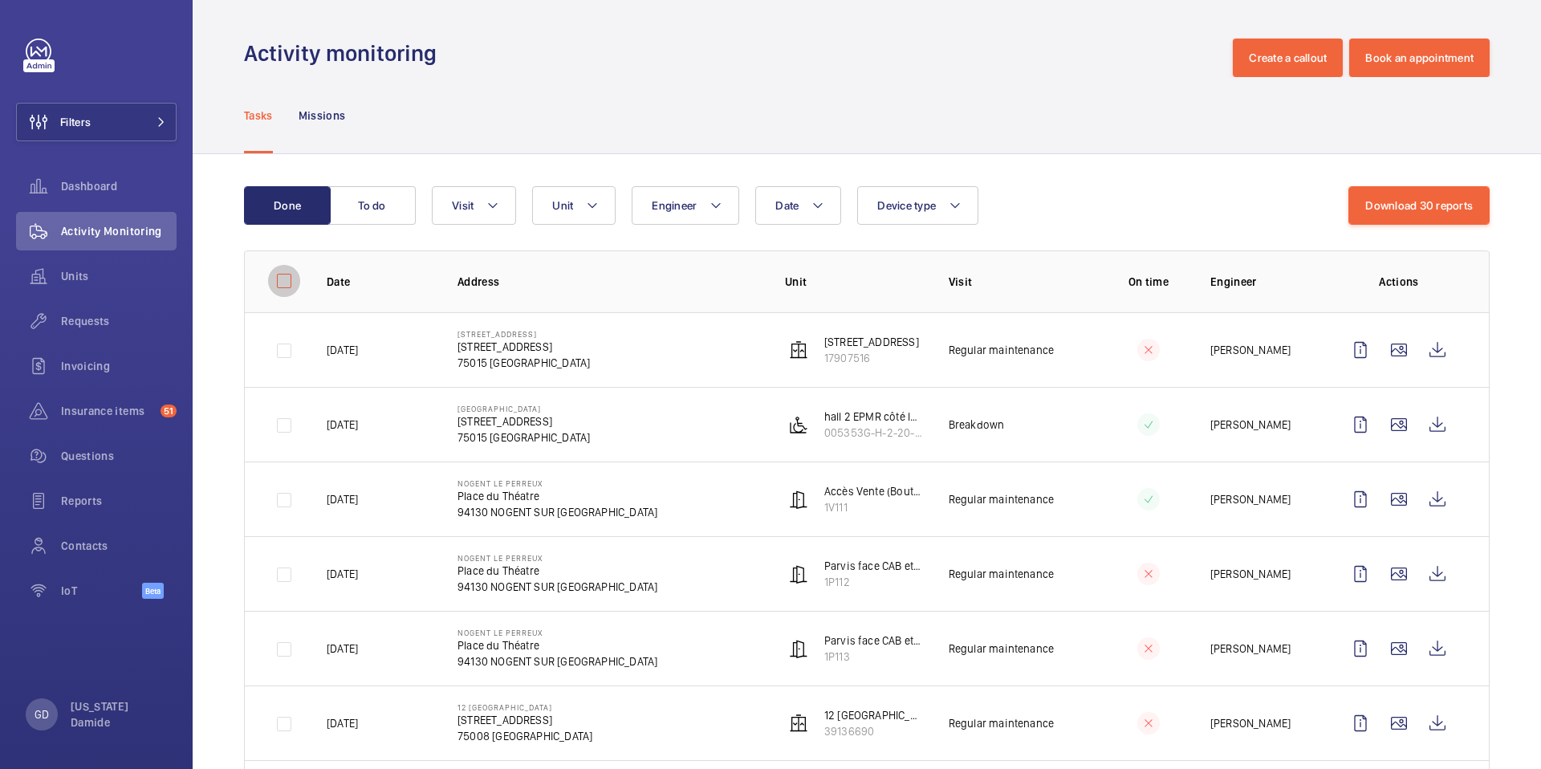
checkbox input "false"
click at [106, 321] on span "Requests" at bounding box center [119, 321] width 116 height 16
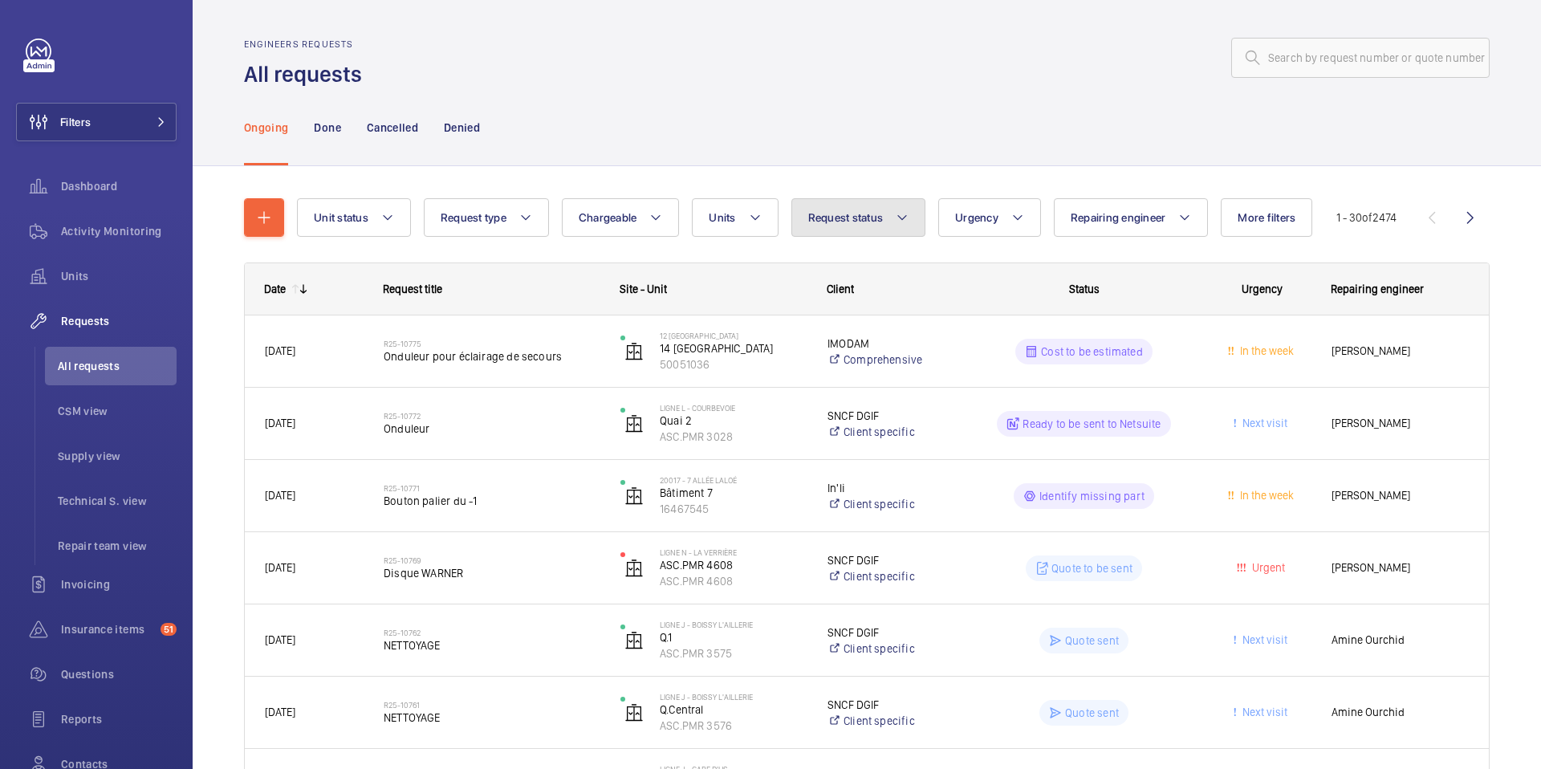
click at [904, 221] on mat-icon at bounding box center [901, 217] width 13 height 19
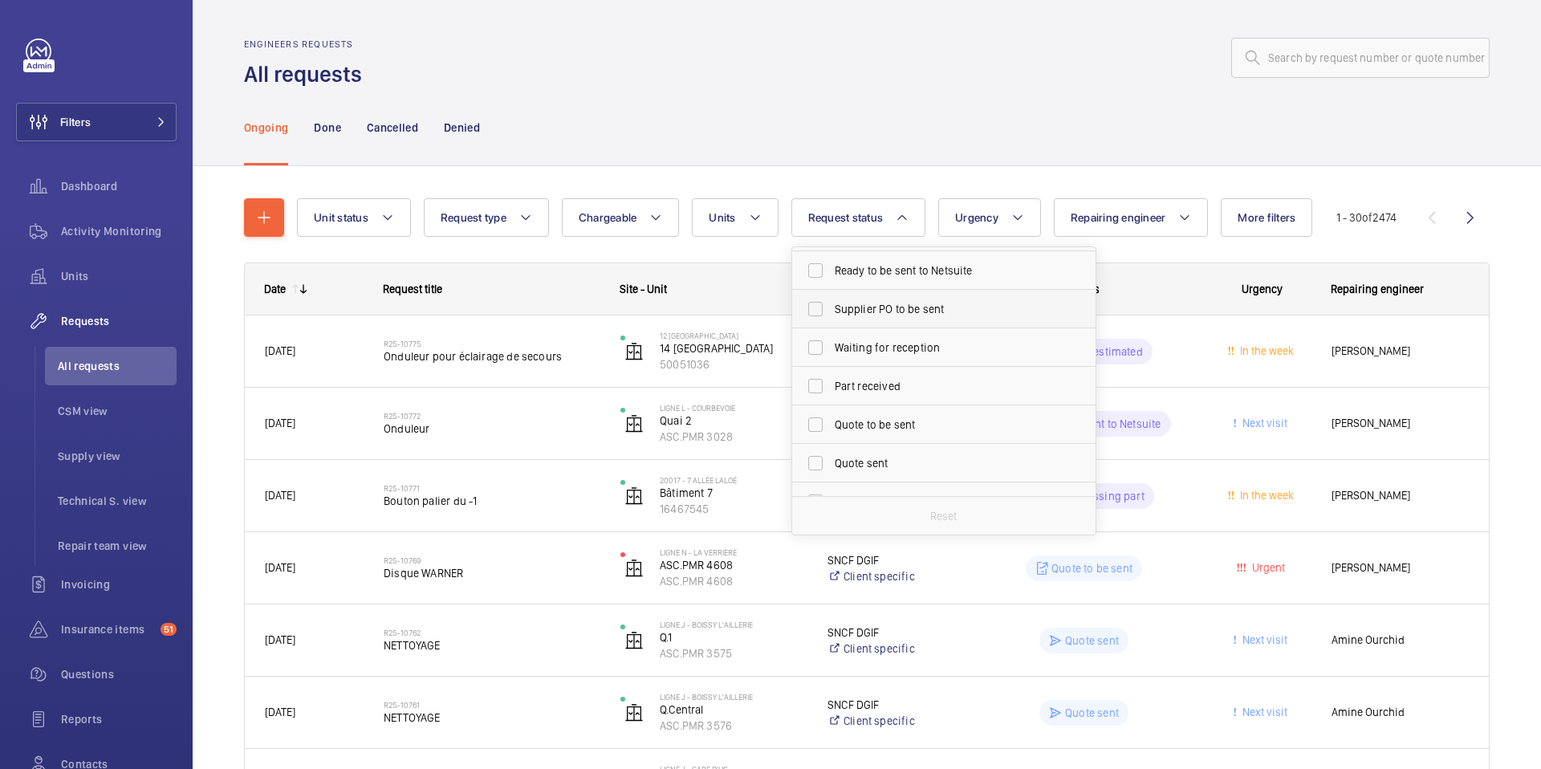
scroll to position [213, 0]
click at [846, 280] on span "Part received" at bounding box center [944, 284] width 221 height 16
click at [831, 280] on input "Part received" at bounding box center [815, 284] width 32 height 32
checkbox input "true"
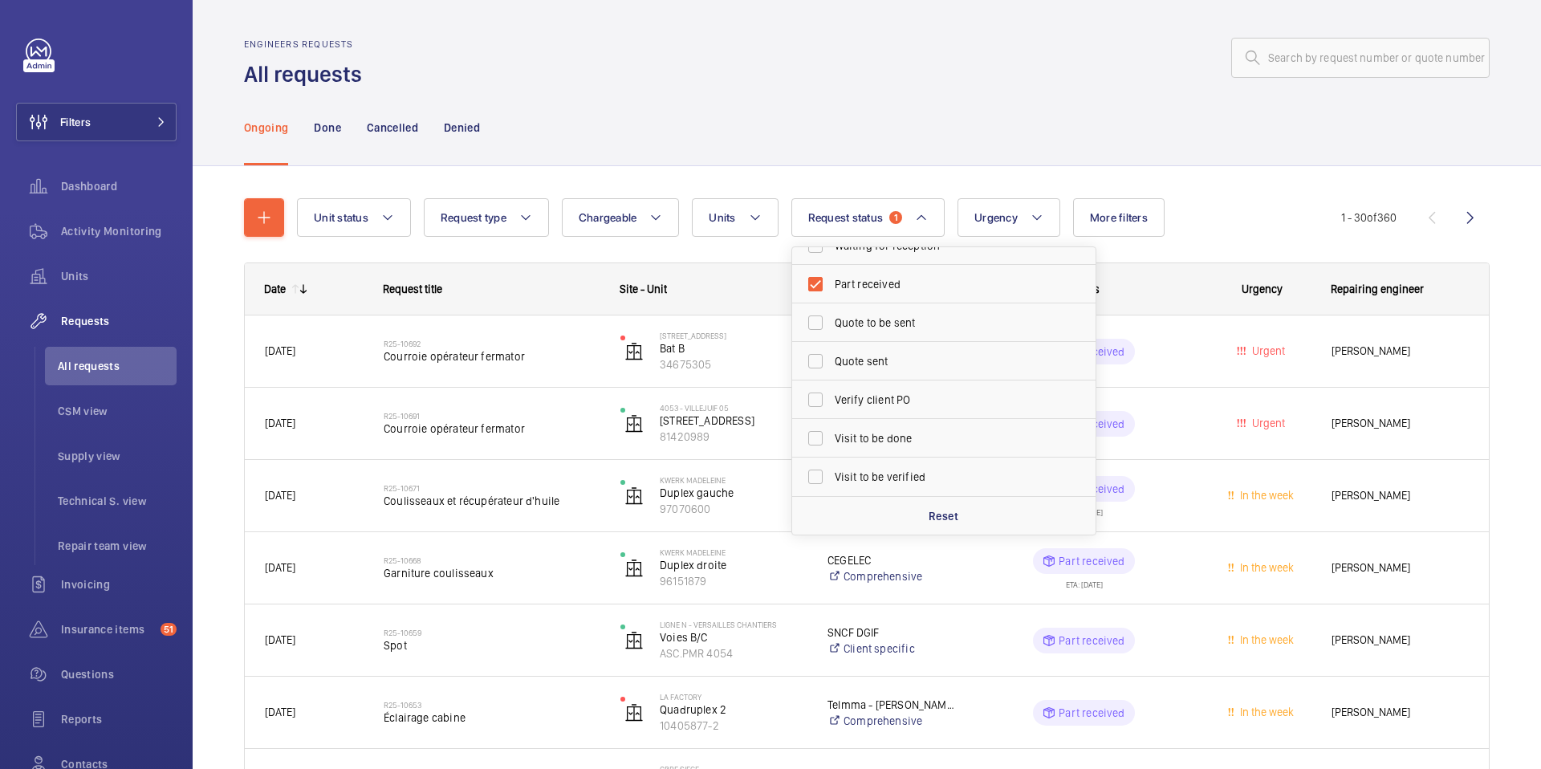
click at [945, 163] on div "Ongoing Done Cancelled Denied" at bounding box center [866, 127] width 1245 height 76
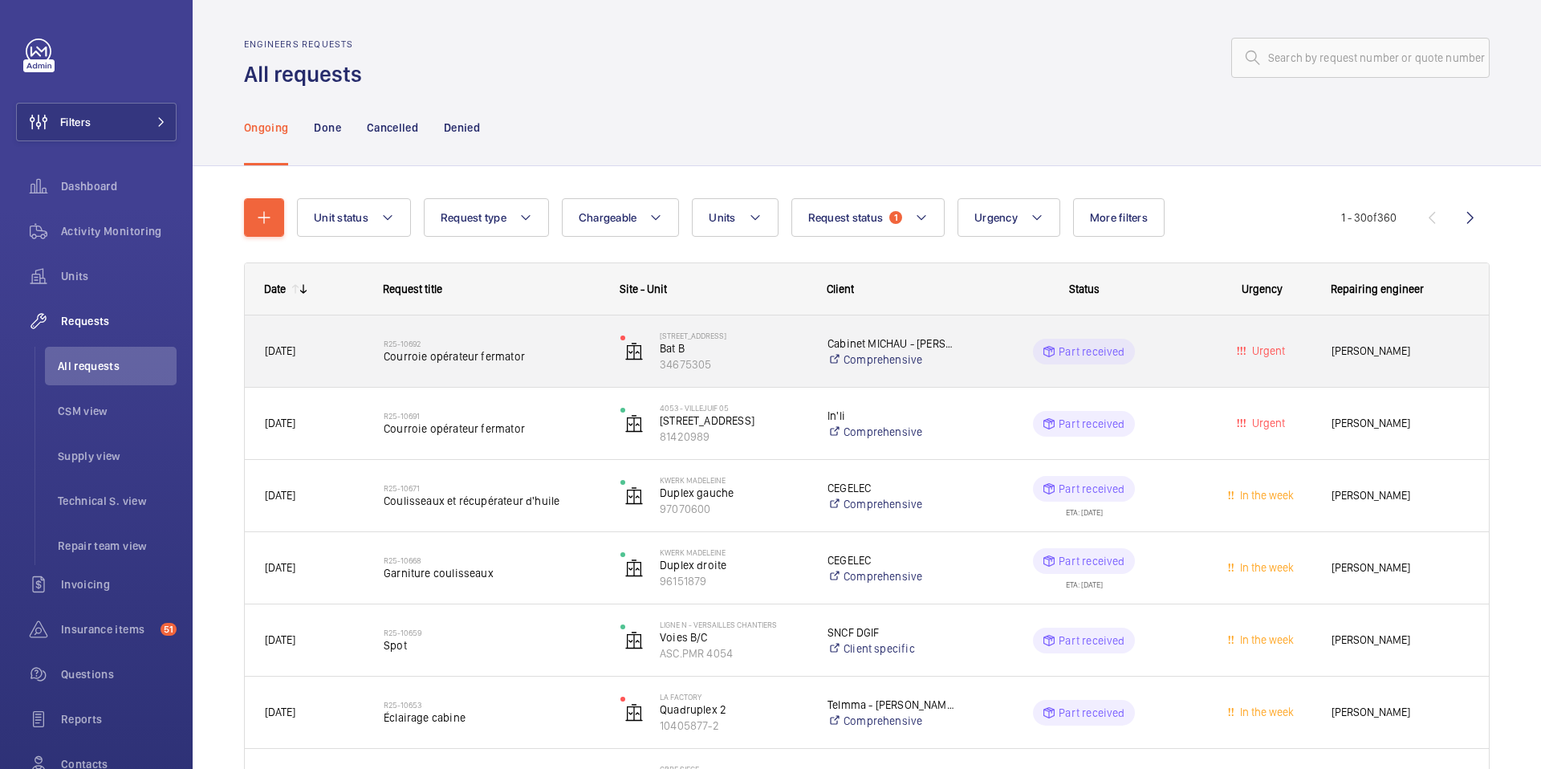
click at [550, 370] on div "R25-10692 Courroie opérateur fermator" at bounding box center [492, 351] width 216 height 47
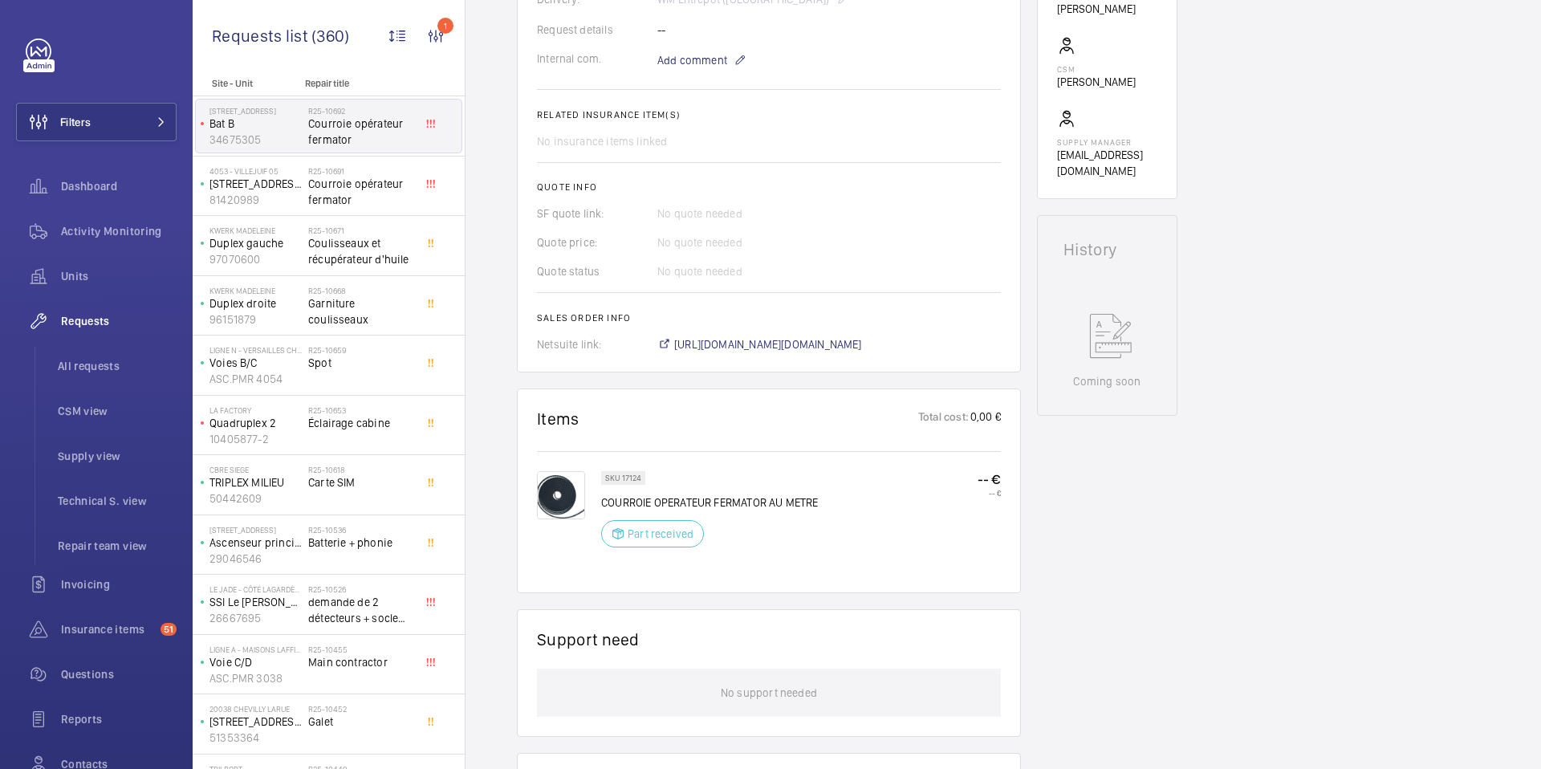
scroll to position [519, 0]
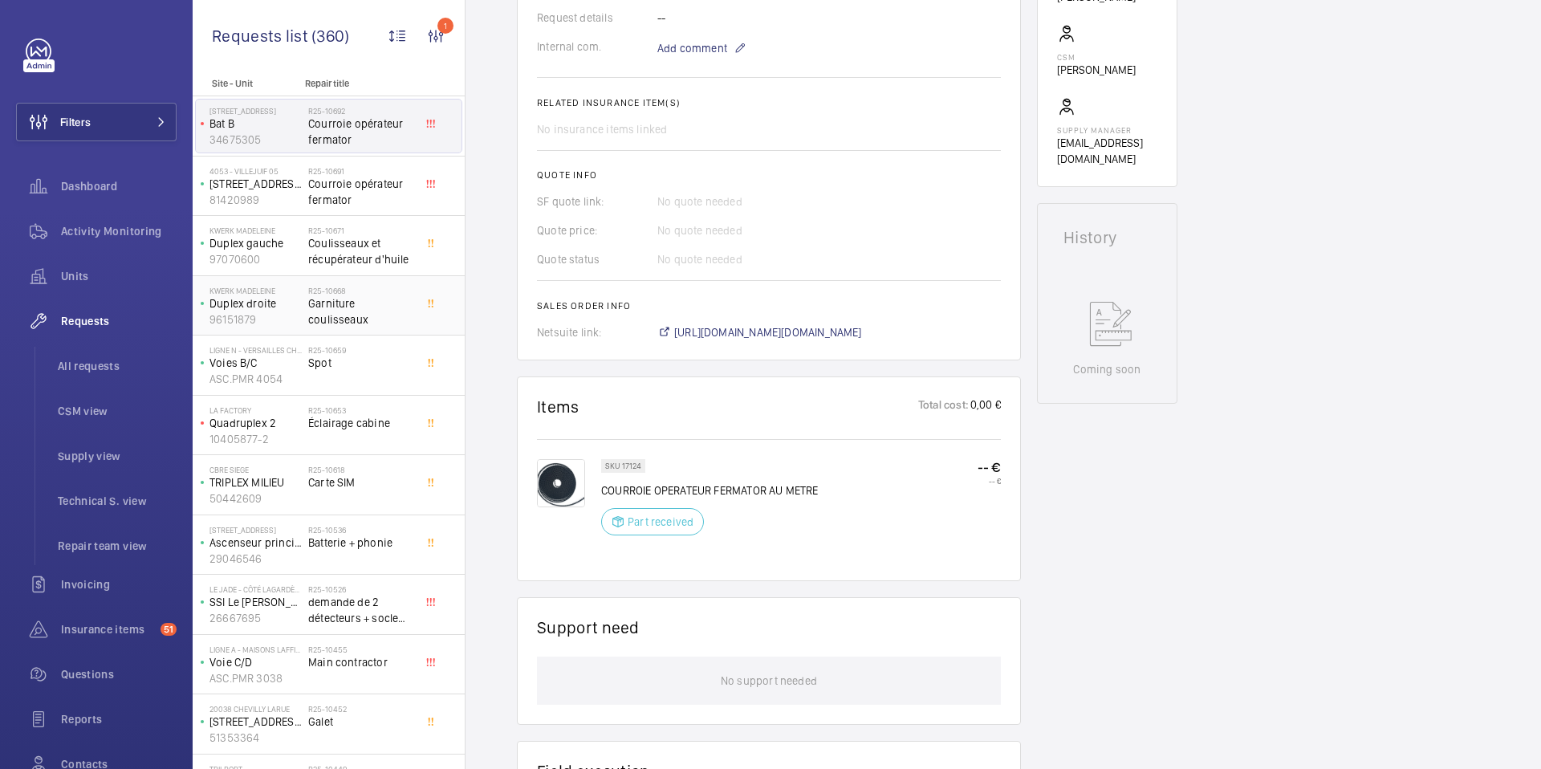
click at [278, 302] on p "Duplex droite" at bounding box center [255, 303] width 92 height 16
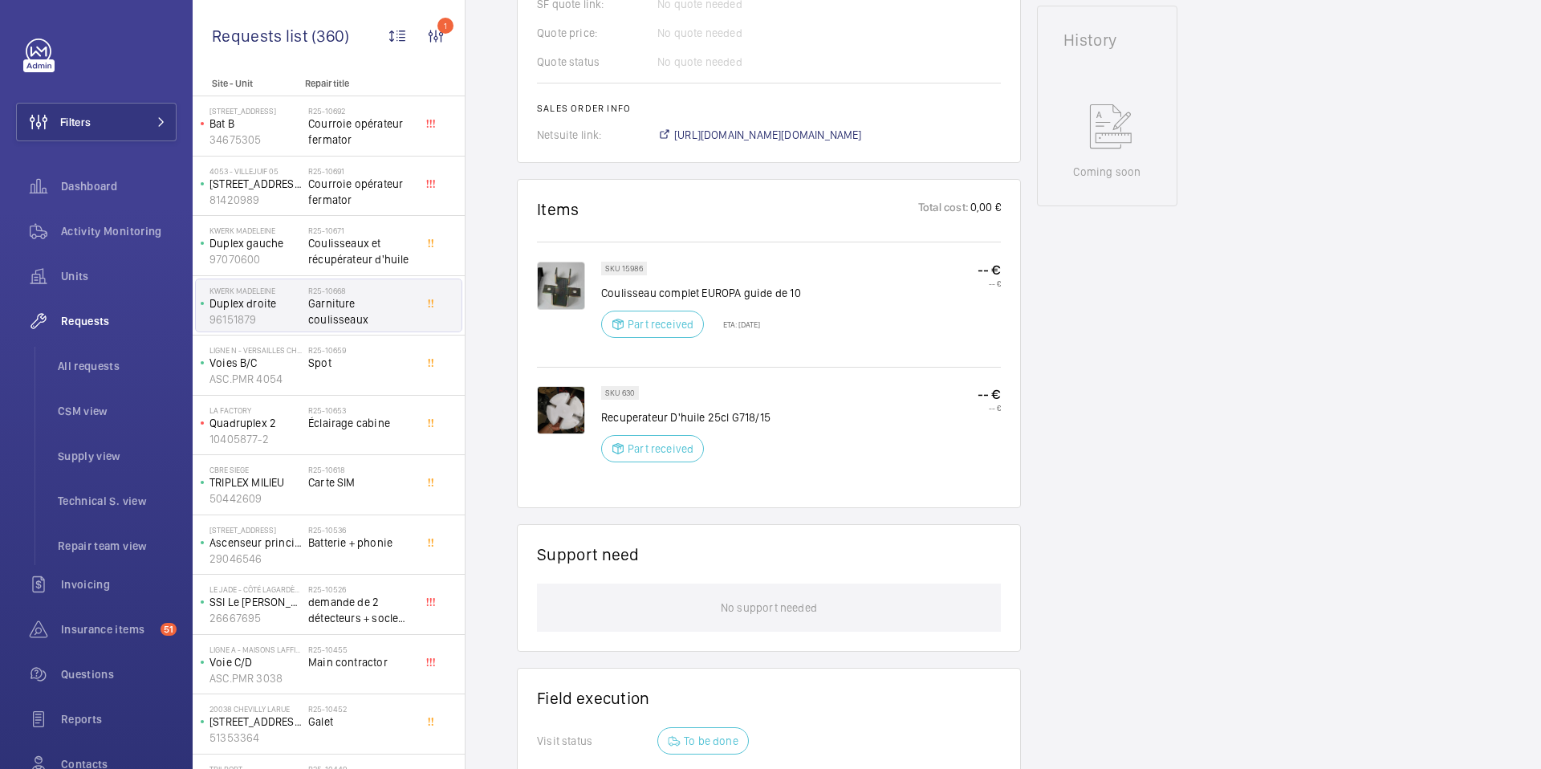
scroll to position [753, 0]
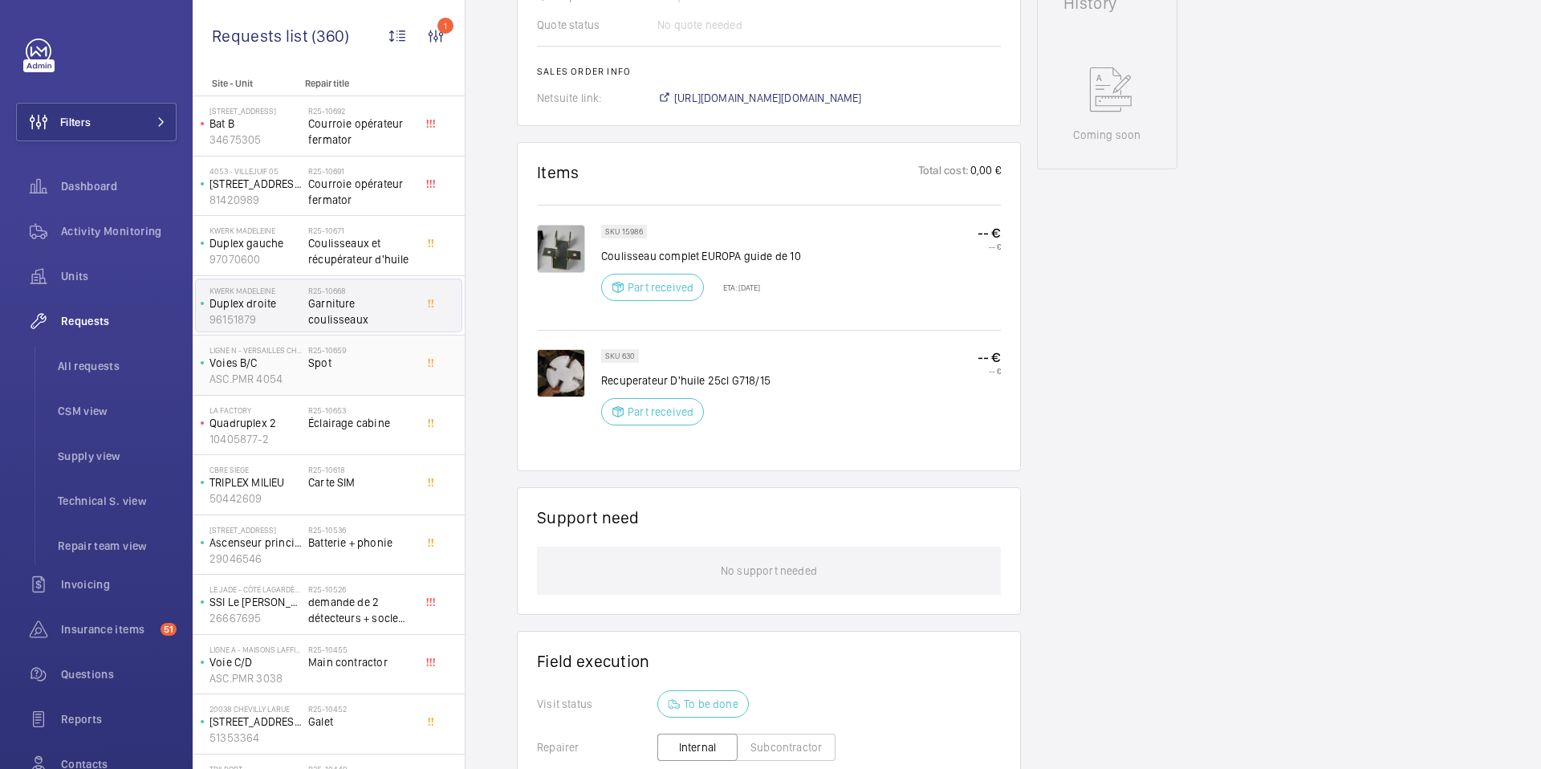
click at [337, 373] on div "R25-10659 Spot" at bounding box center [361, 368] width 106 height 47
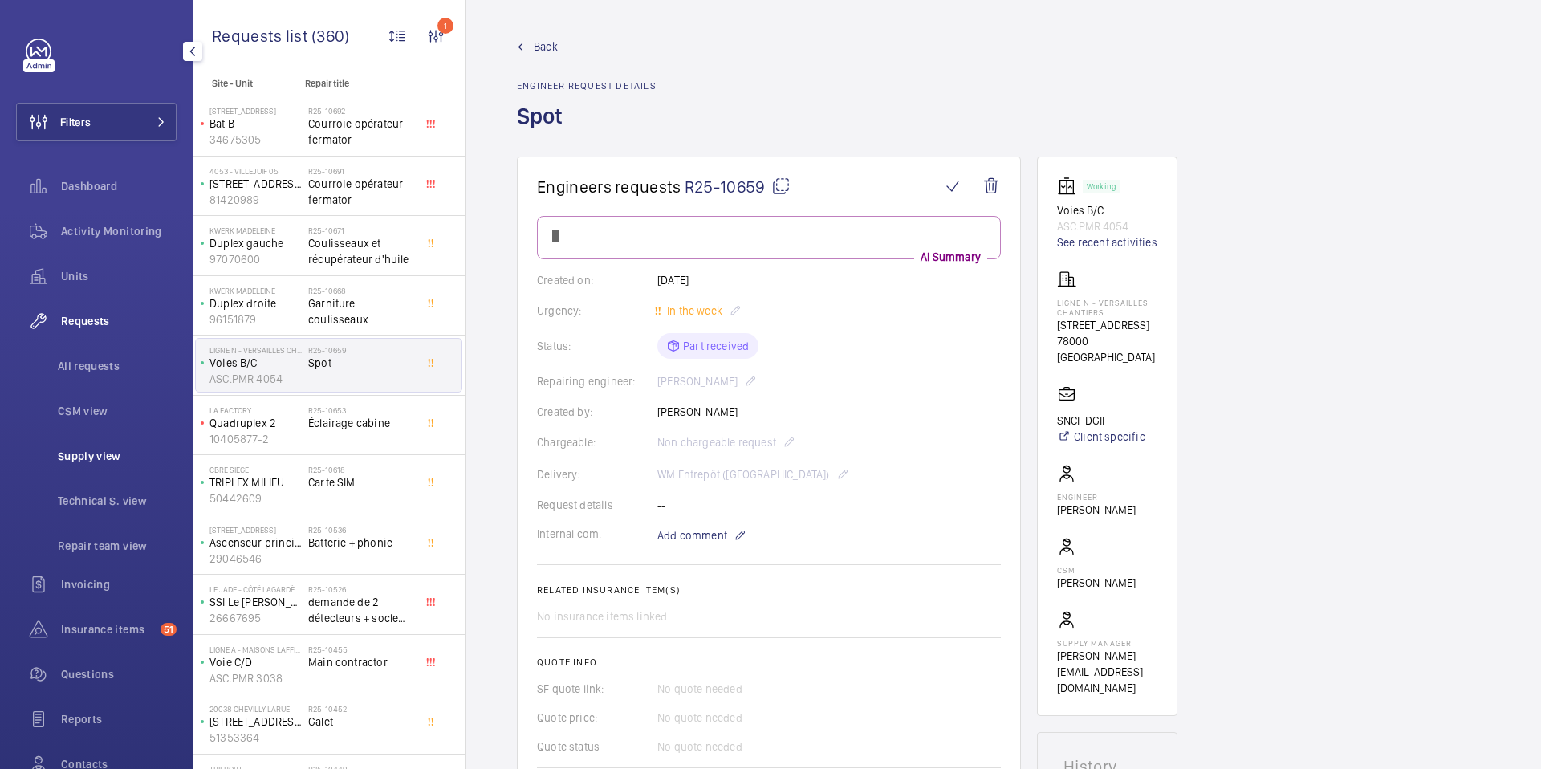
click at [93, 457] on span "Supply view" at bounding box center [117, 456] width 119 height 16
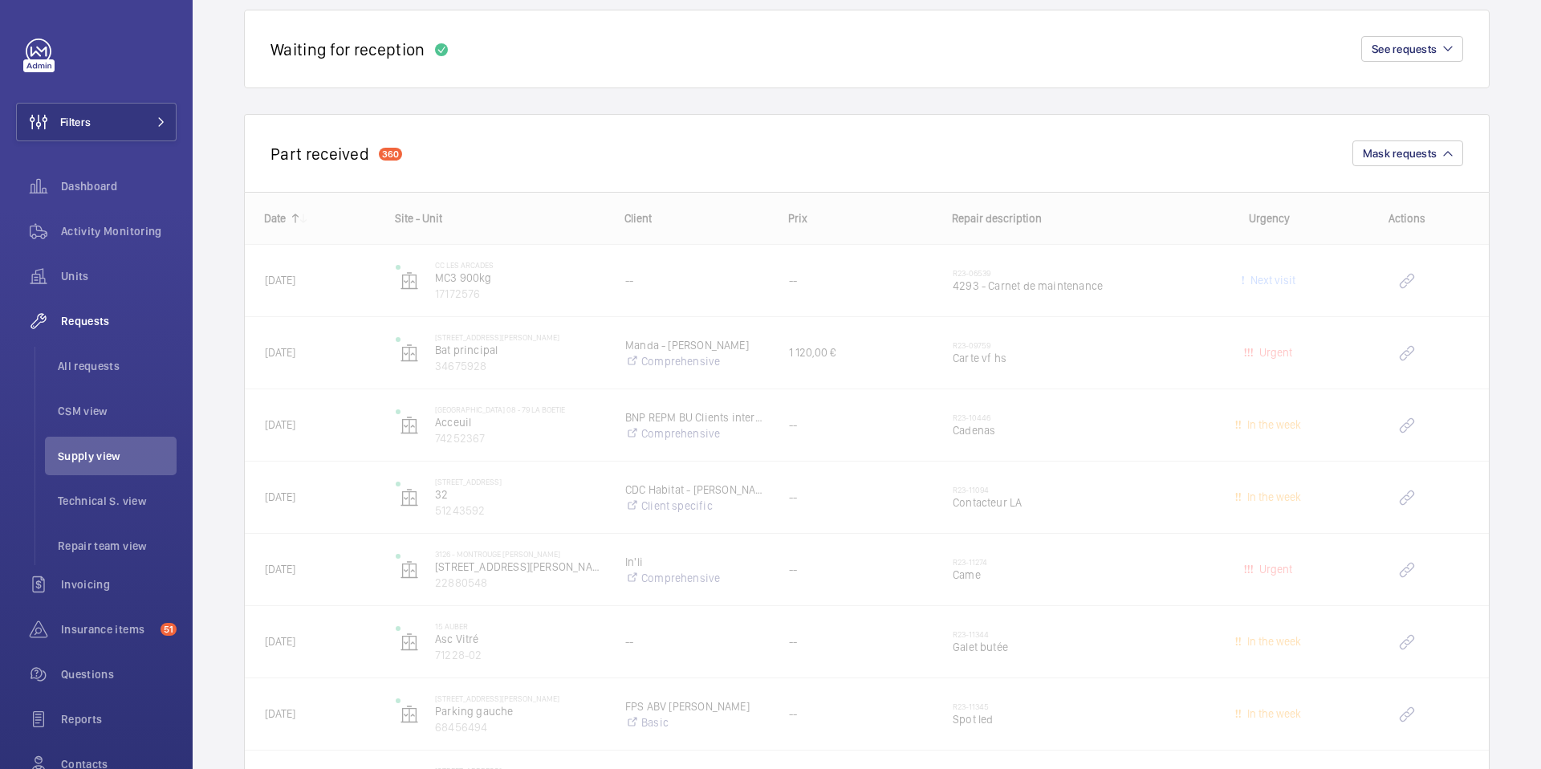
scroll to position [590, 0]
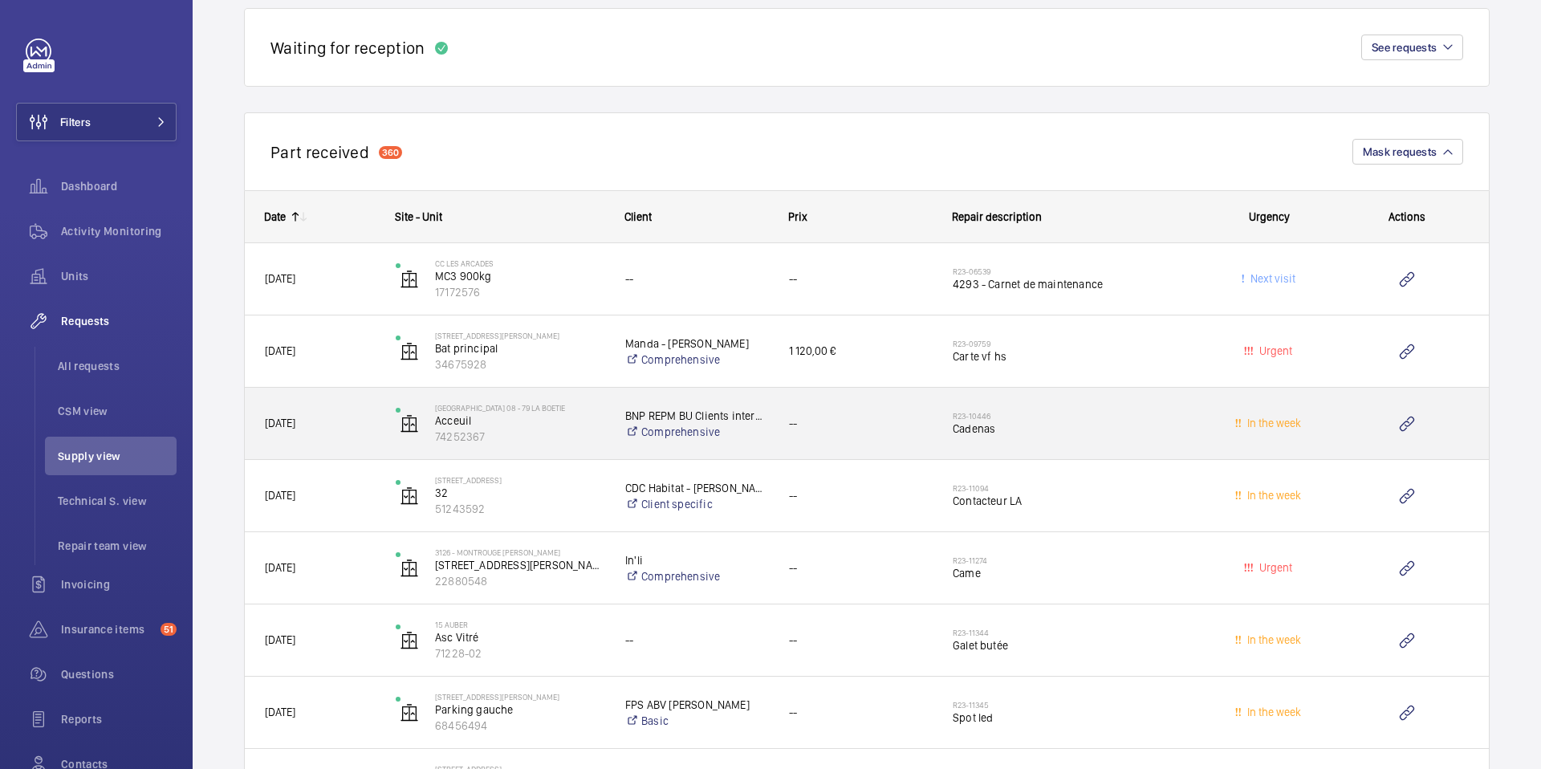
click at [281, 432] on span "01/11/2023" at bounding box center [320, 423] width 110 height 18
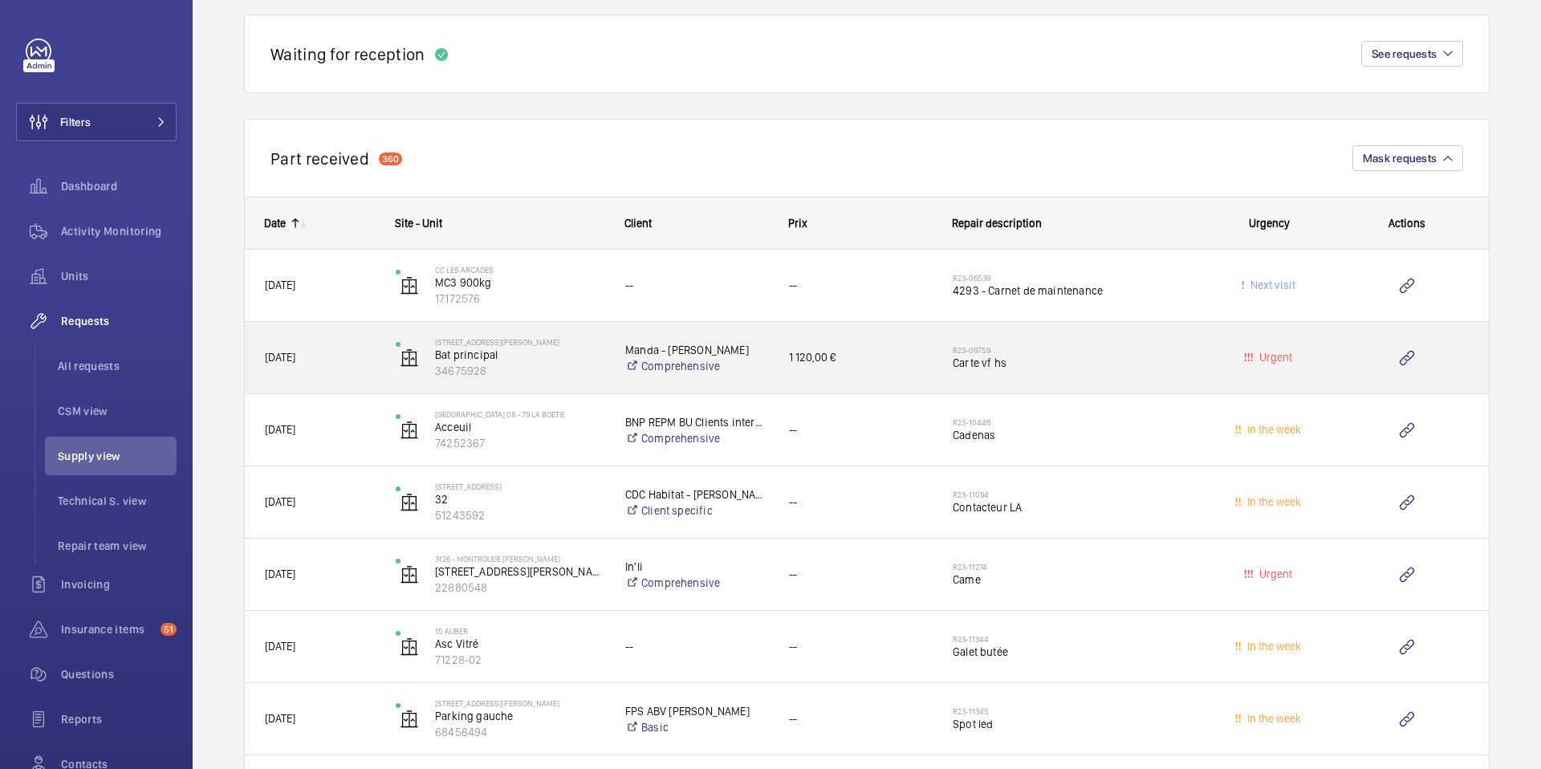
scroll to position [592, 0]
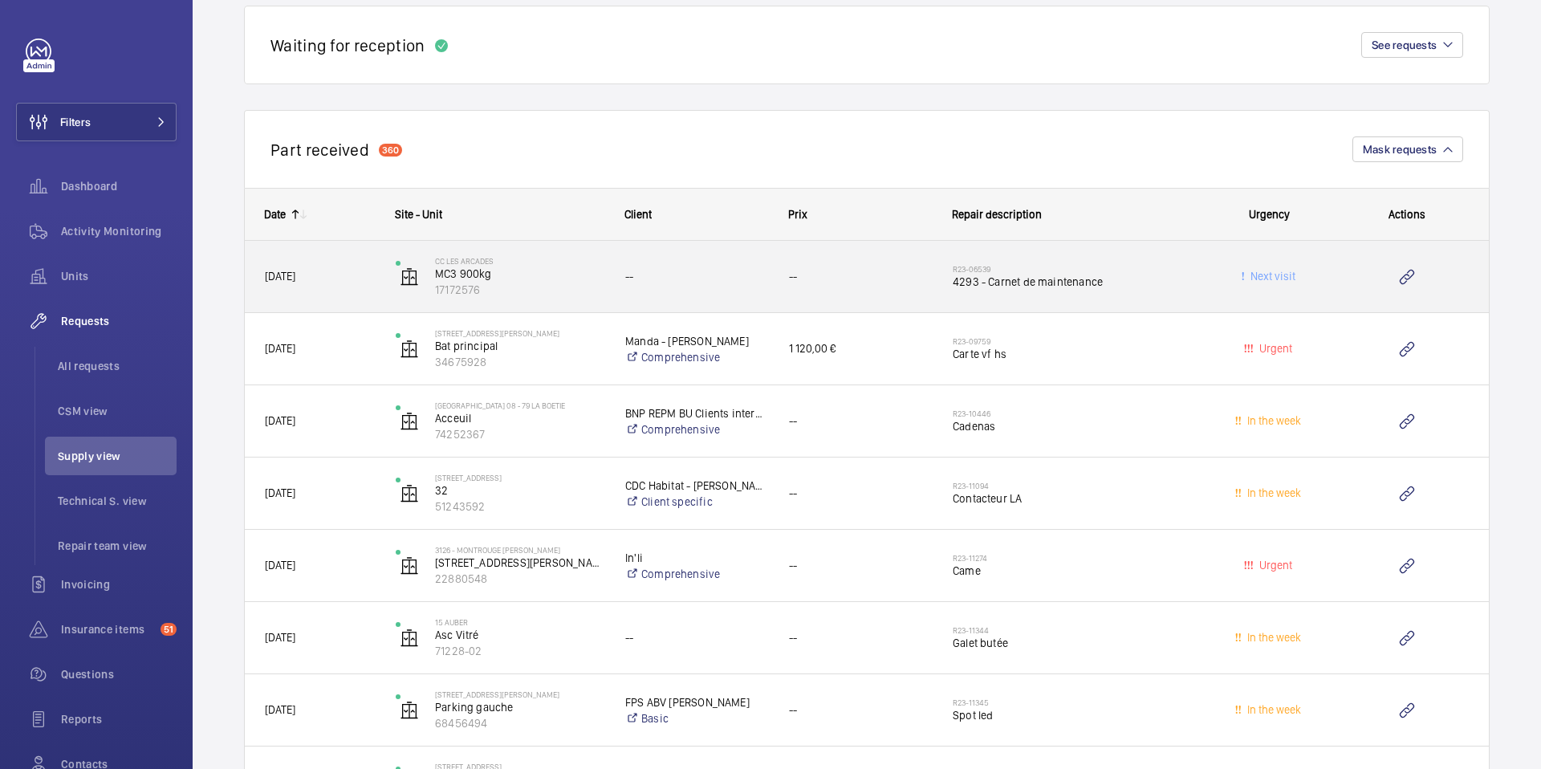
click at [338, 277] on span "29/06/2023" at bounding box center [320, 276] width 110 height 18
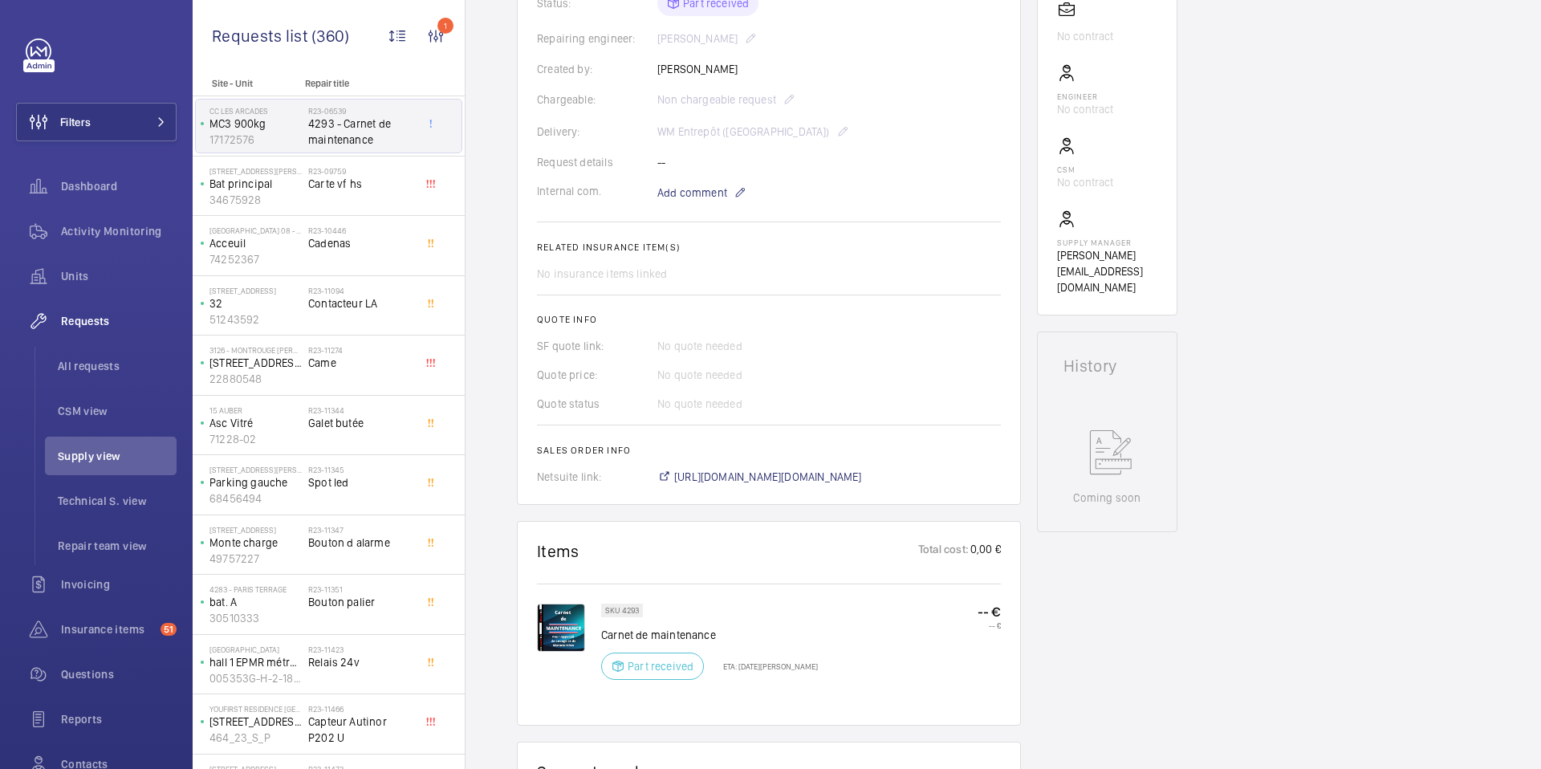
scroll to position [431, 0]
